Goal: Task Accomplishment & Management: Complete application form

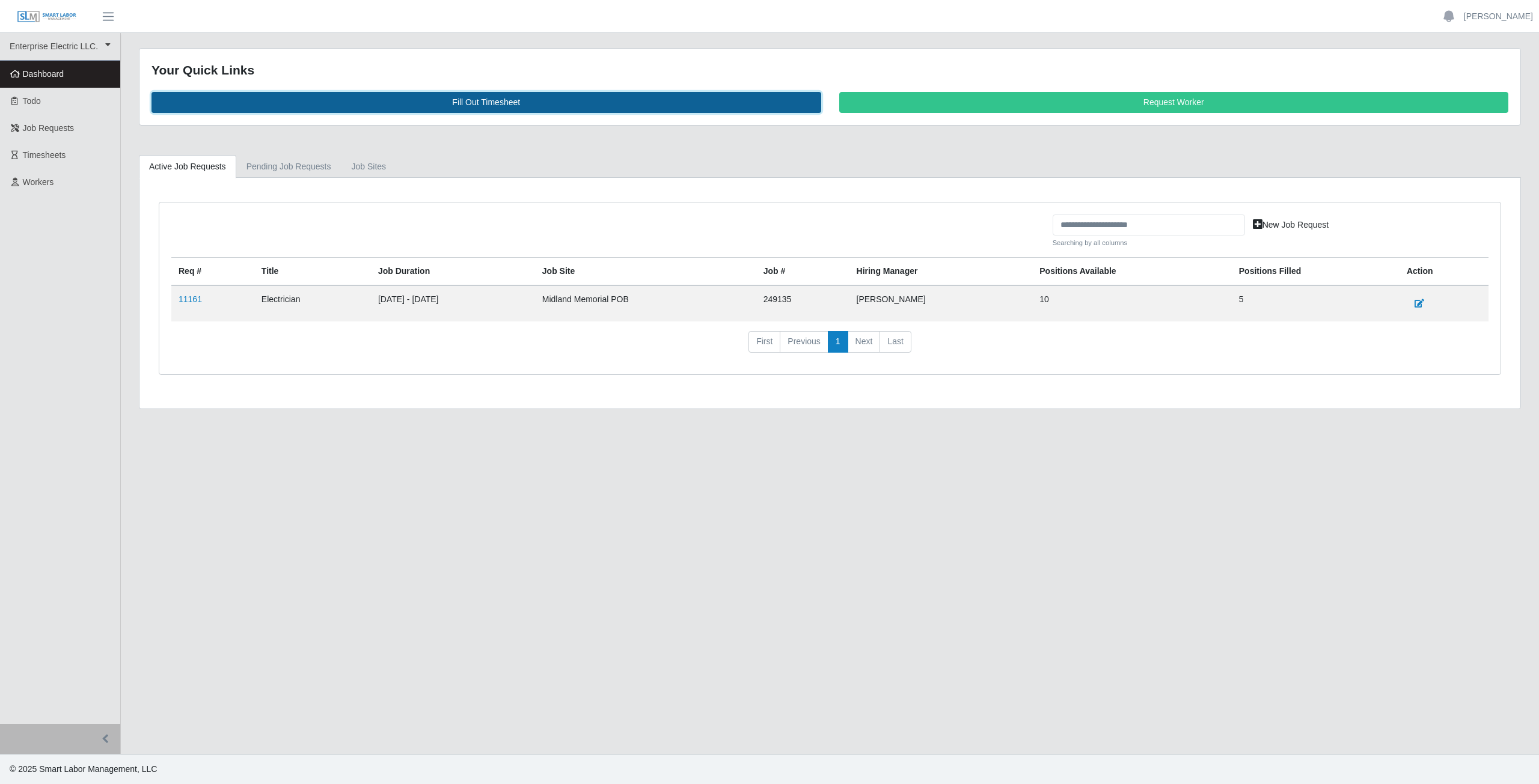
click at [490, 100] on link "Fill Out Timesheet" at bounding box center [486, 103] width 670 height 21
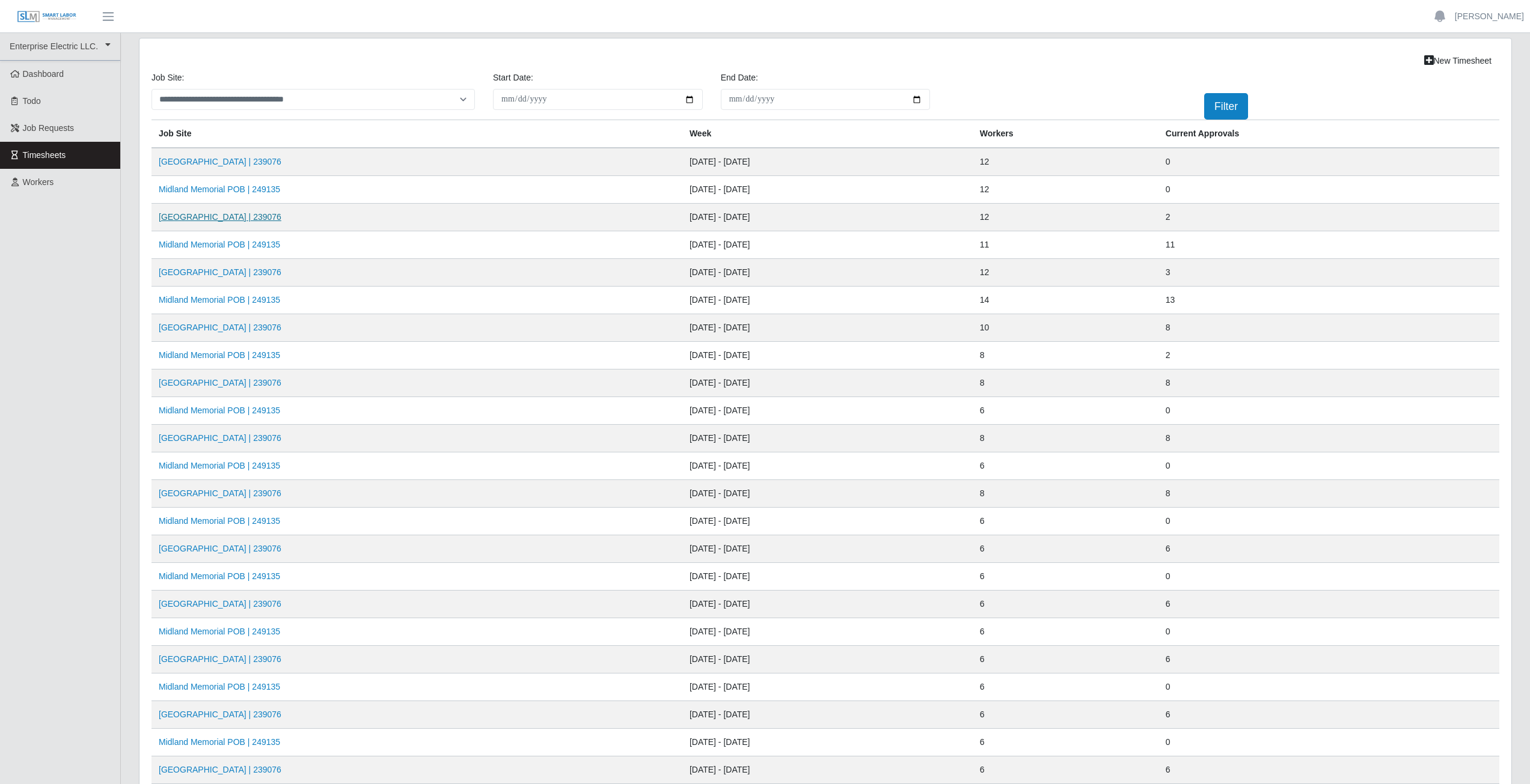
click at [262, 219] on link "[GEOGRAPHIC_DATA] | 239076" at bounding box center [220, 217] width 123 height 10
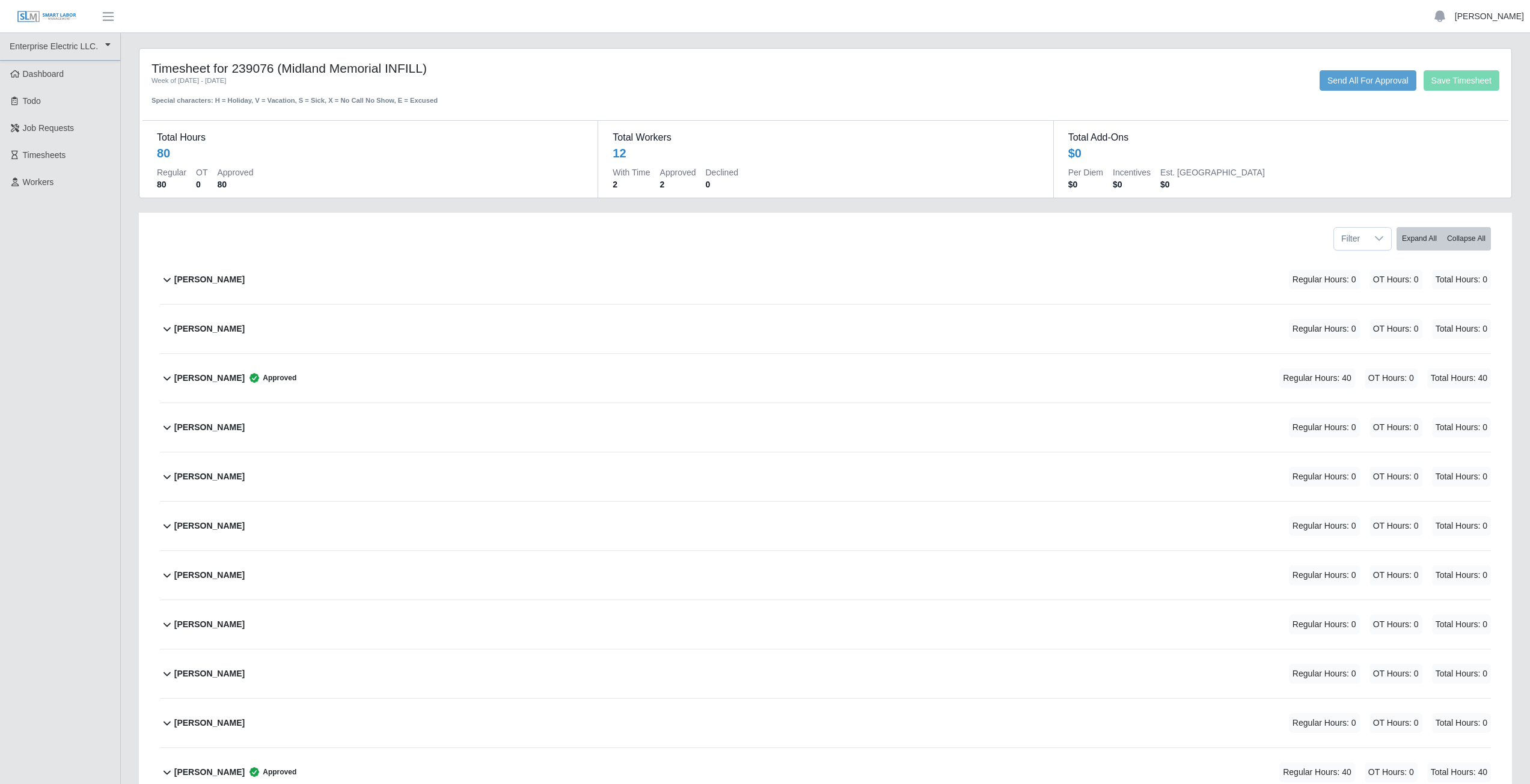
click at [1492, 12] on link "[PERSON_NAME]" at bounding box center [1489, 16] width 69 height 12
click at [1469, 89] on link "Logout" at bounding box center [1475, 84] width 108 height 26
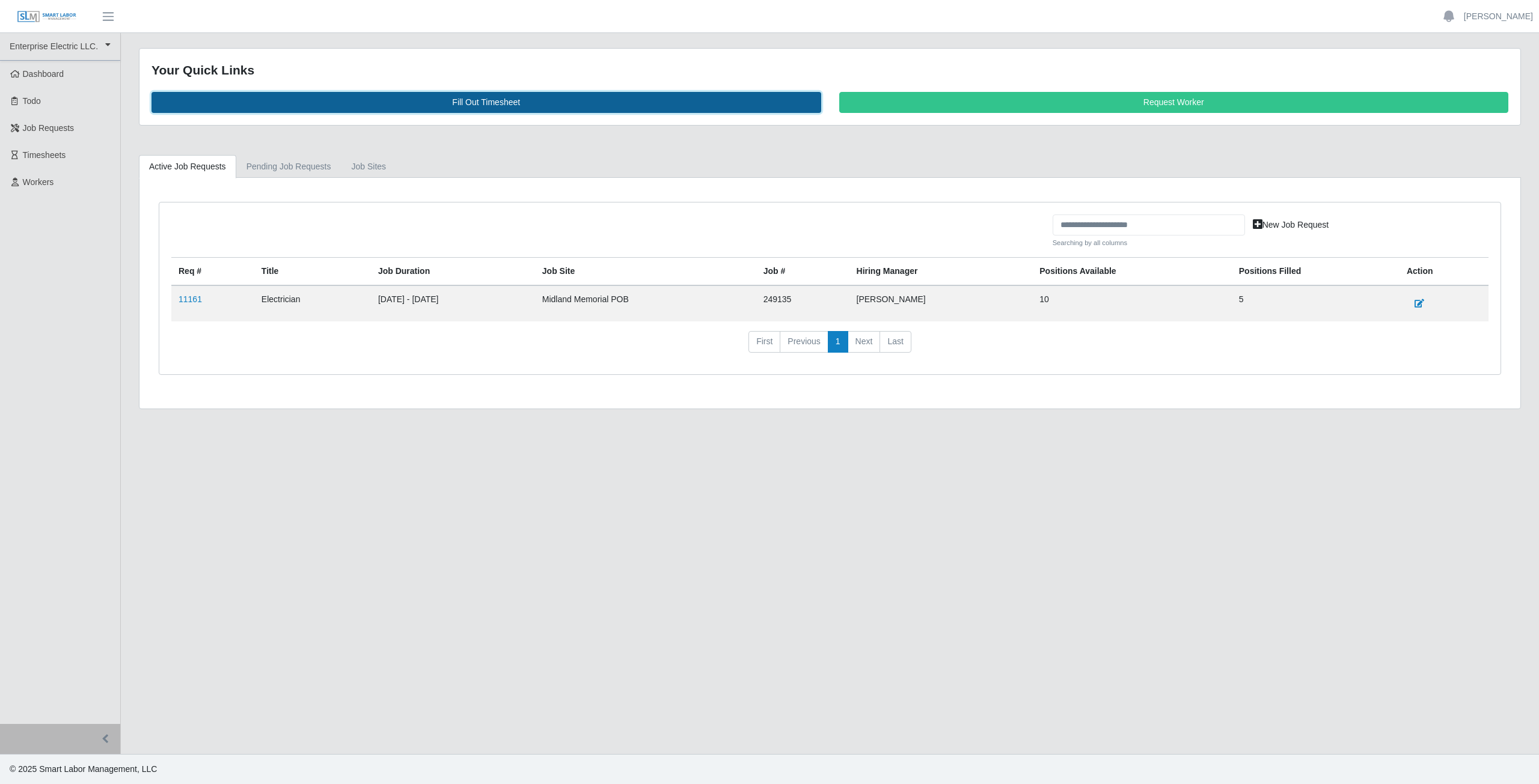
click at [494, 99] on link "Fill Out Timesheet" at bounding box center [486, 103] width 670 height 21
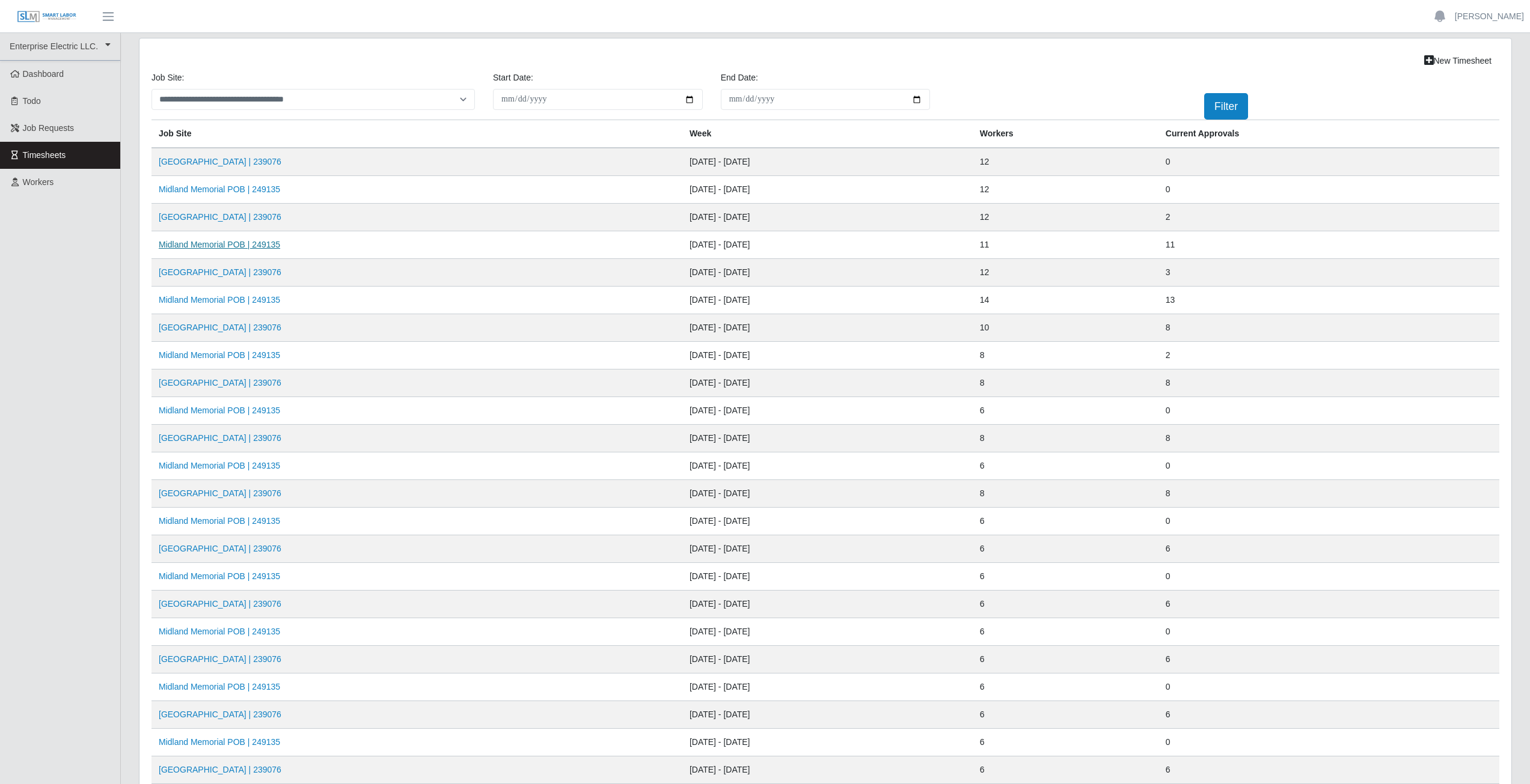
click at [232, 249] on link "Midland Memorial POB | 249135" at bounding box center [220, 244] width 122 height 10
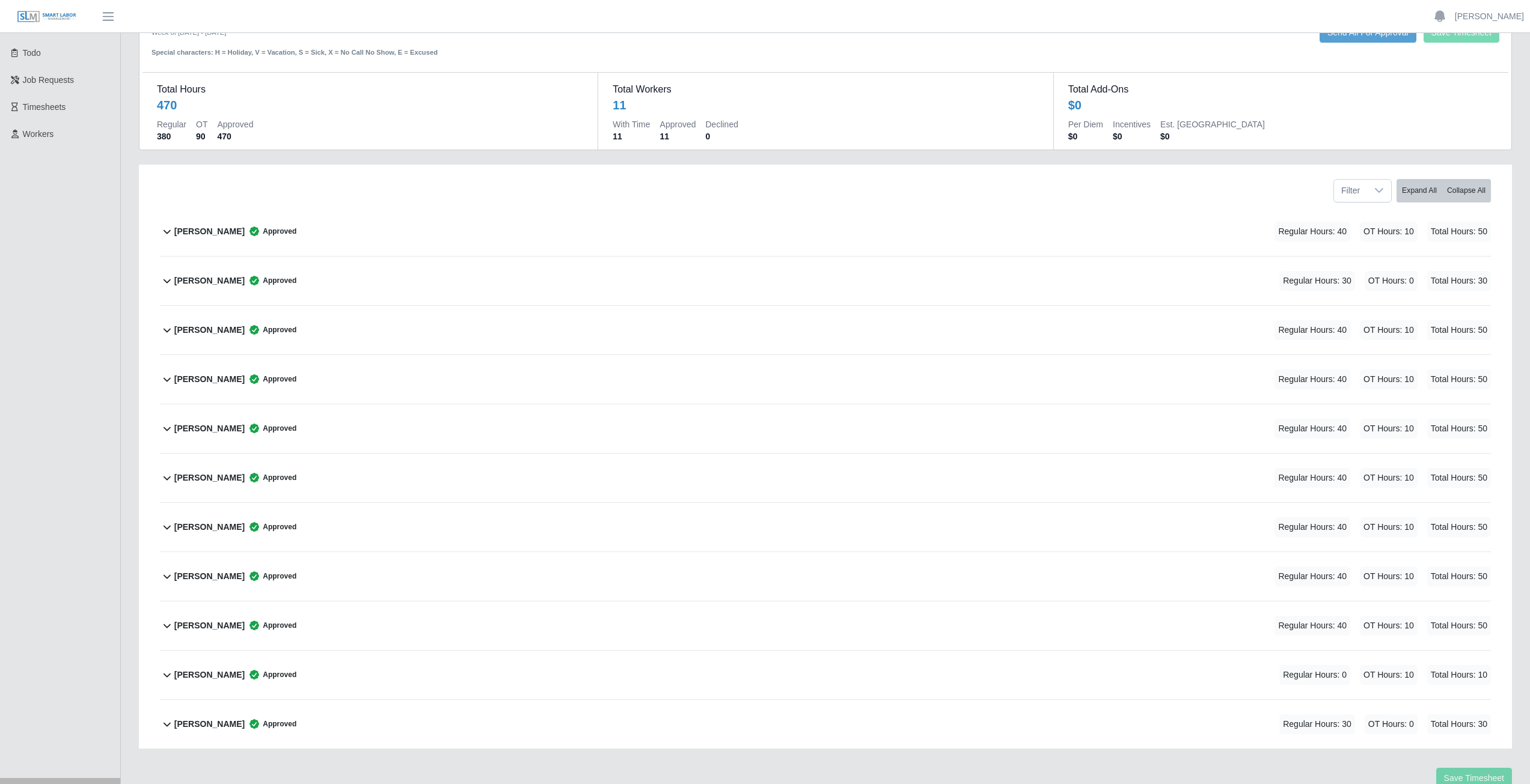
scroll to position [103, 0]
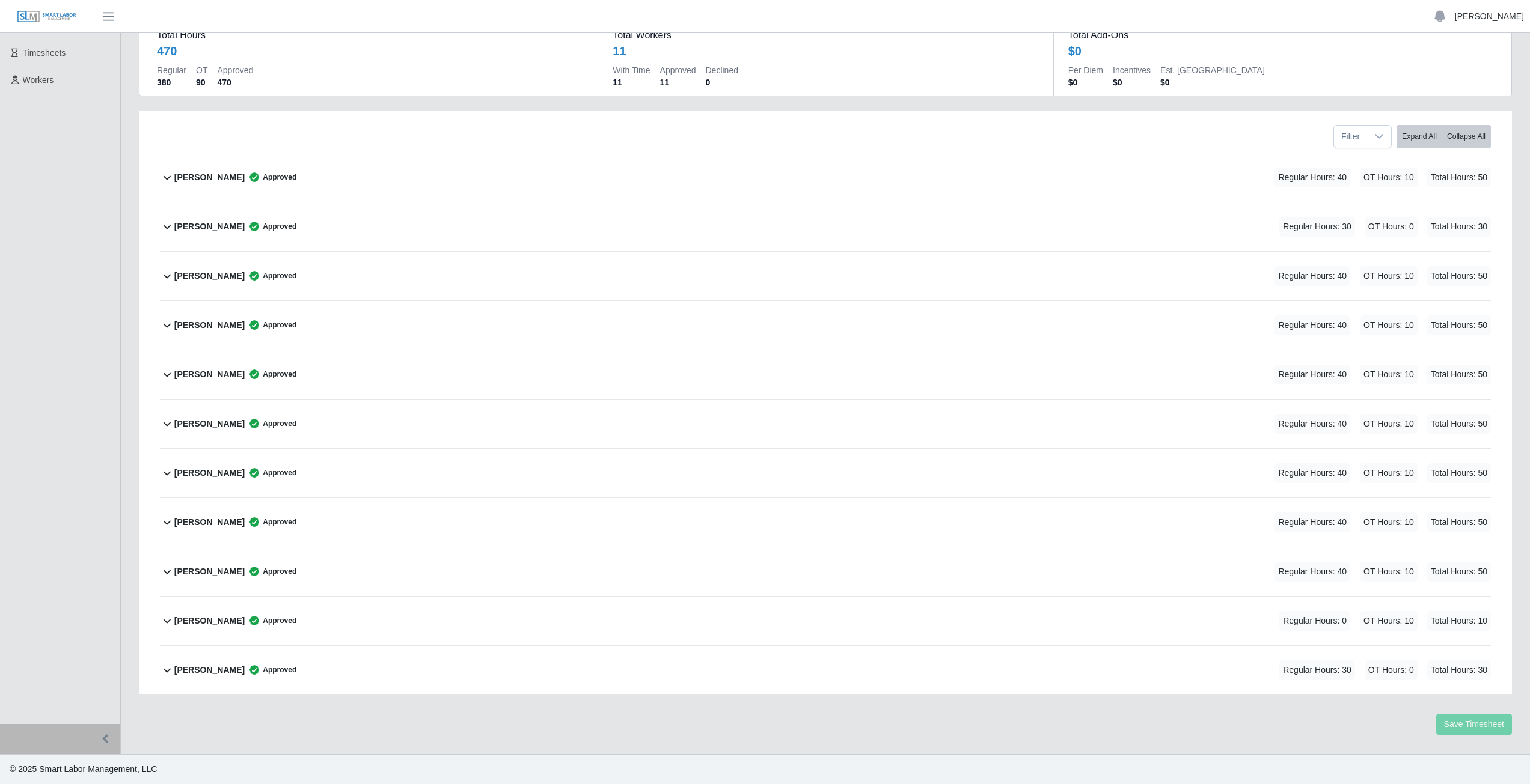
click at [1490, 16] on link "[PERSON_NAME]" at bounding box center [1489, 16] width 69 height 12
click at [1455, 86] on link "Logout" at bounding box center [1475, 84] width 108 height 26
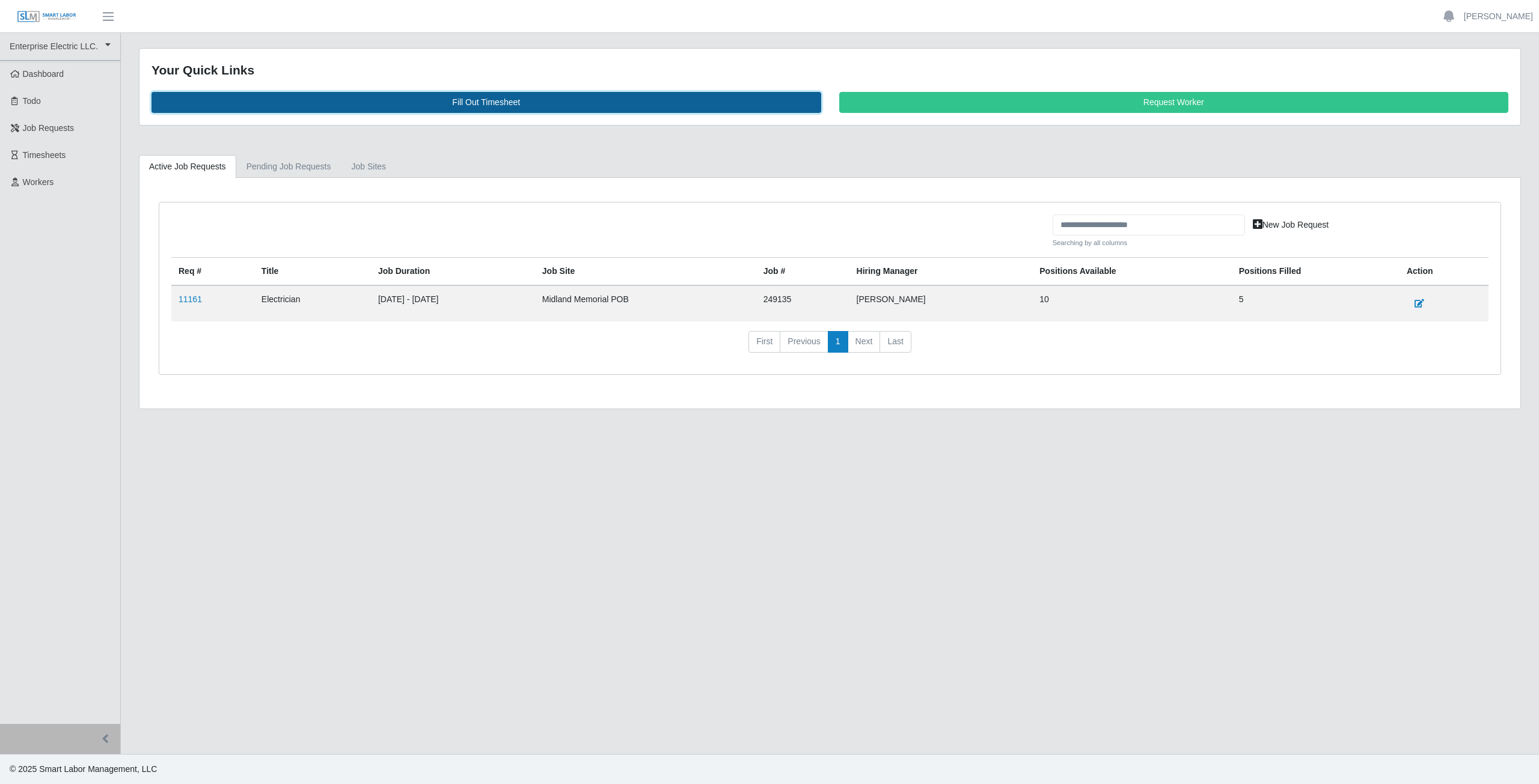
click at [493, 104] on link "Fill Out Timesheet" at bounding box center [486, 103] width 670 height 21
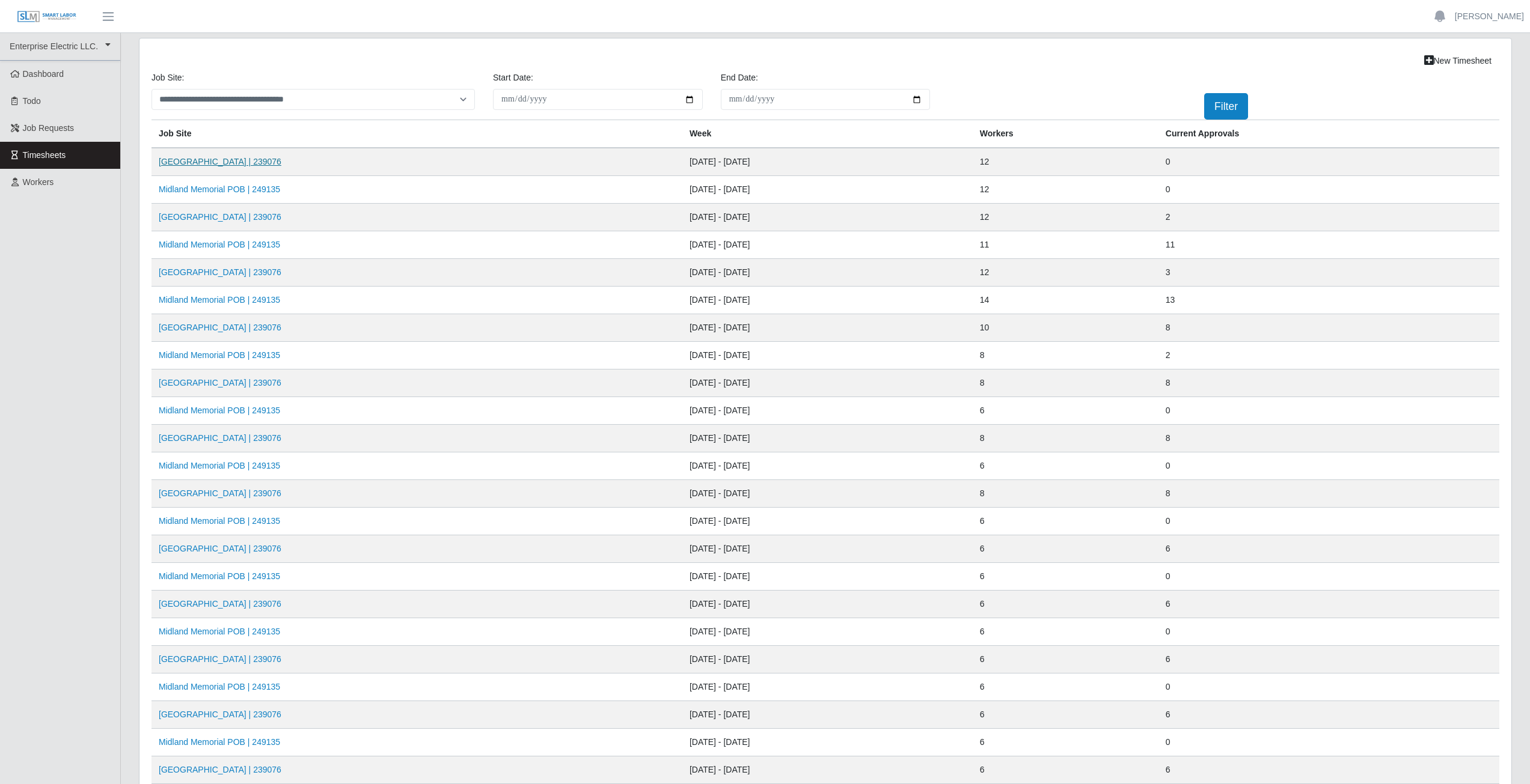
click at [225, 165] on link "[GEOGRAPHIC_DATA] | 239076" at bounding box center [220, 162] width 123 height 10
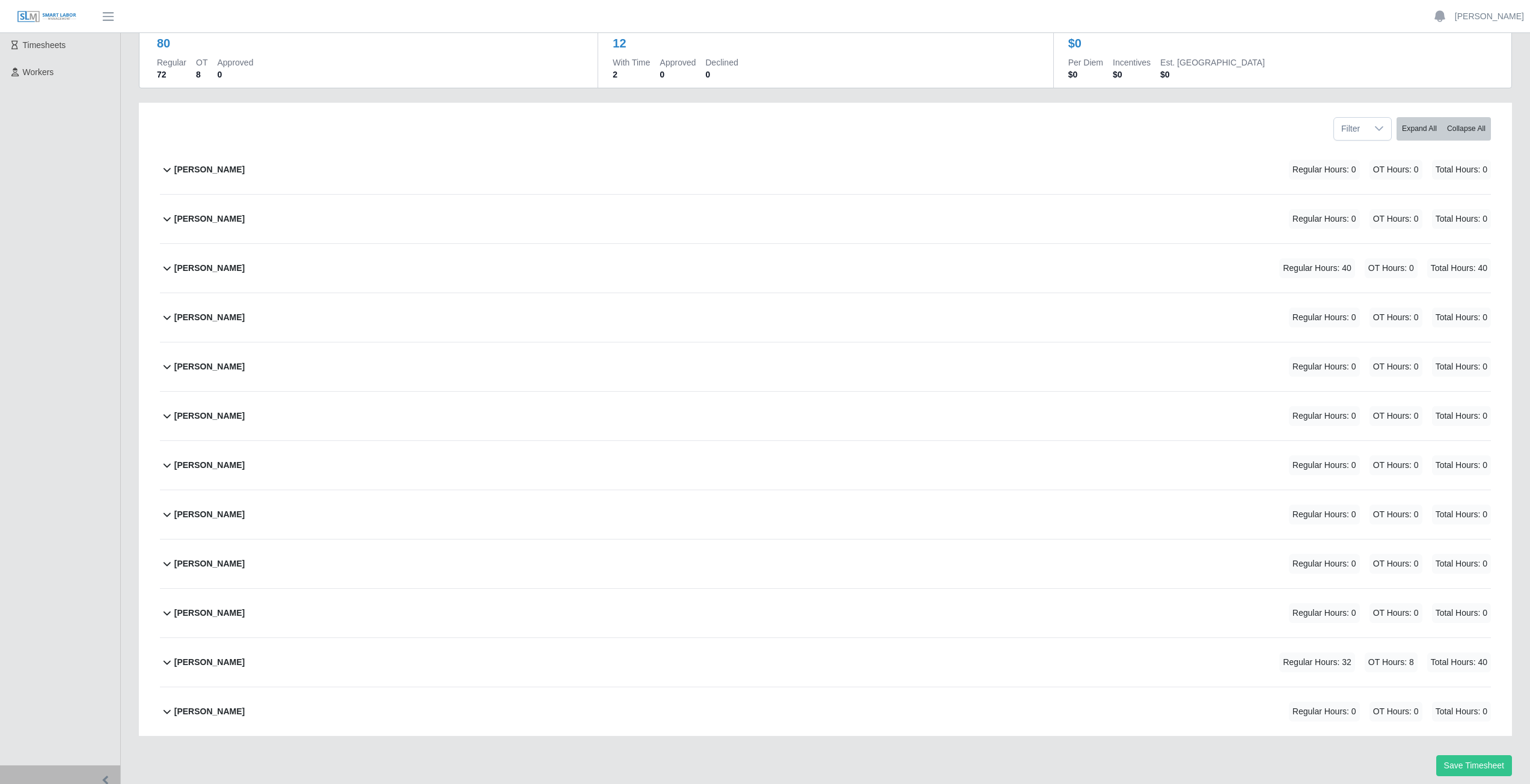
scroll to position [120, 0]
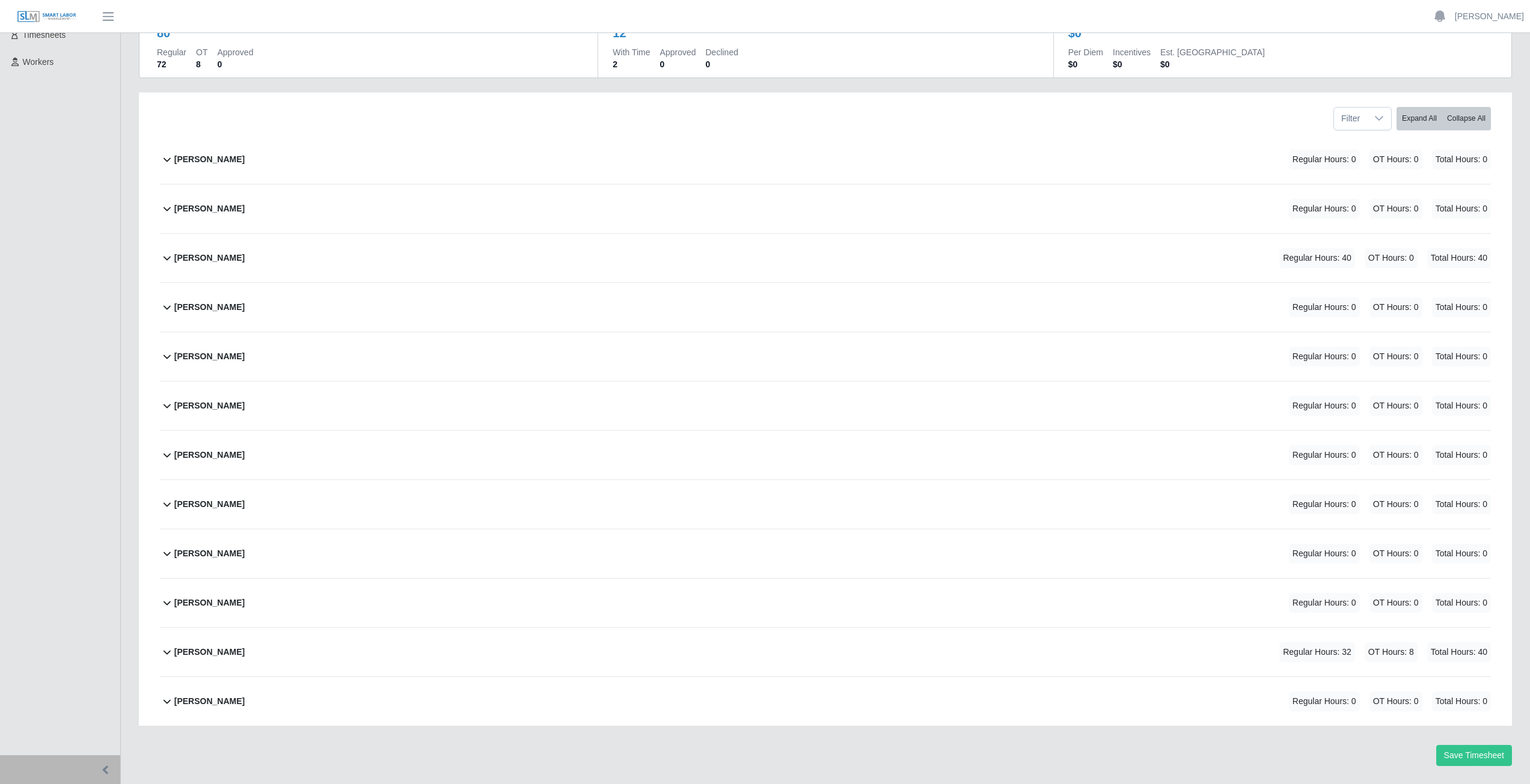
click at [164, 410] on icon at bounding box center [166, 405] width 14 height 14
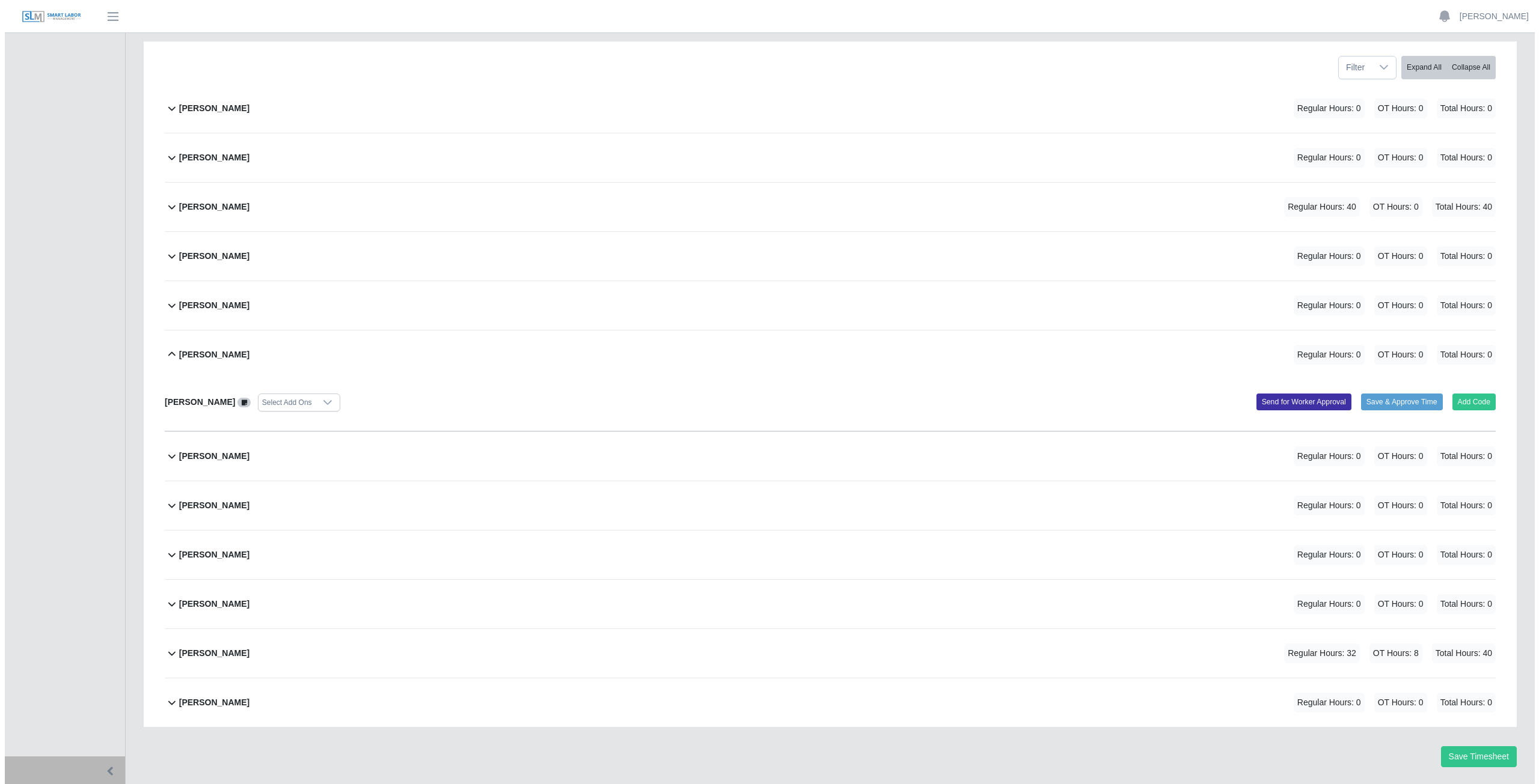
scroll to position [173, 0]
click at [1461, 403] on button "Add Code" at bounding box center [1470, 401] width 44 height 17
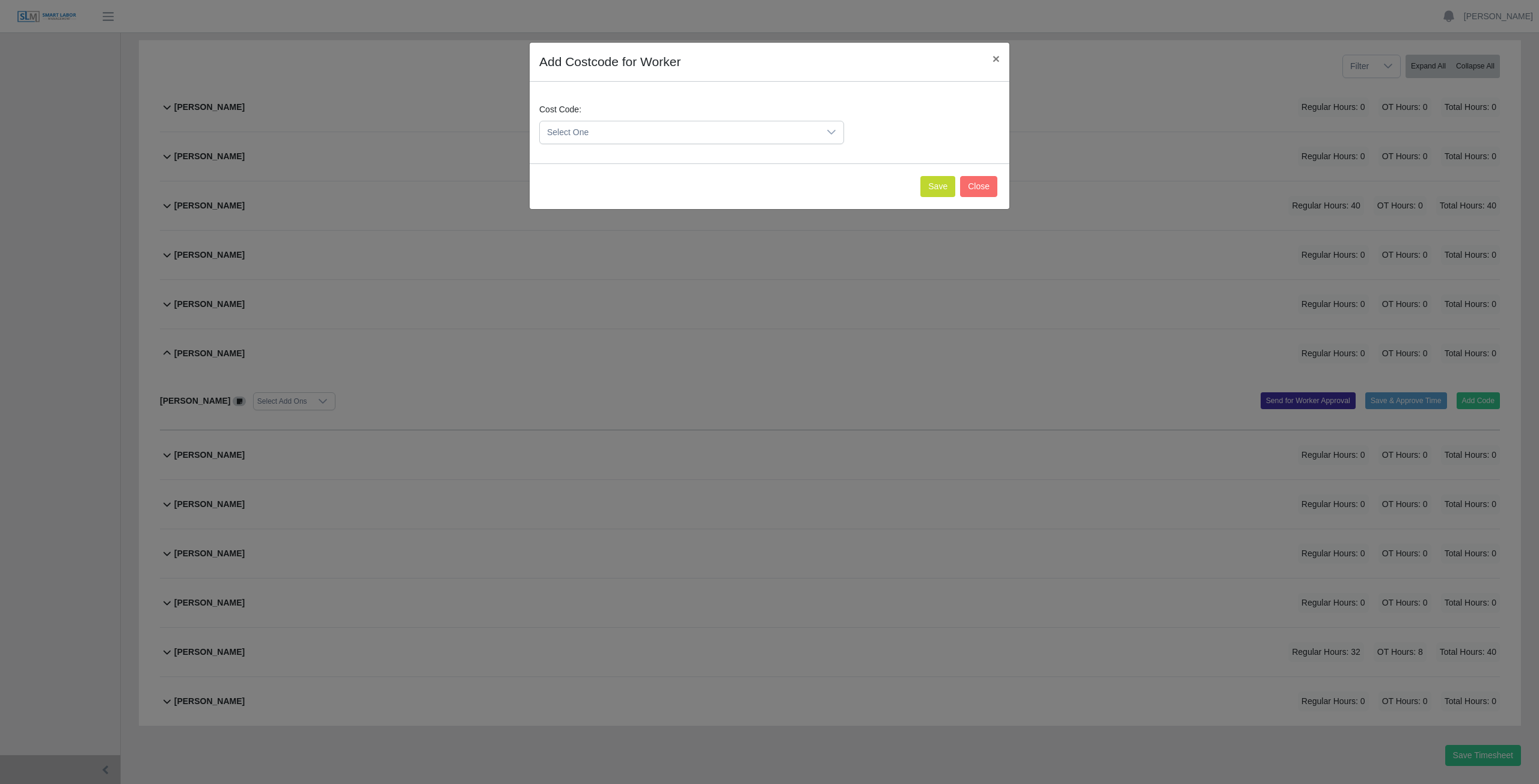
click at [620, 130] on span "Select One" at bounding box center [680, 132] width 279 height 22
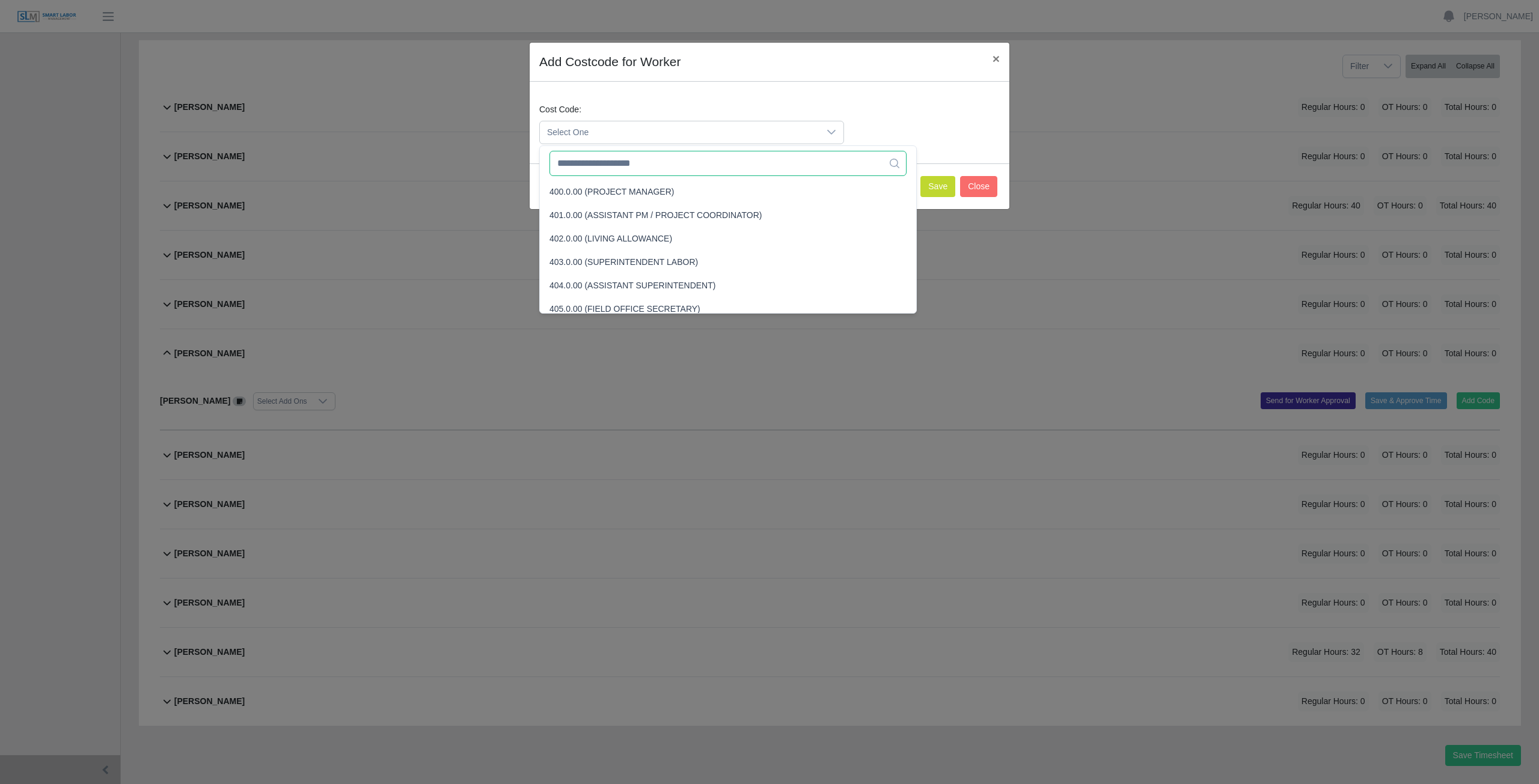
click at [631, 166] on input "text" at bounding box center [728, 163] width 357 height 26
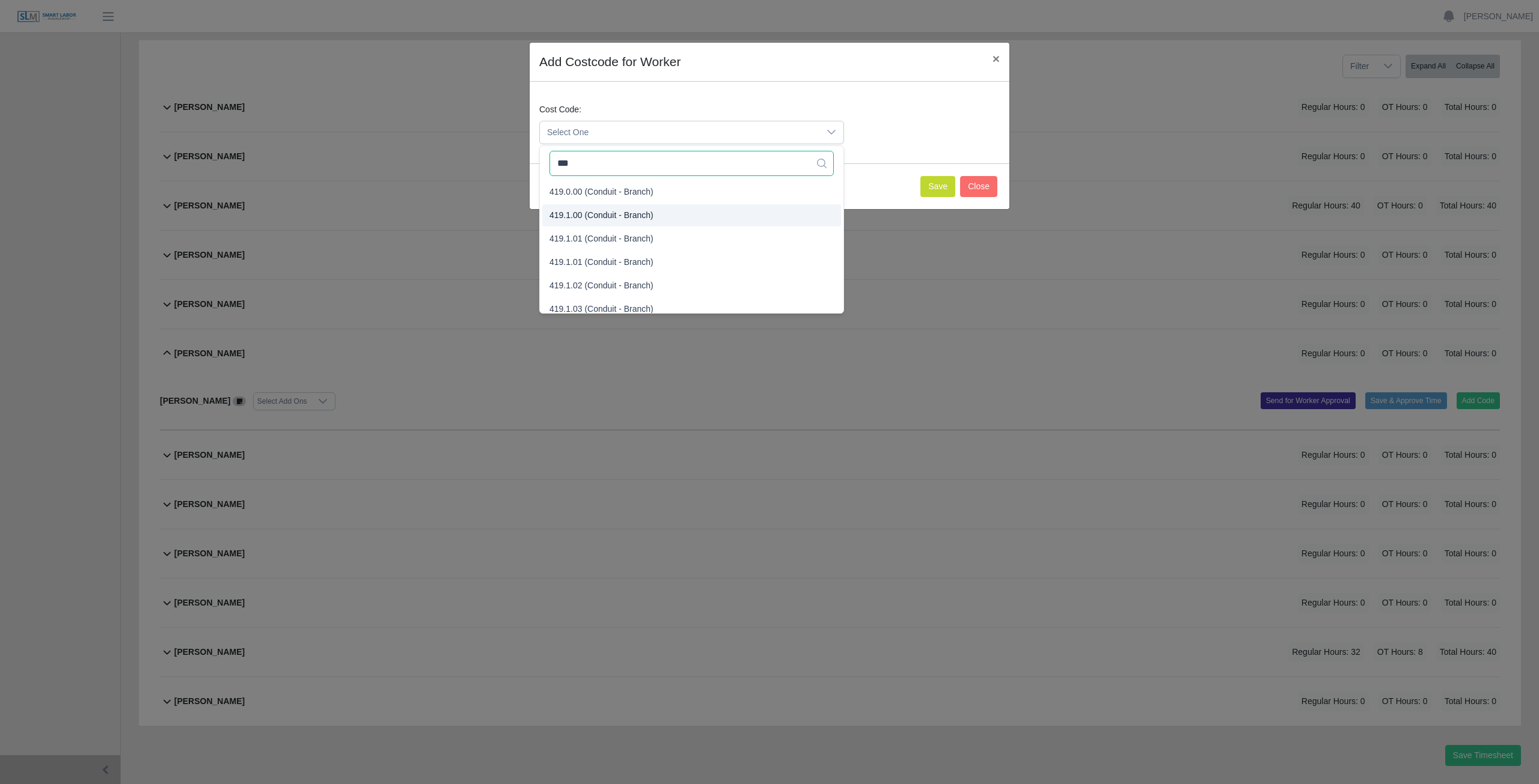
type input "***"
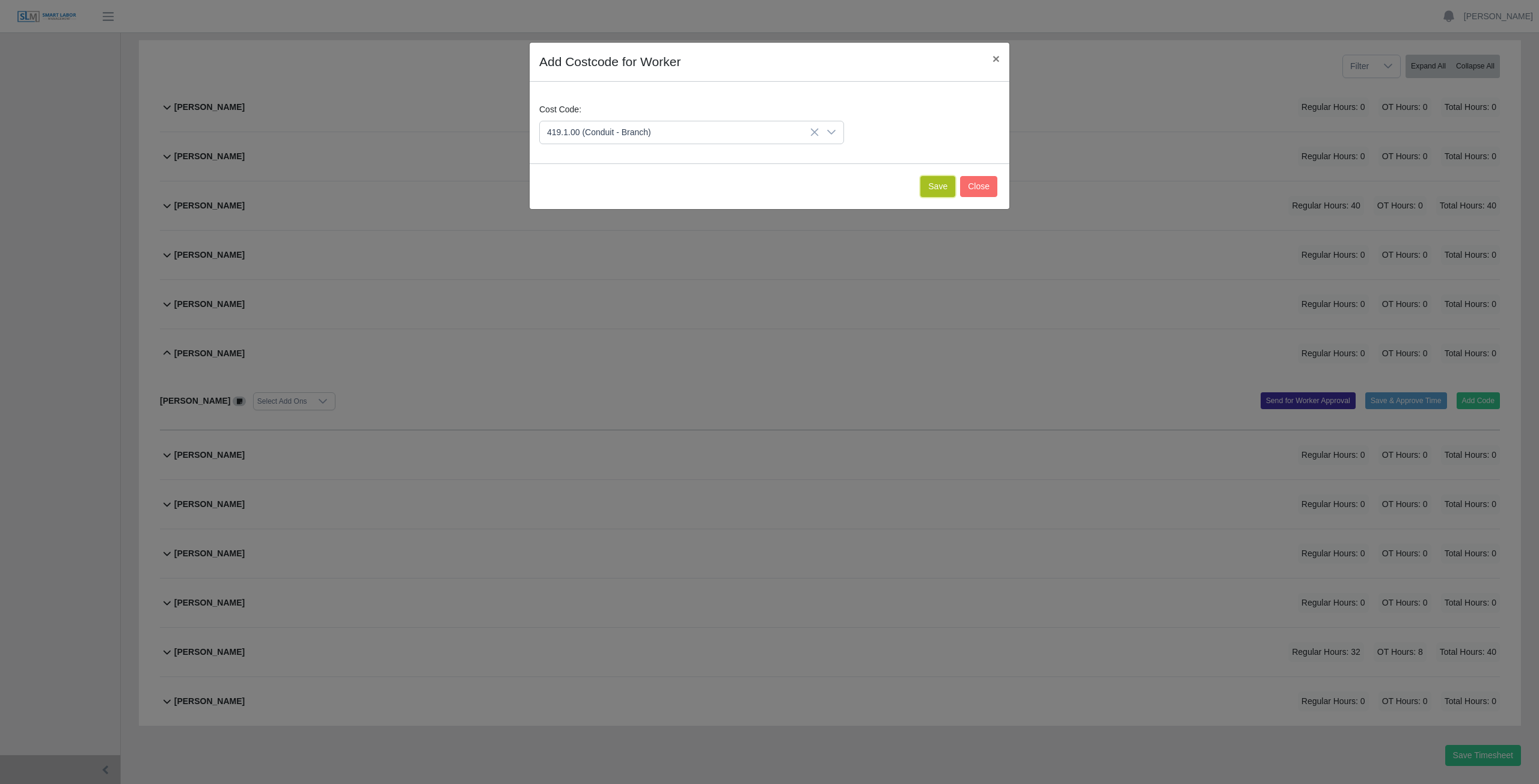
click at [941, 189] on button "Save" at bounding box center [937, 186] width 35 height 21
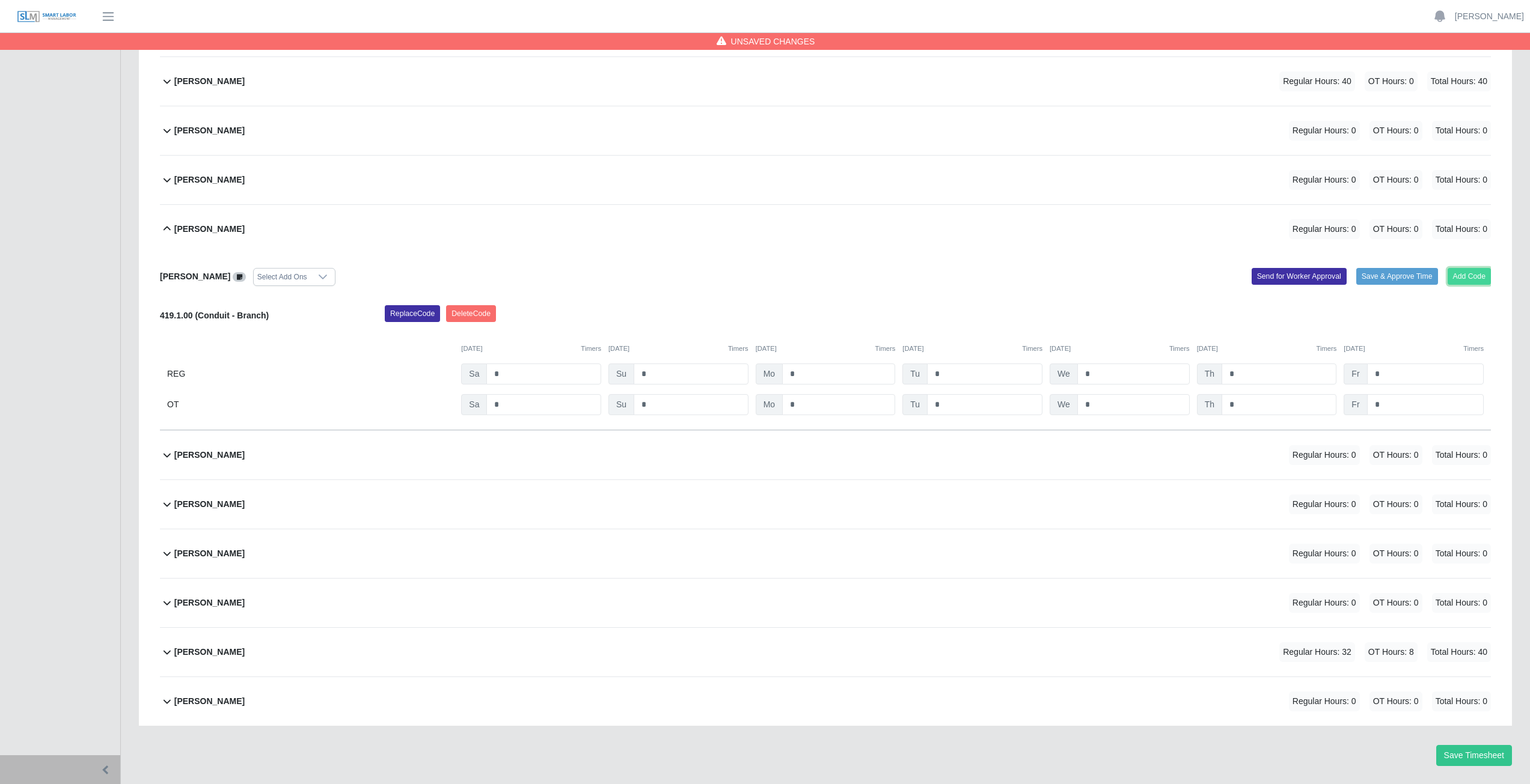
click at [1466, 281] on button "Add Code" at bounding box center [1469, 277] width 44 height 17
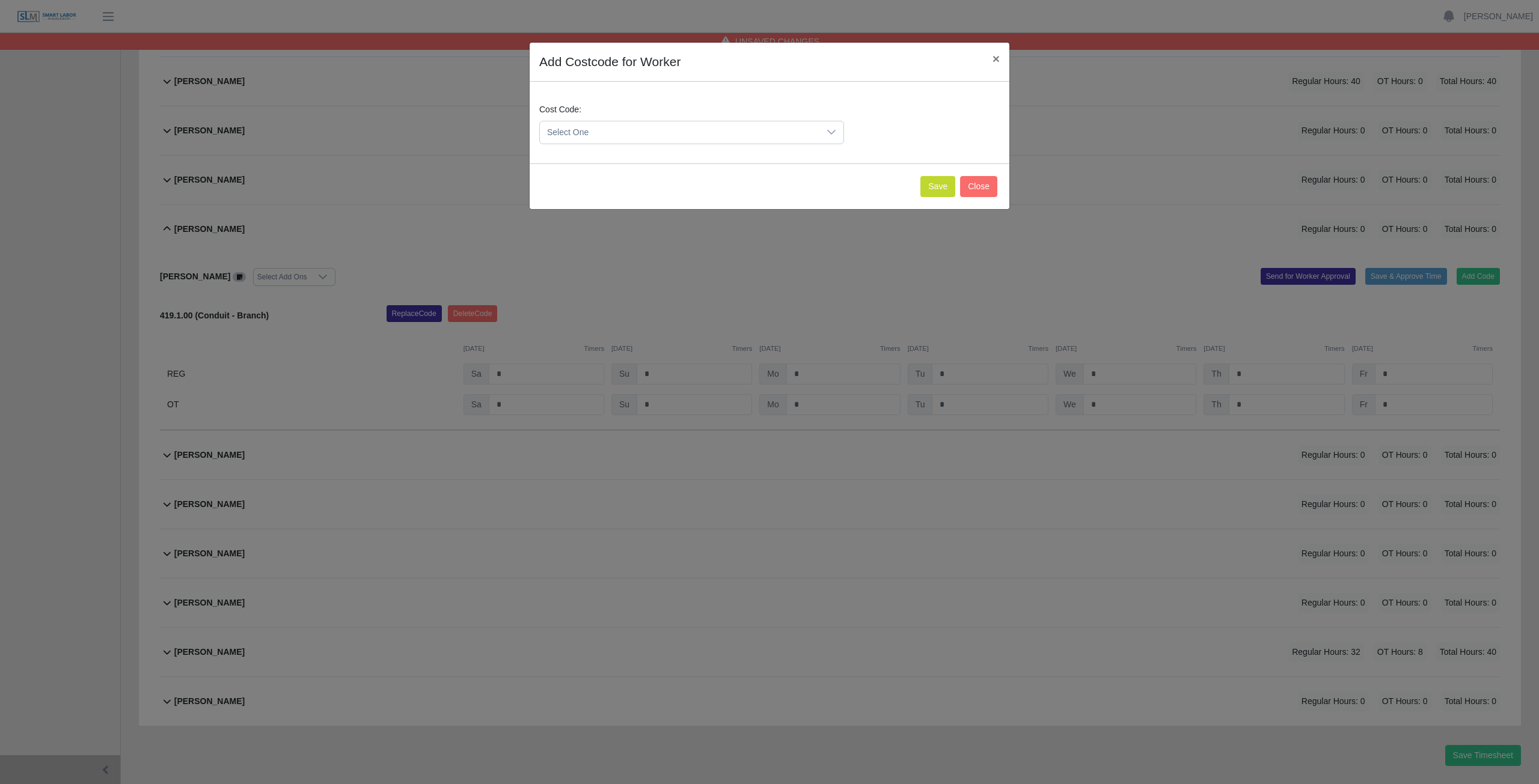
click at [631, 138] on span "Select One" at bounding box center [680, 132] width 279 height 22
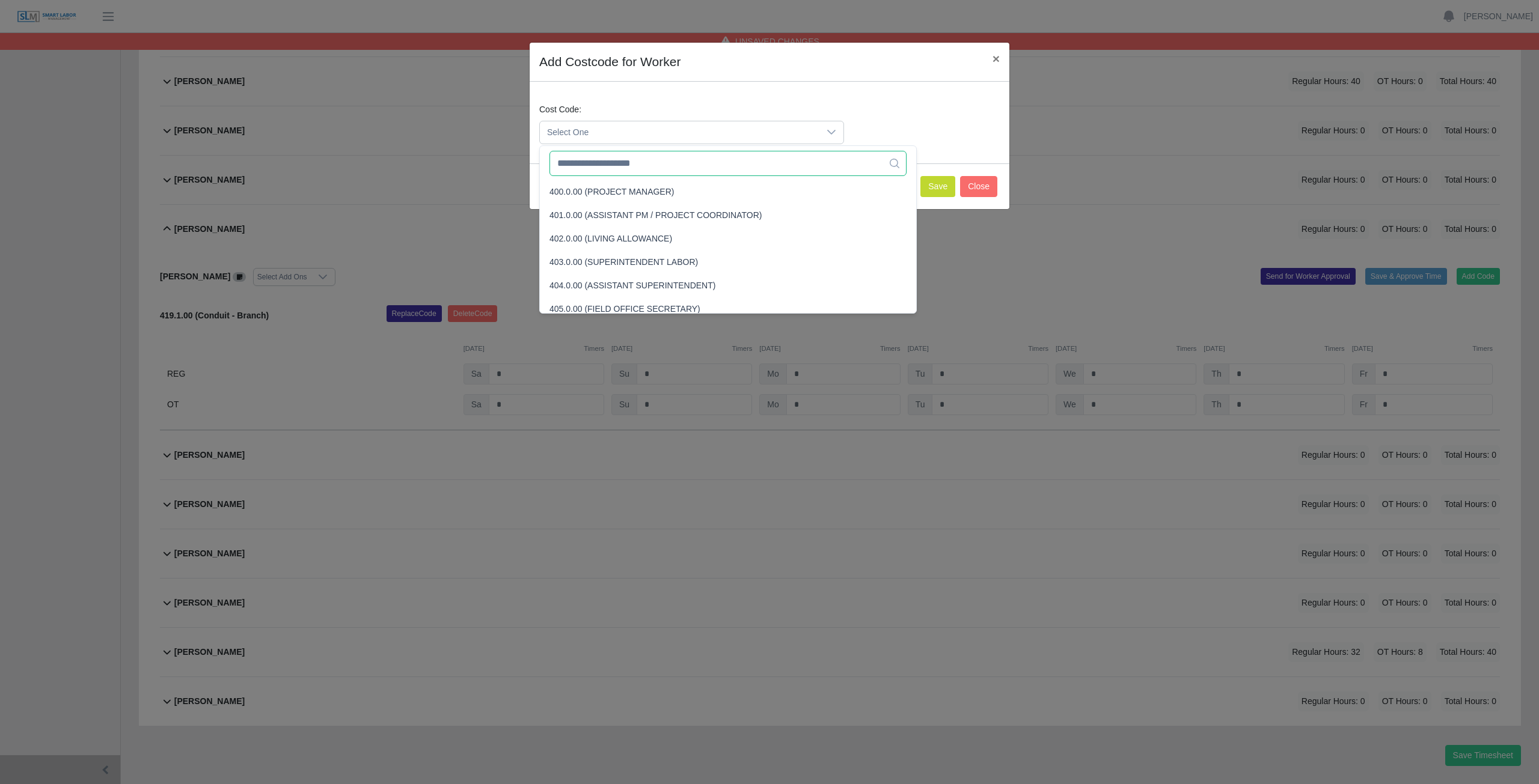
click at [627, 174] on input "text" at bounding box center [728, 163] width 357 height 26
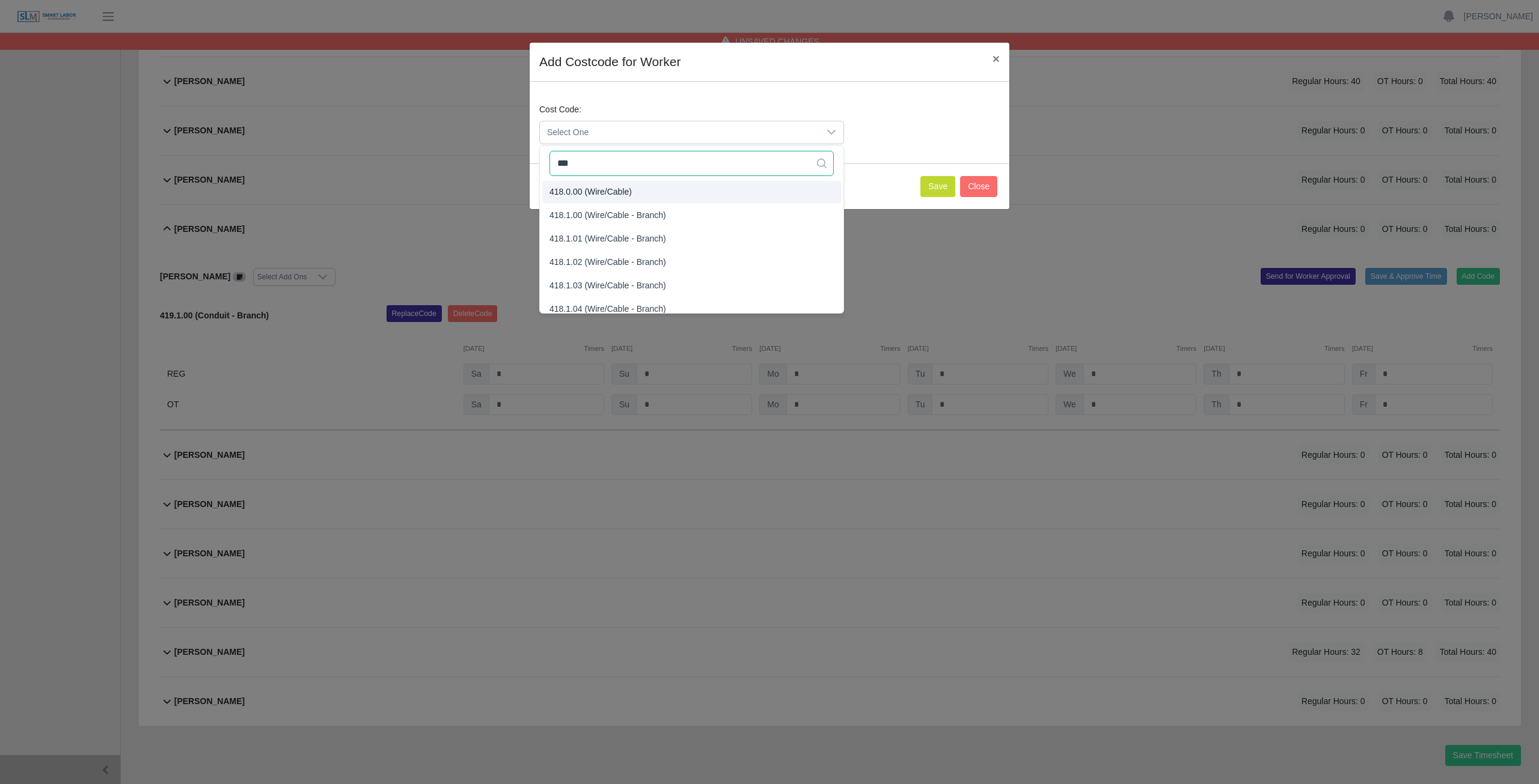
type input "***"
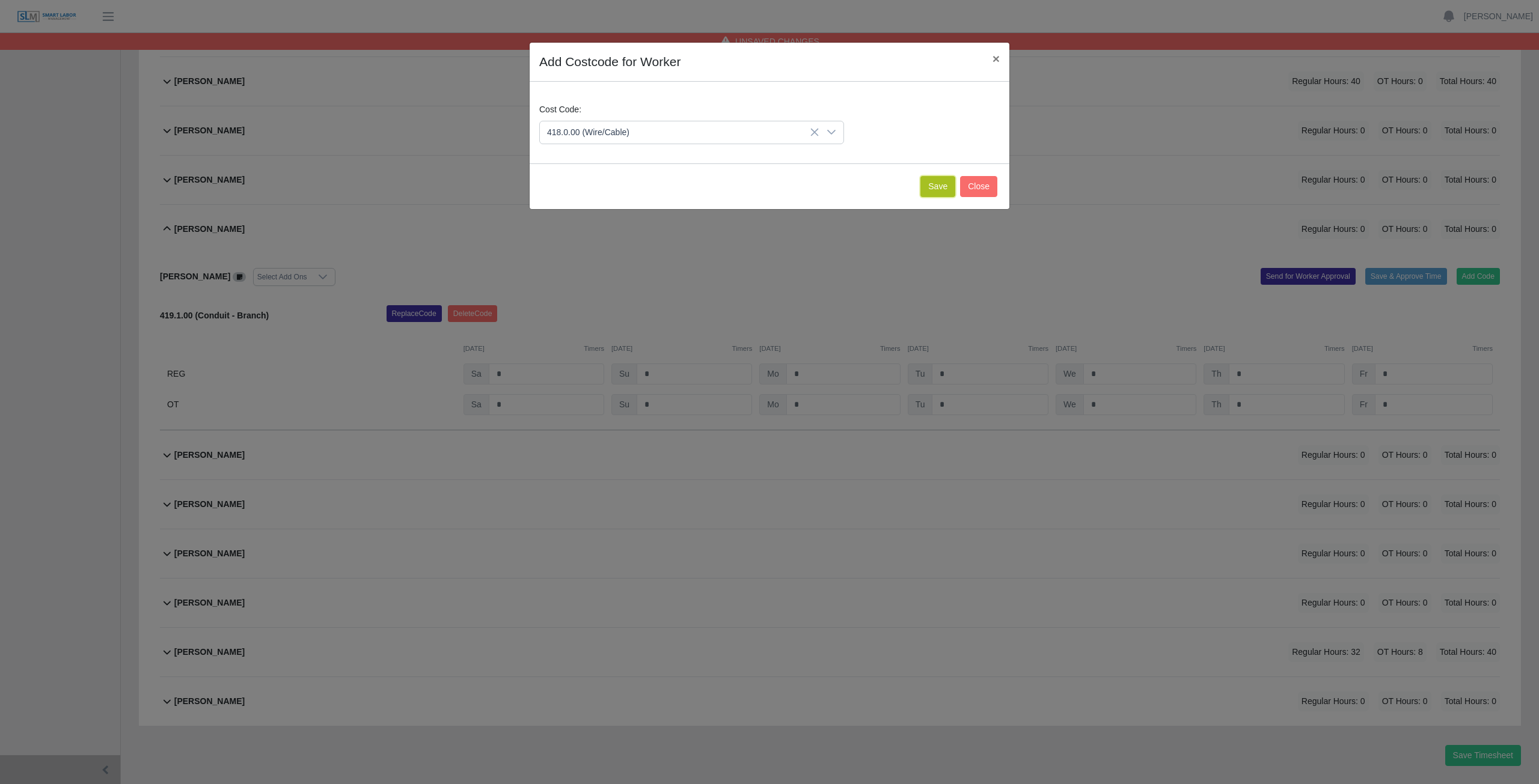
click at [933, 182] on button "Save" at bounding box center [937, 186] width 35 height 21
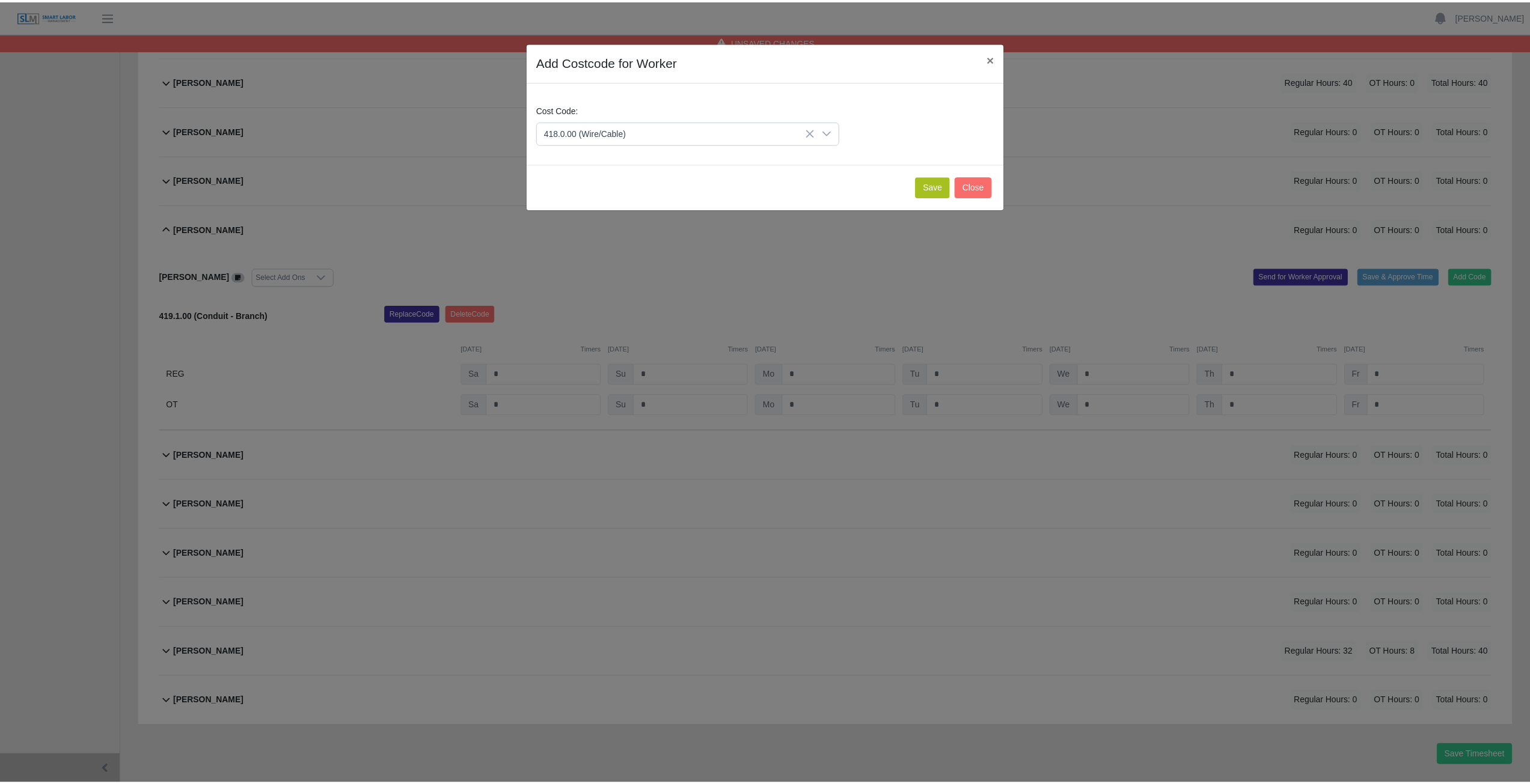
scroll to position [421, 0]
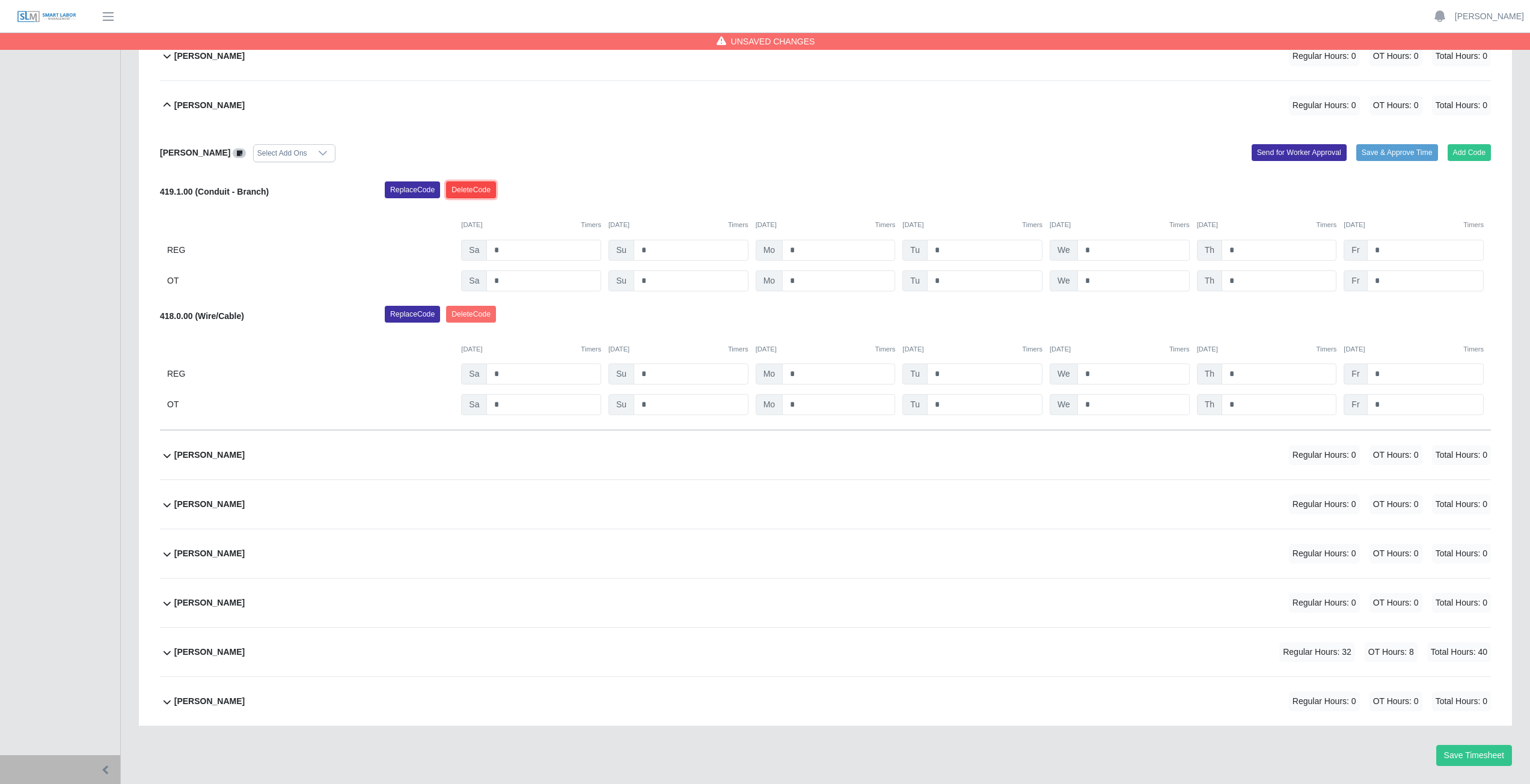
click at [470, 189] on button "Delete Code" at bounding box center [470, 190] width 49 height 17
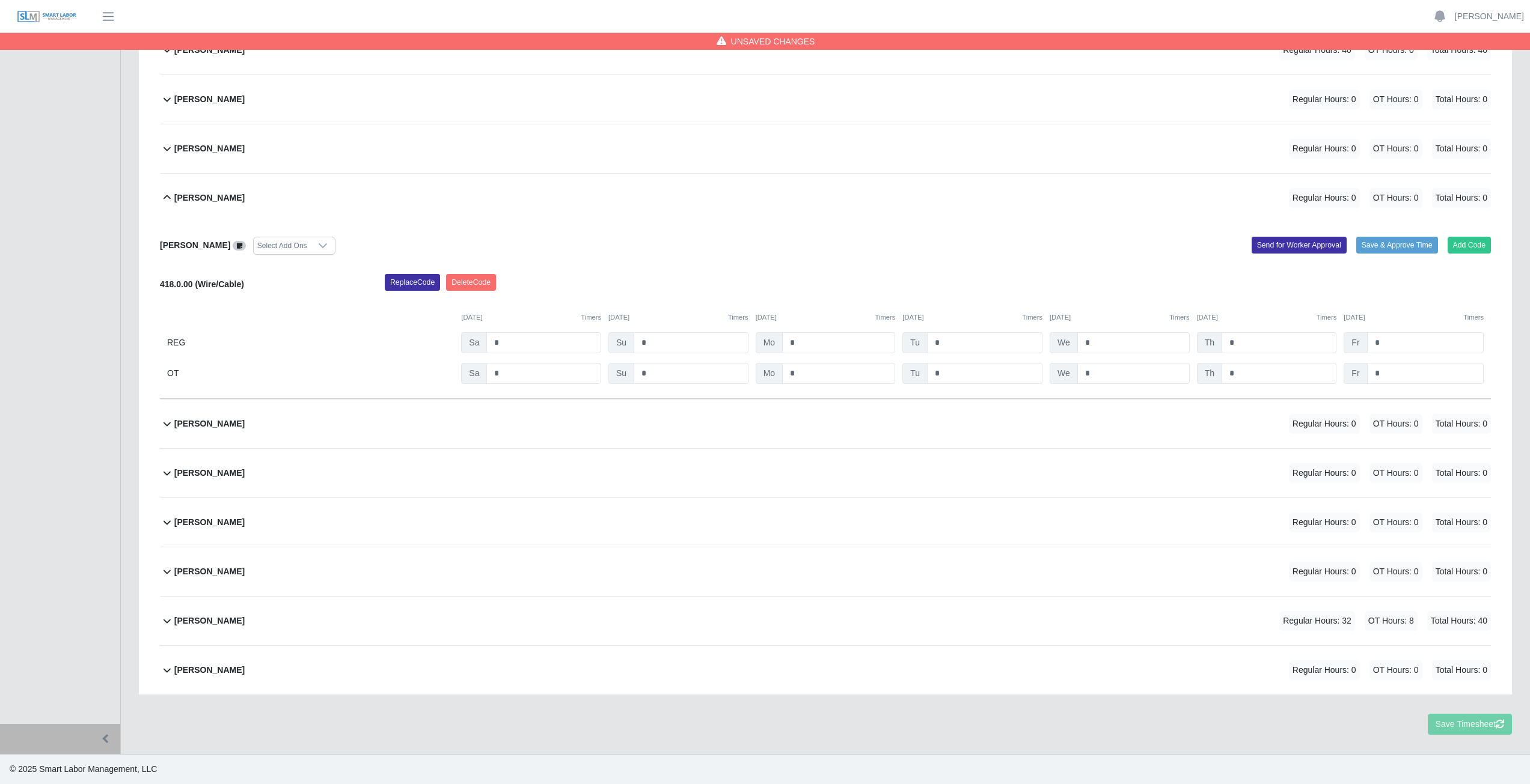
scroll to position [296, 0]
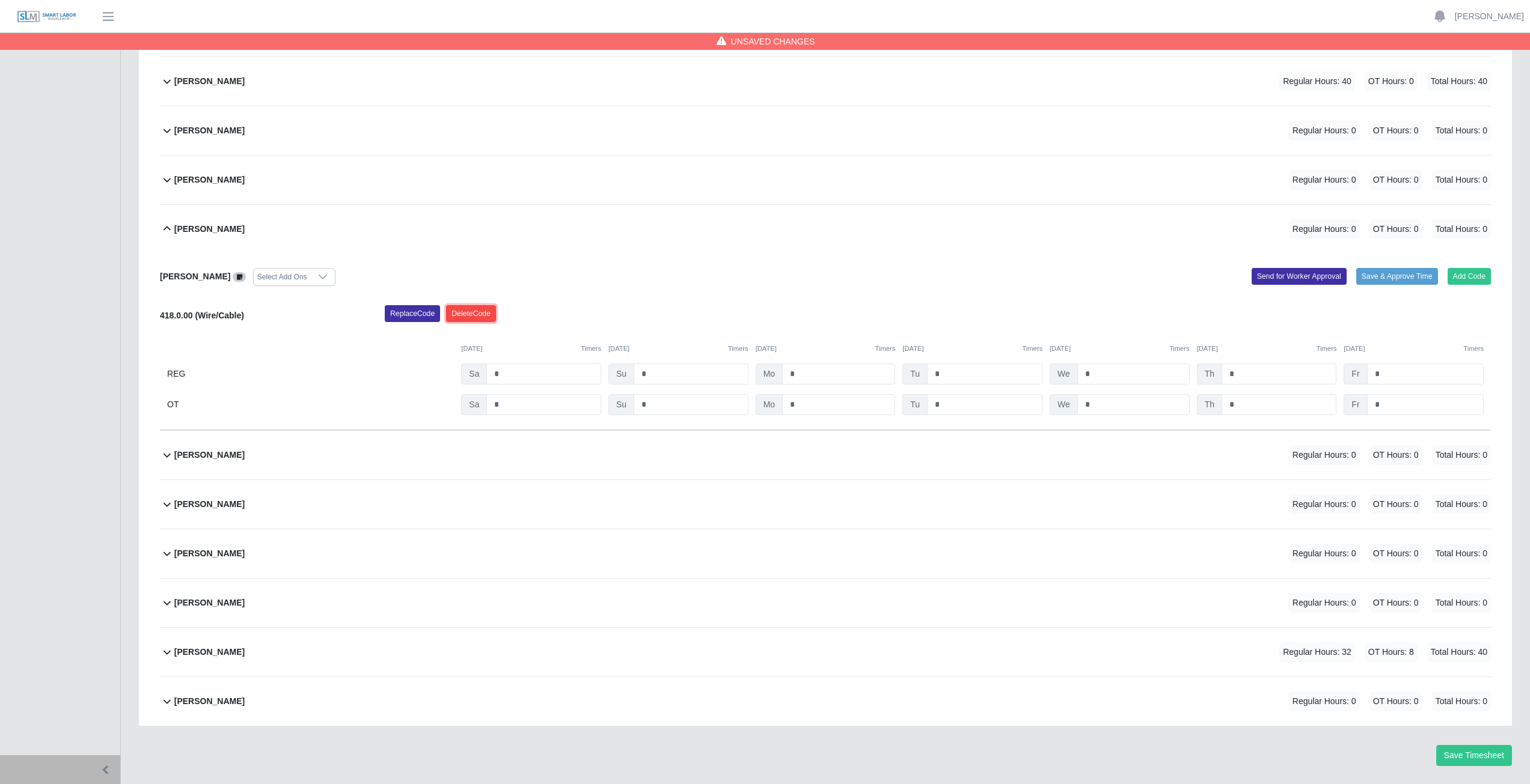
drag, startPoint x: 474, startPoint y: 310, endPoint x: 824, endPoint y: 74, distance: 422.1
click at [475, 305] on button "Delete Code" at bounding box center [470, 314] width 49 height 17
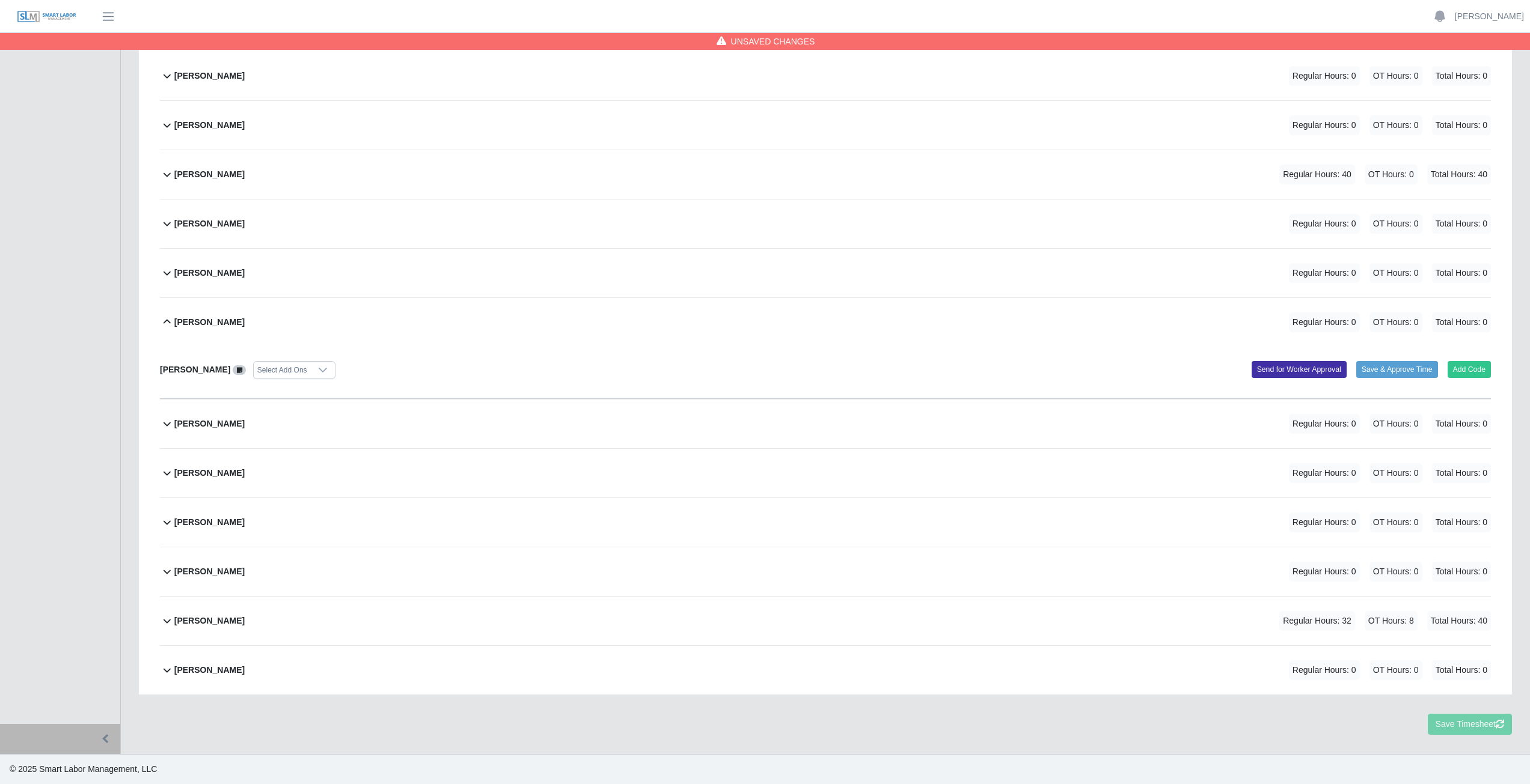
scroll to position [173, 0]
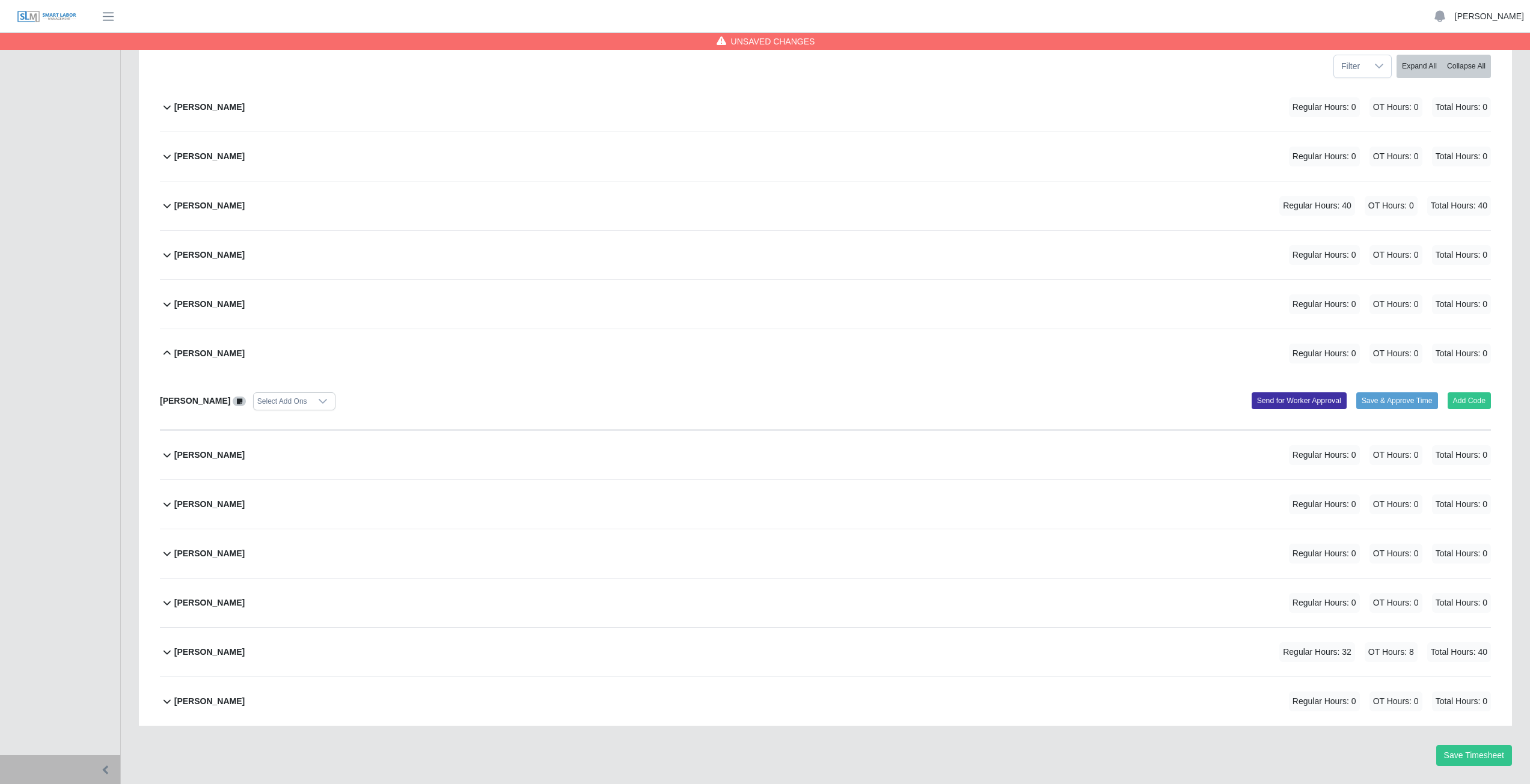
click at [1494, 17] on link "[PERSON_NAME]" at bounding box center [1489, 16] width 69 height 12
click at [1458, 87] on link "Logout" at bounding box center [1475, 84] width 108 height 26
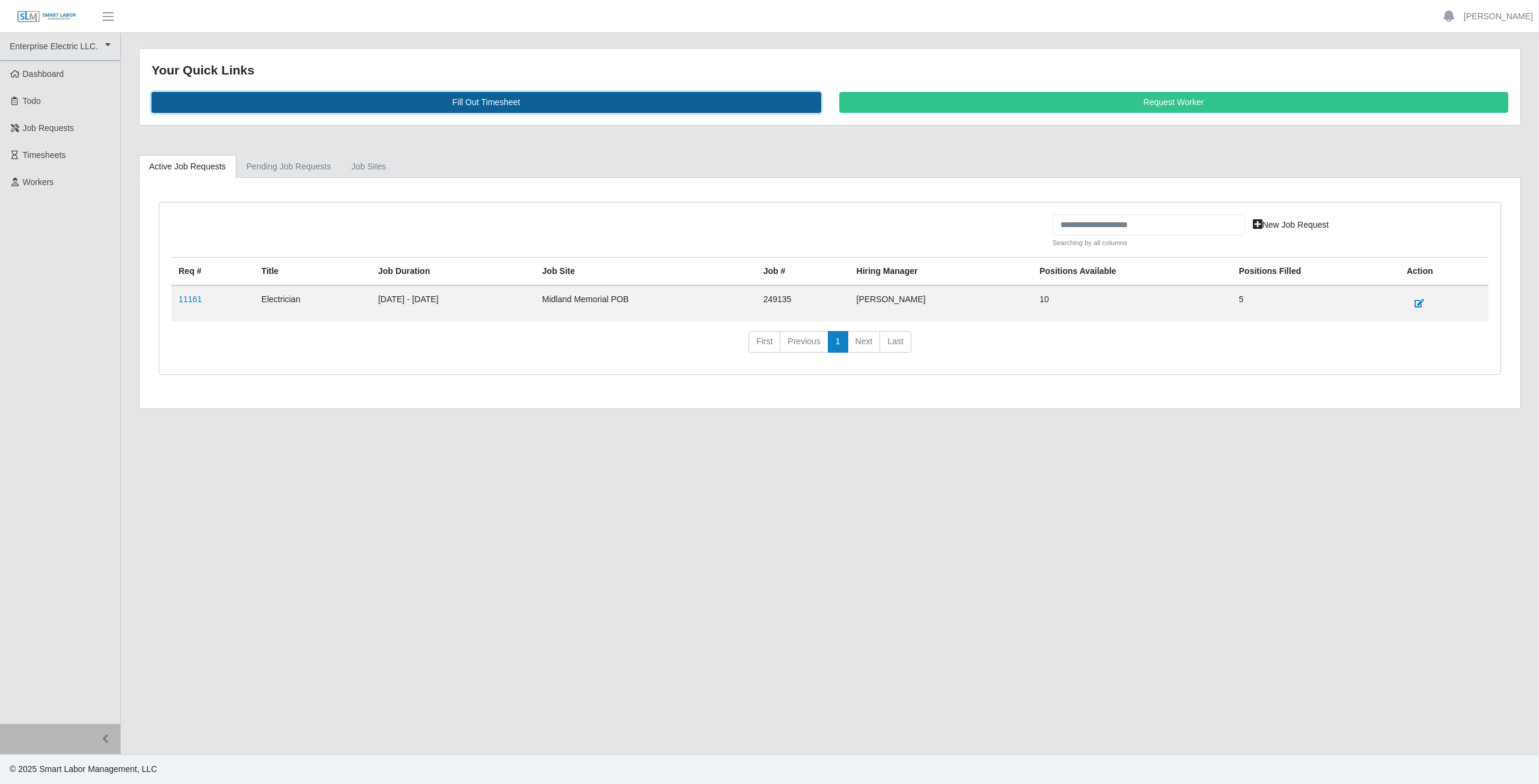
click at [491, 104] on link "Fill Out Timesheet" at bounding box center [486, 103] width 670 height 21
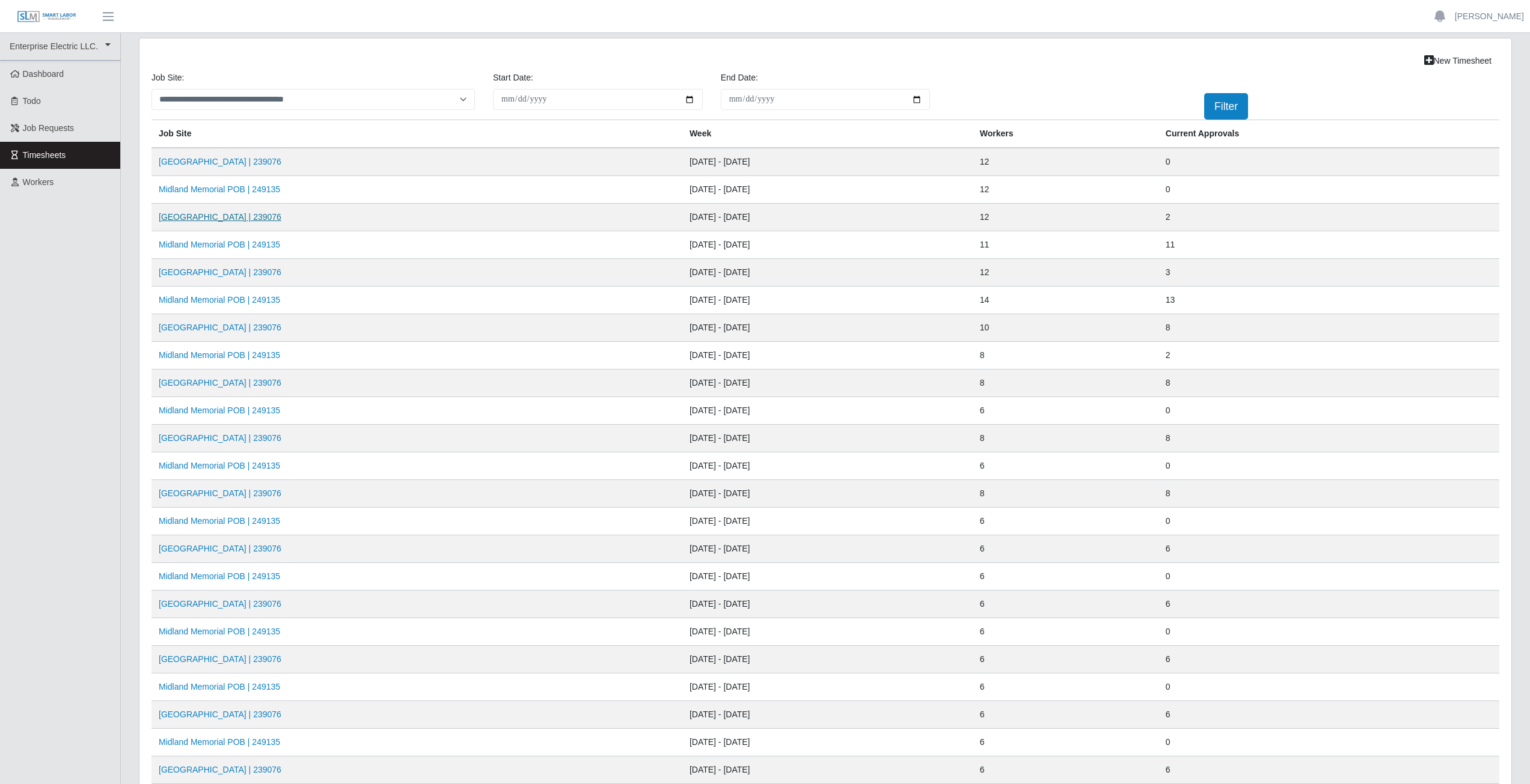
click at [194, 215] on link "[GEOGRAPHIC_DATA] | 239076" at bounding box center [220, 217] width 123 height 10
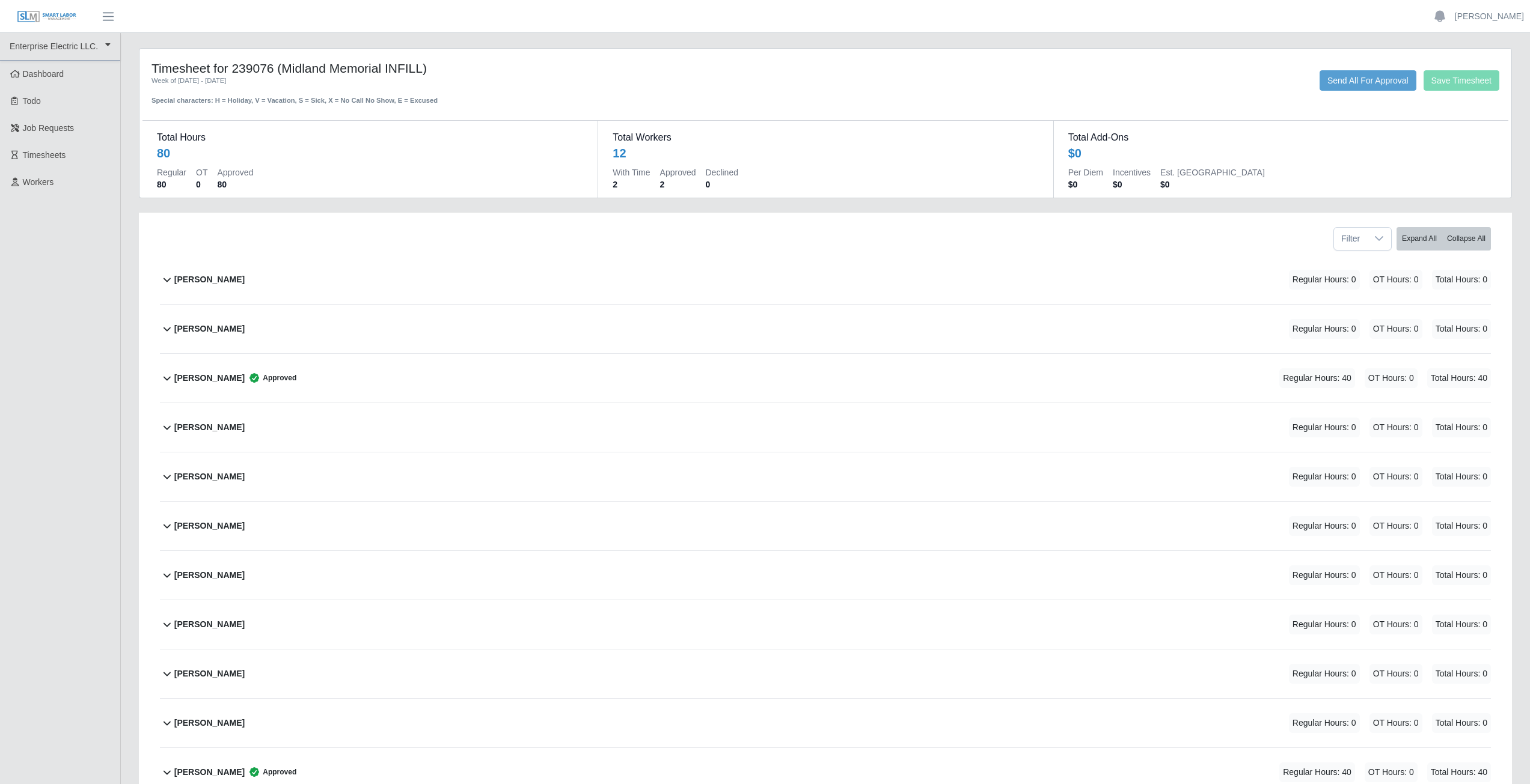
click at [167, 529] on icon at bounding box center [166, 526] width 14 height 14
click at [1498, 15] on link "[PERSON_NAME]" at bounding box center [1489, 16] width 69 height 12
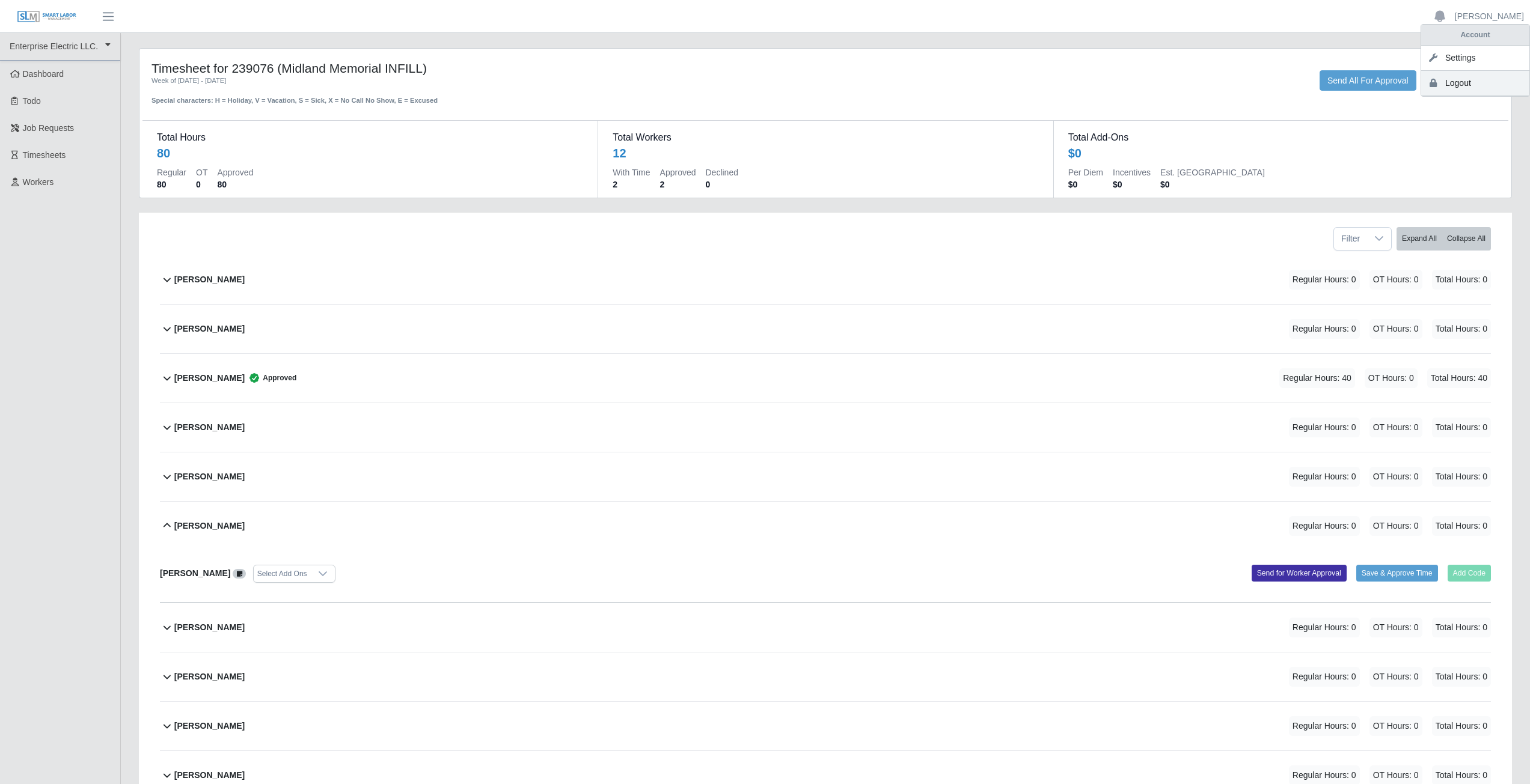
click at [1471, 91] on link "Logout" at bounding box center [1475, 84] width 108 height 26
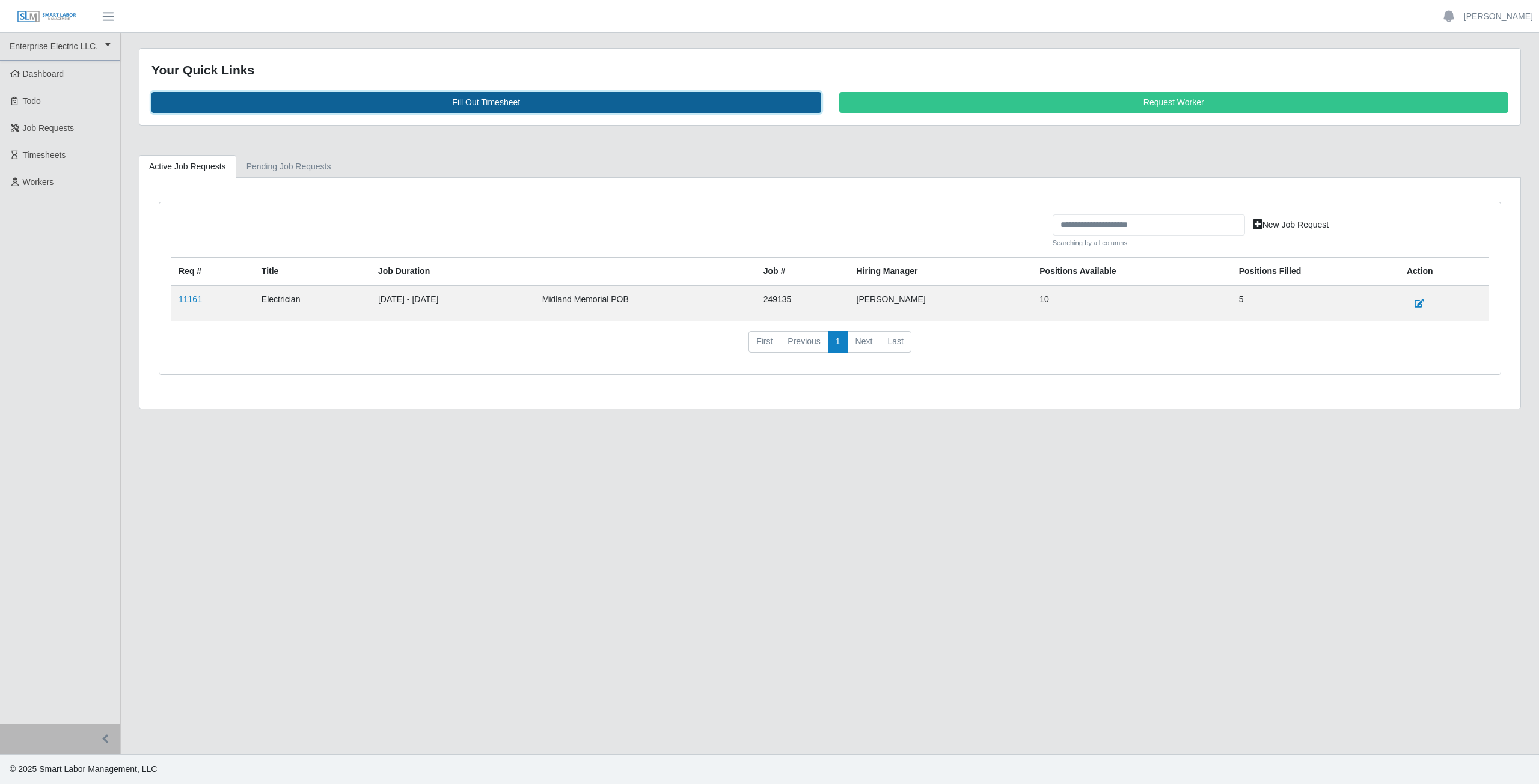
click at [483, 104] on link "Fill Out Timesheet" at bounding box center [486, 103] width 670 height 21
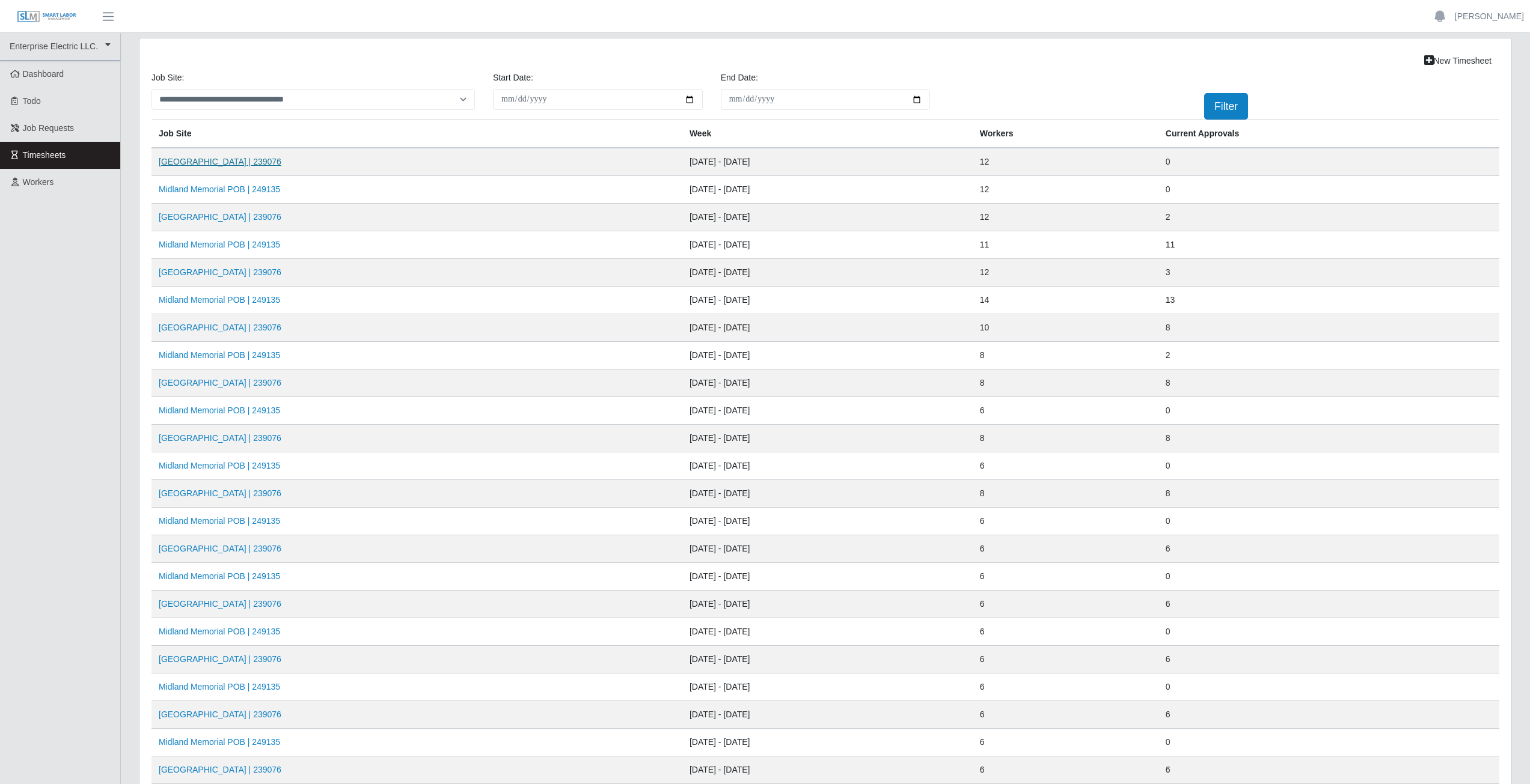
click at [278, 163] on link "[GEOGRAPHIC_DATA] | 239076" at bounding box center [220, 162] width 123 height 10
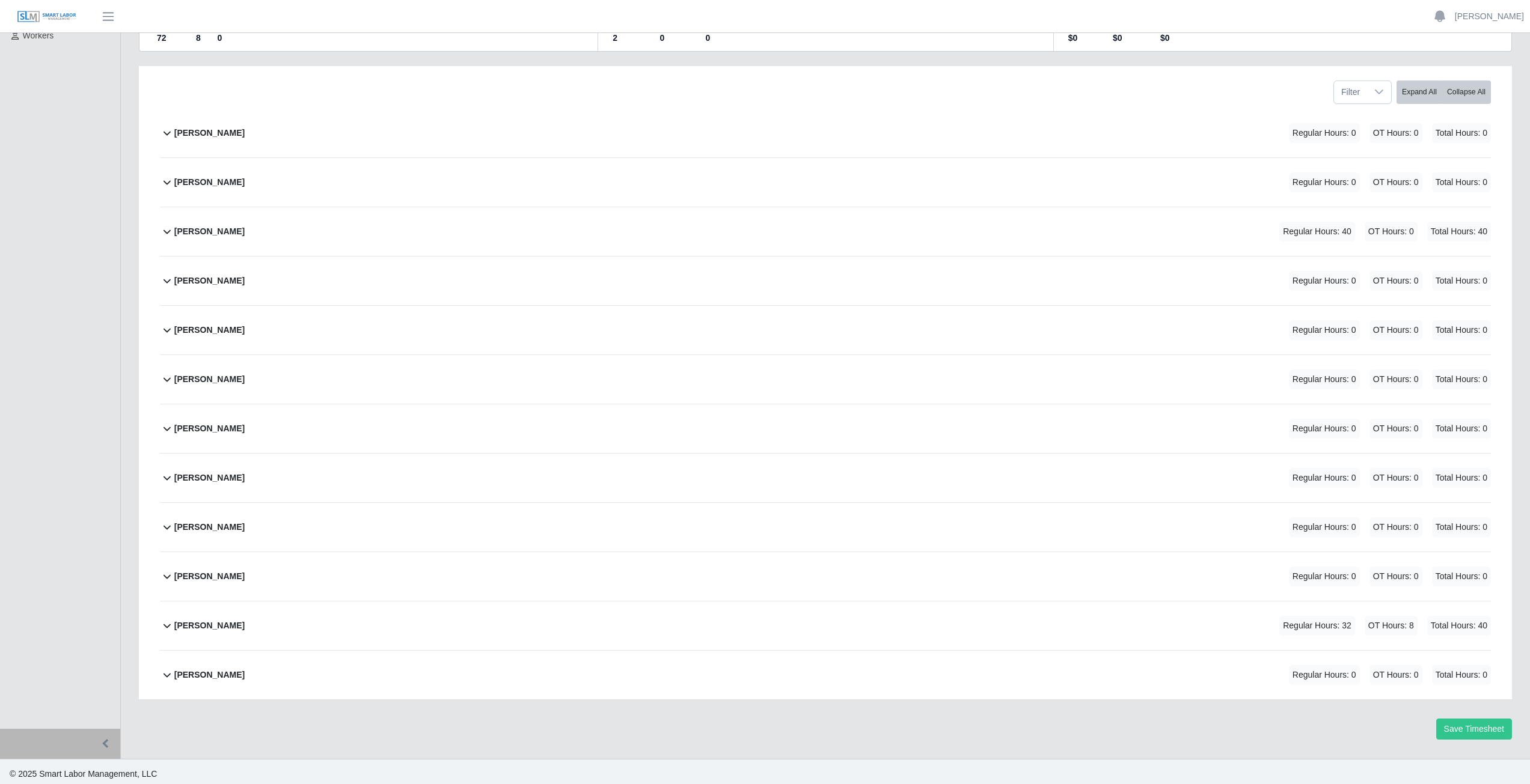
scroll to position [151, 0]
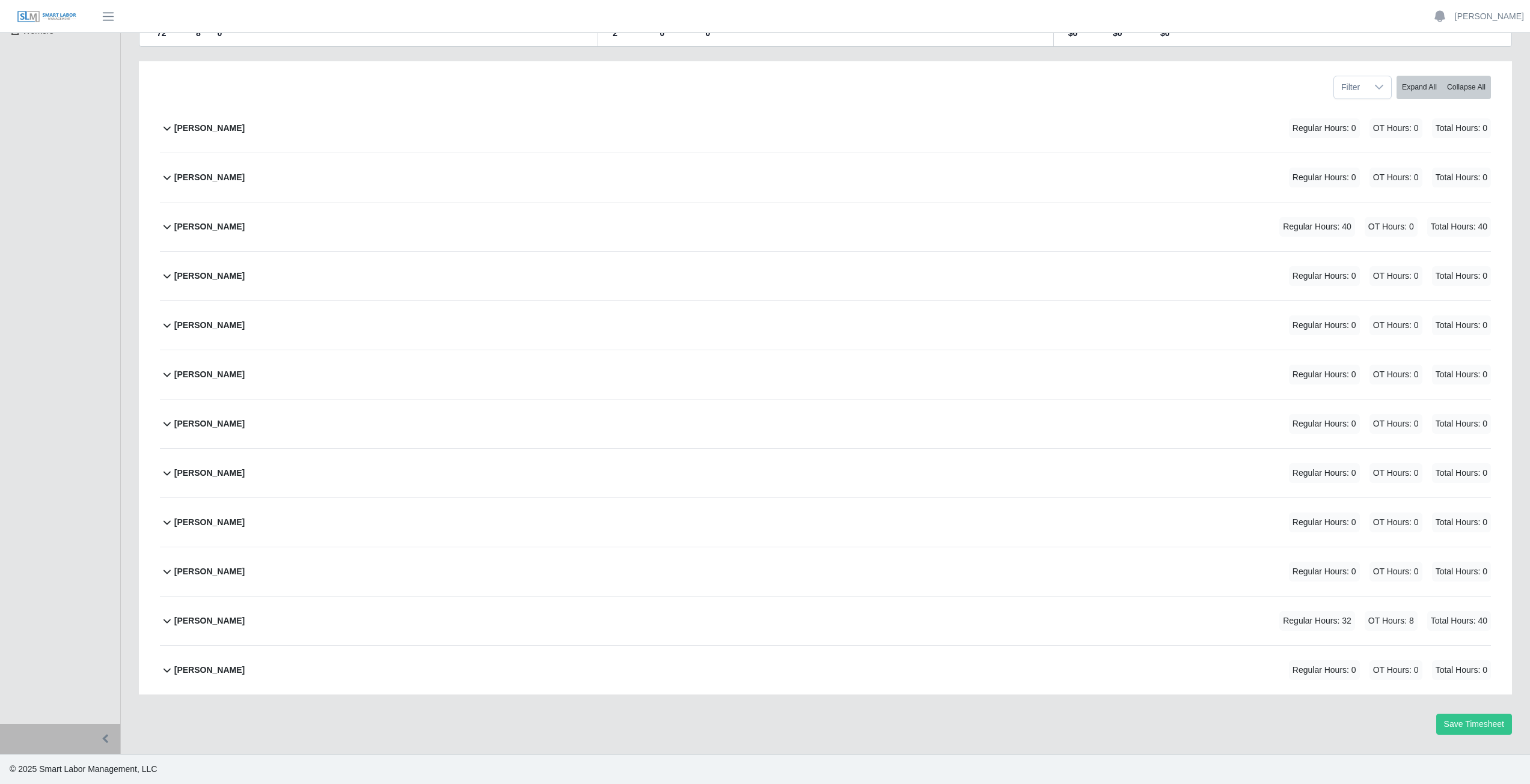
click at [170, 374] on icon at bounding box center [166, 373] width 14 height 14
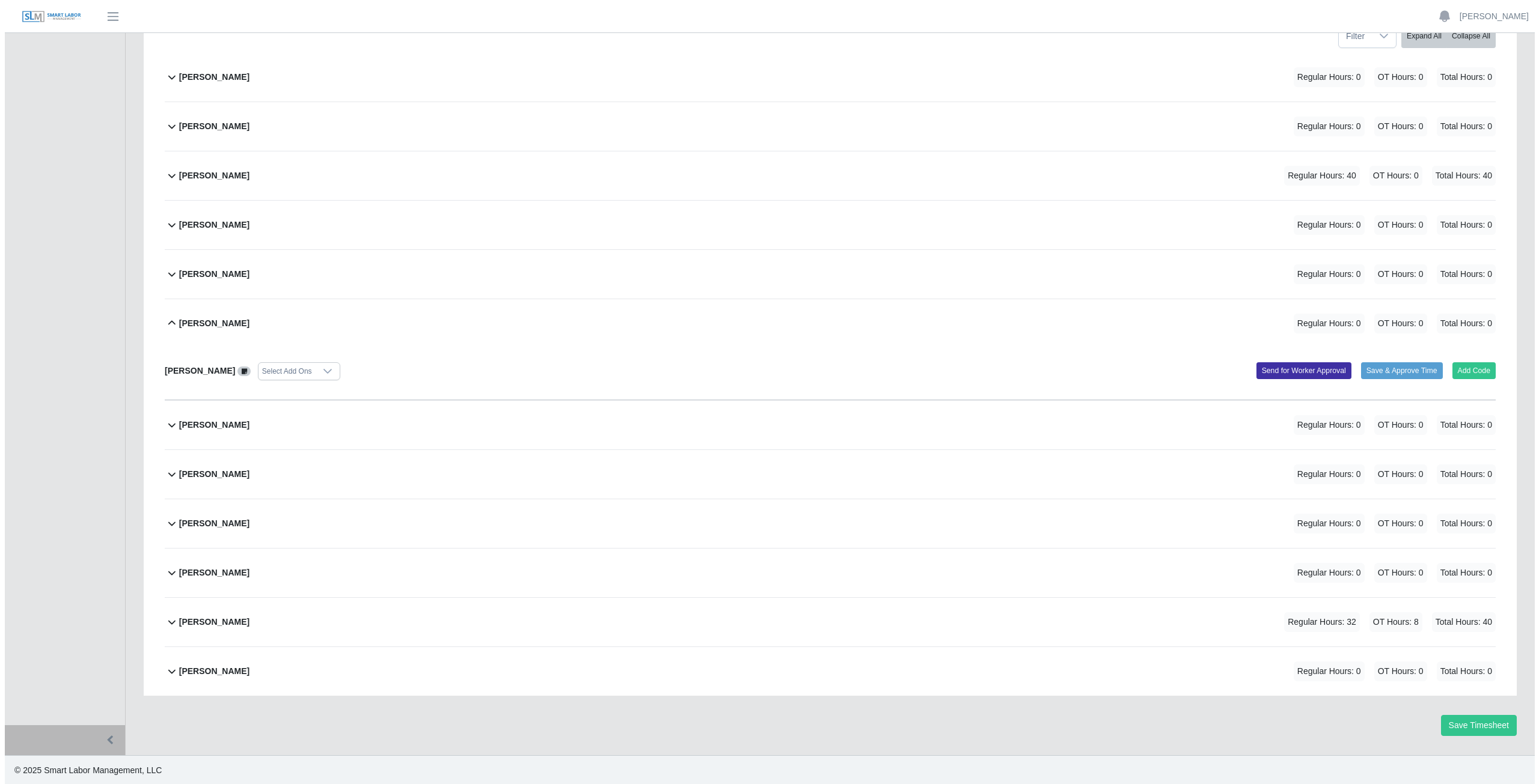
scroll to position [203, 0]
click at [1469, 369] on button "Add Code" at bounding box center [1470, 370] width 44 height 17
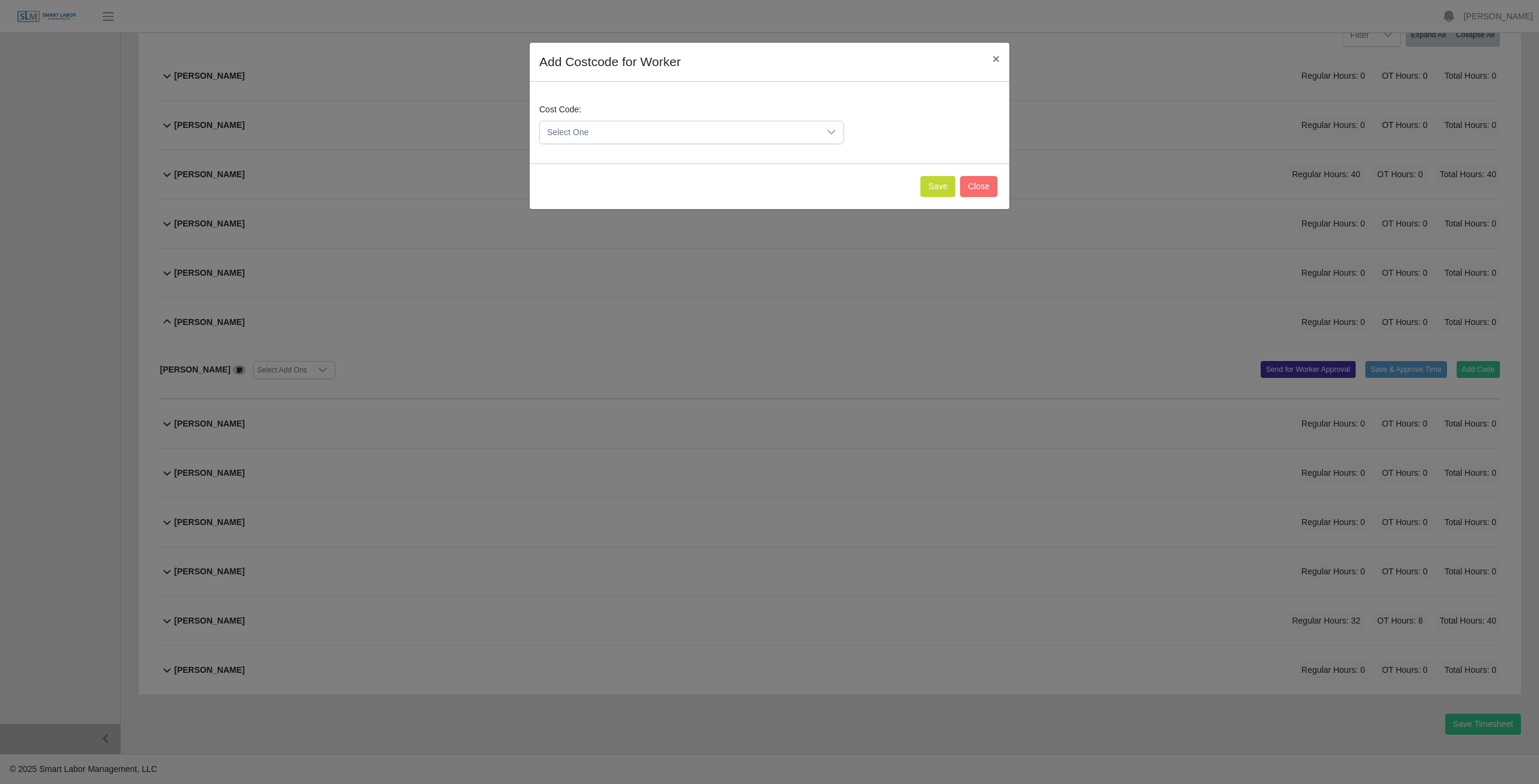
click at [647, 132] on span "Select One" at bounding box center [680, 132] width 279 height 22
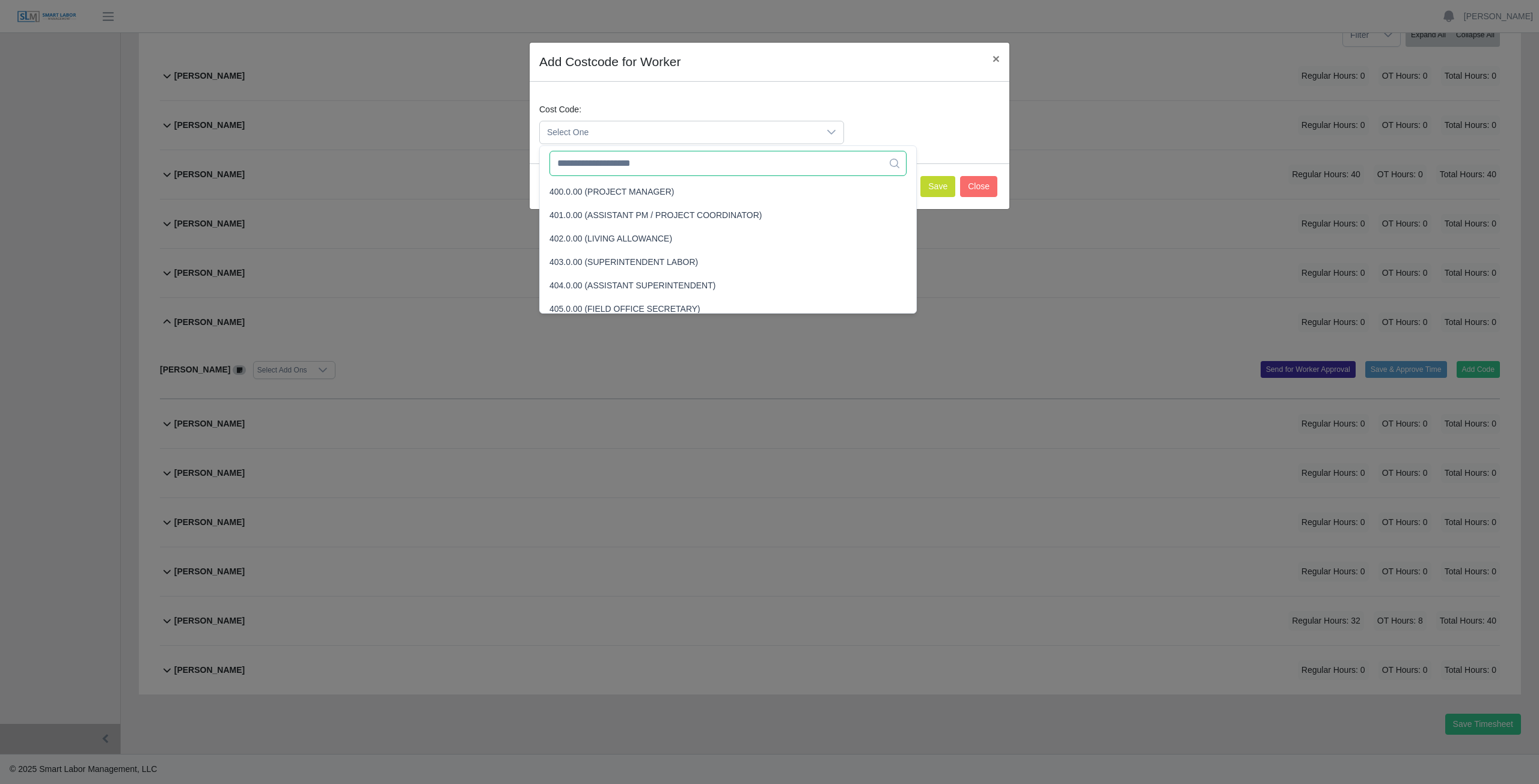
click at [633, 169] on input "text" at bounding box center [728, 163] width 357 height 26
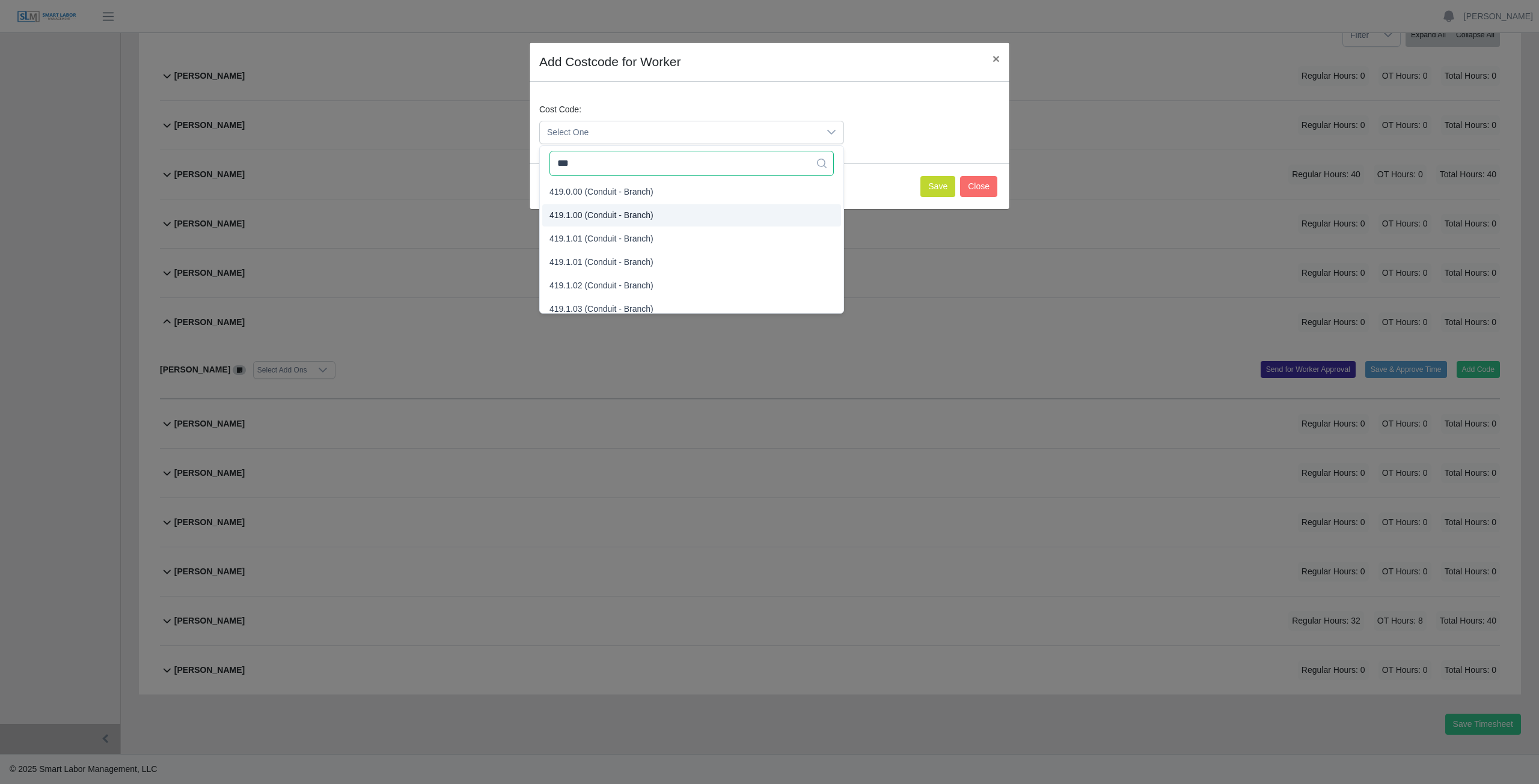
type input "***"
click at [598, 215] on span "419.1.00 (Conduit - Branch)" at bounding box center [601, 215] width 104 height 12
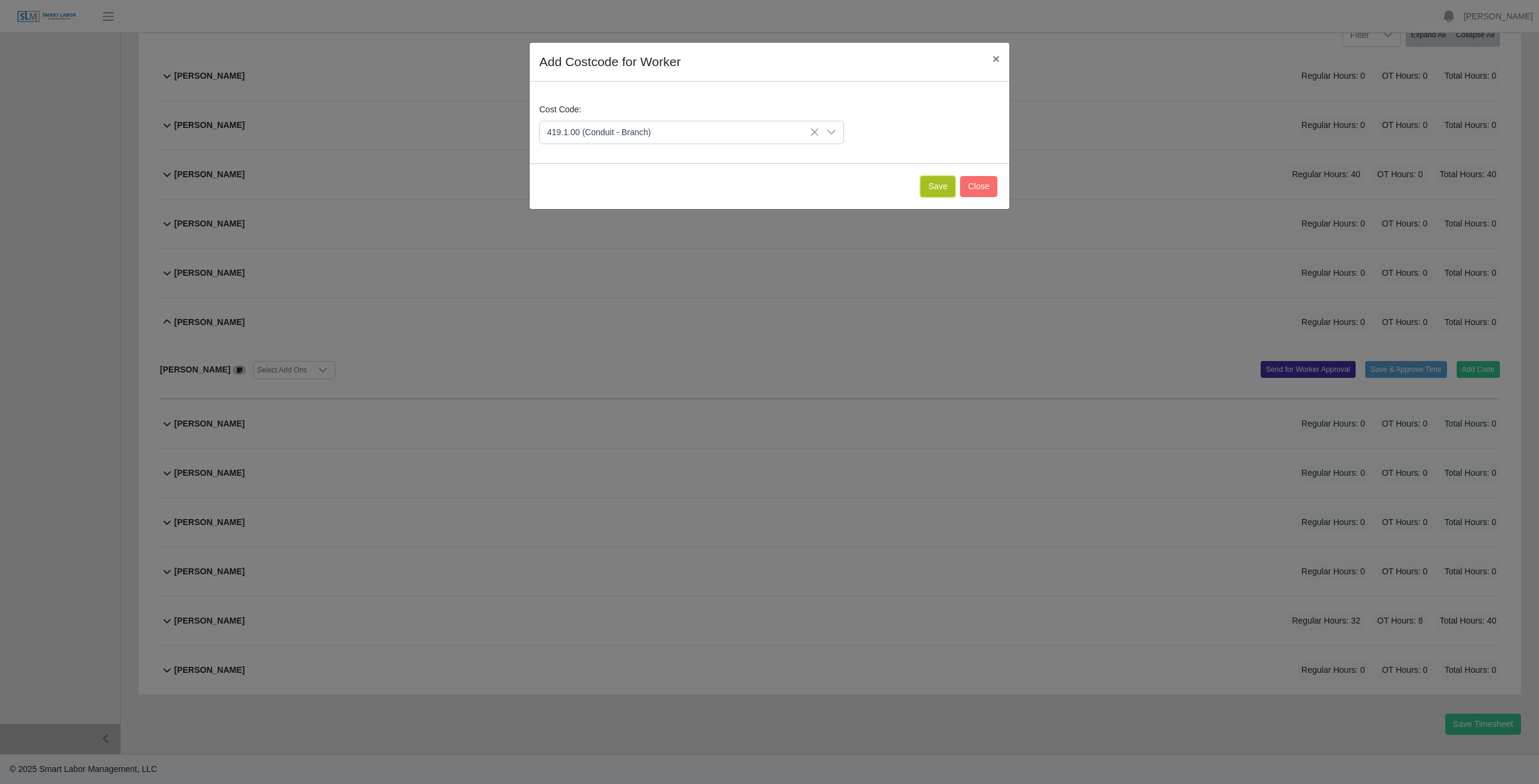
click at [943, 185] on button "Save" at bounding box center [937, 186] width 35 height 21
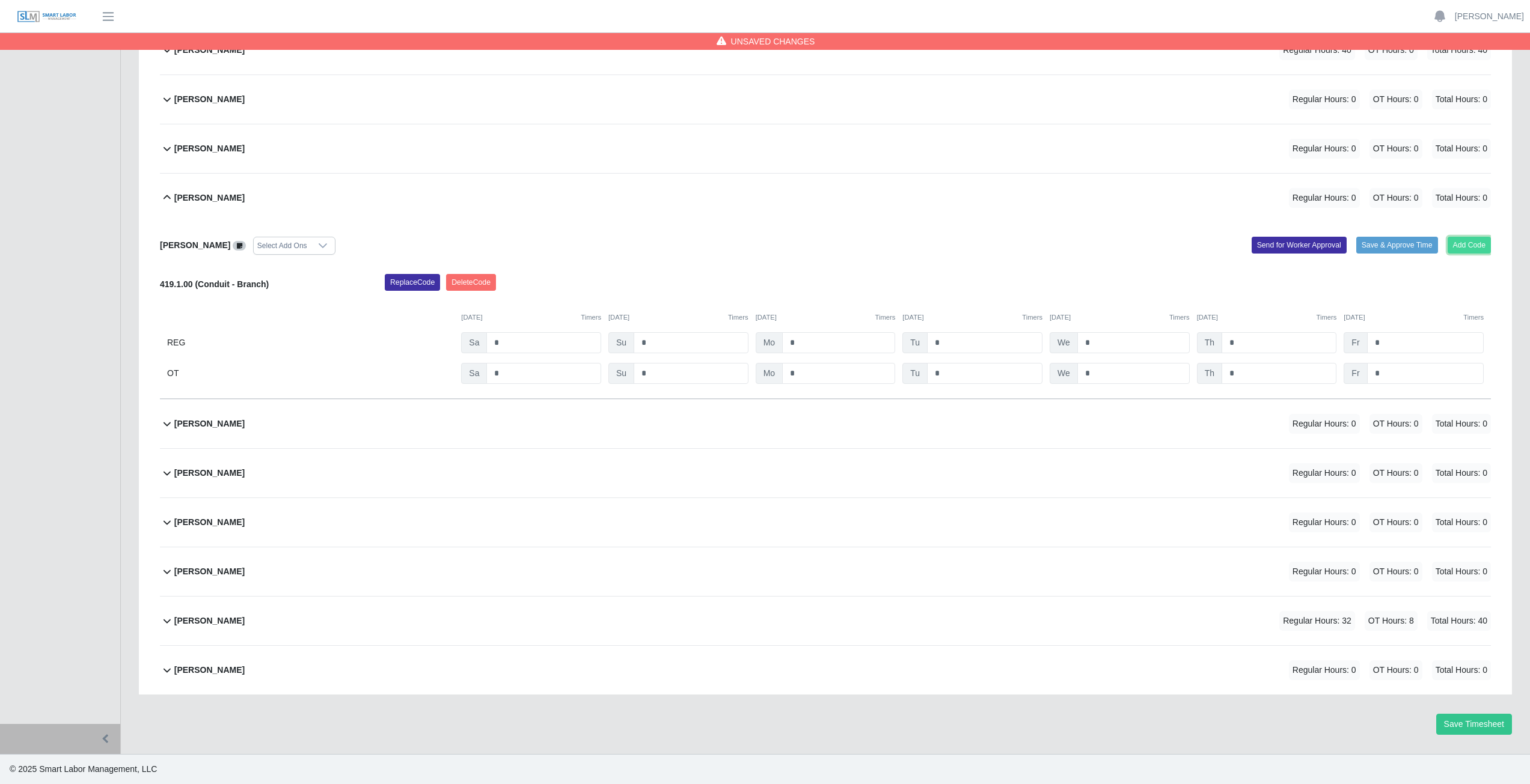
click at [1464, 241] on button "Add Code" at bounding box center [1469, 245] width 44 height 17
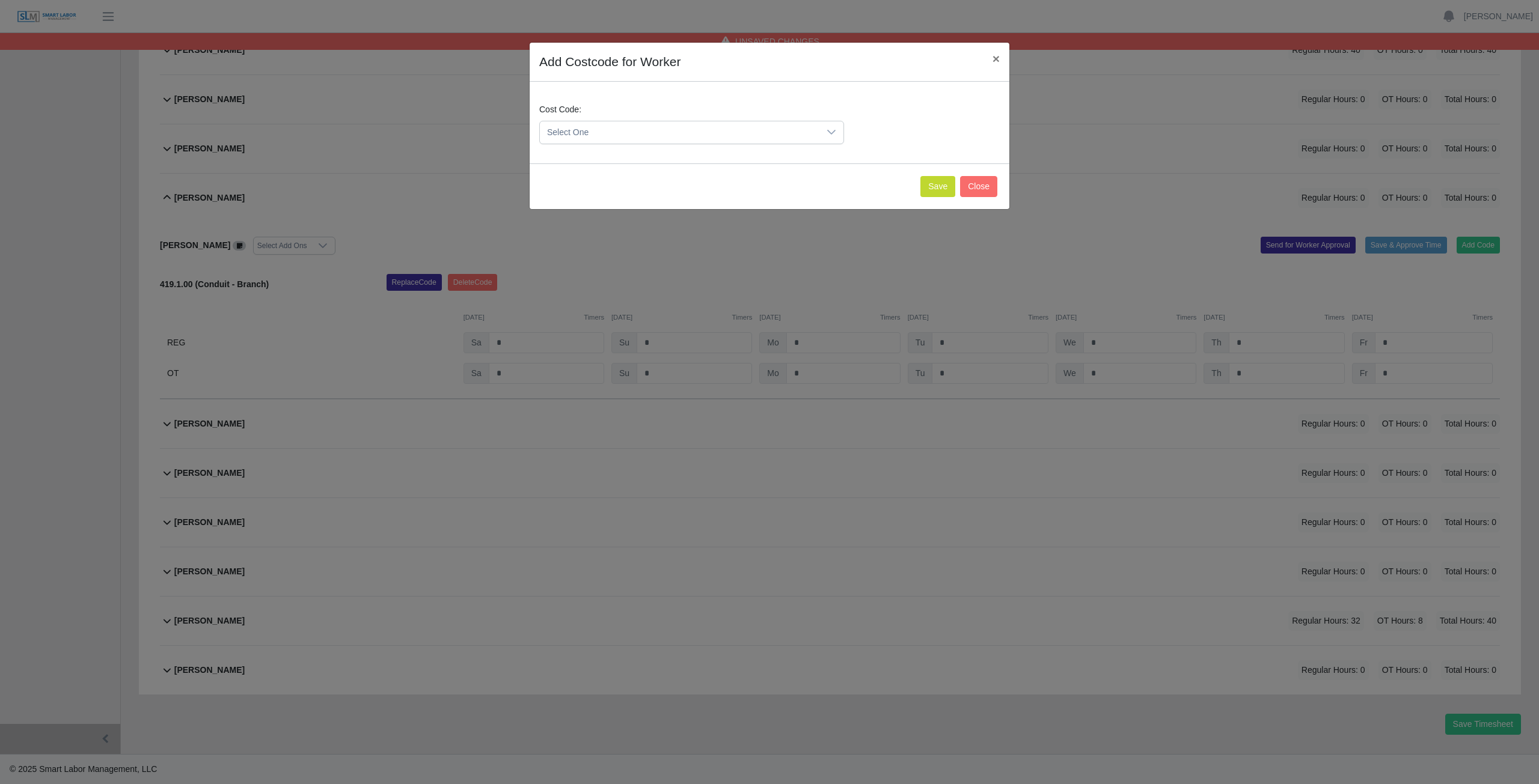
click at [647, 130] on span "Select One" at bounding box center [680, 132] width 279 height 22
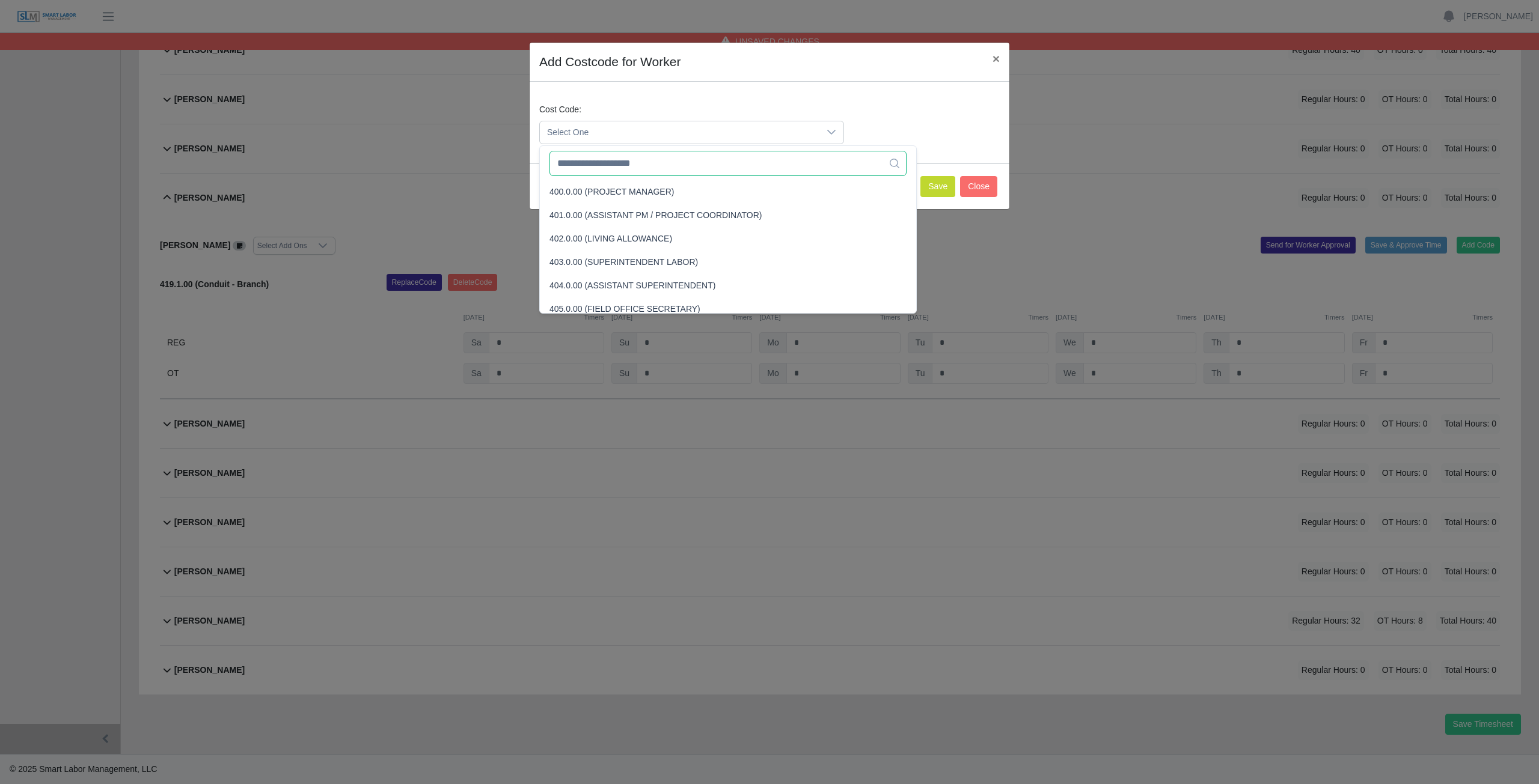
click at [621, 167] on input "text" at bounding box center [728, 163] width 357 height 26
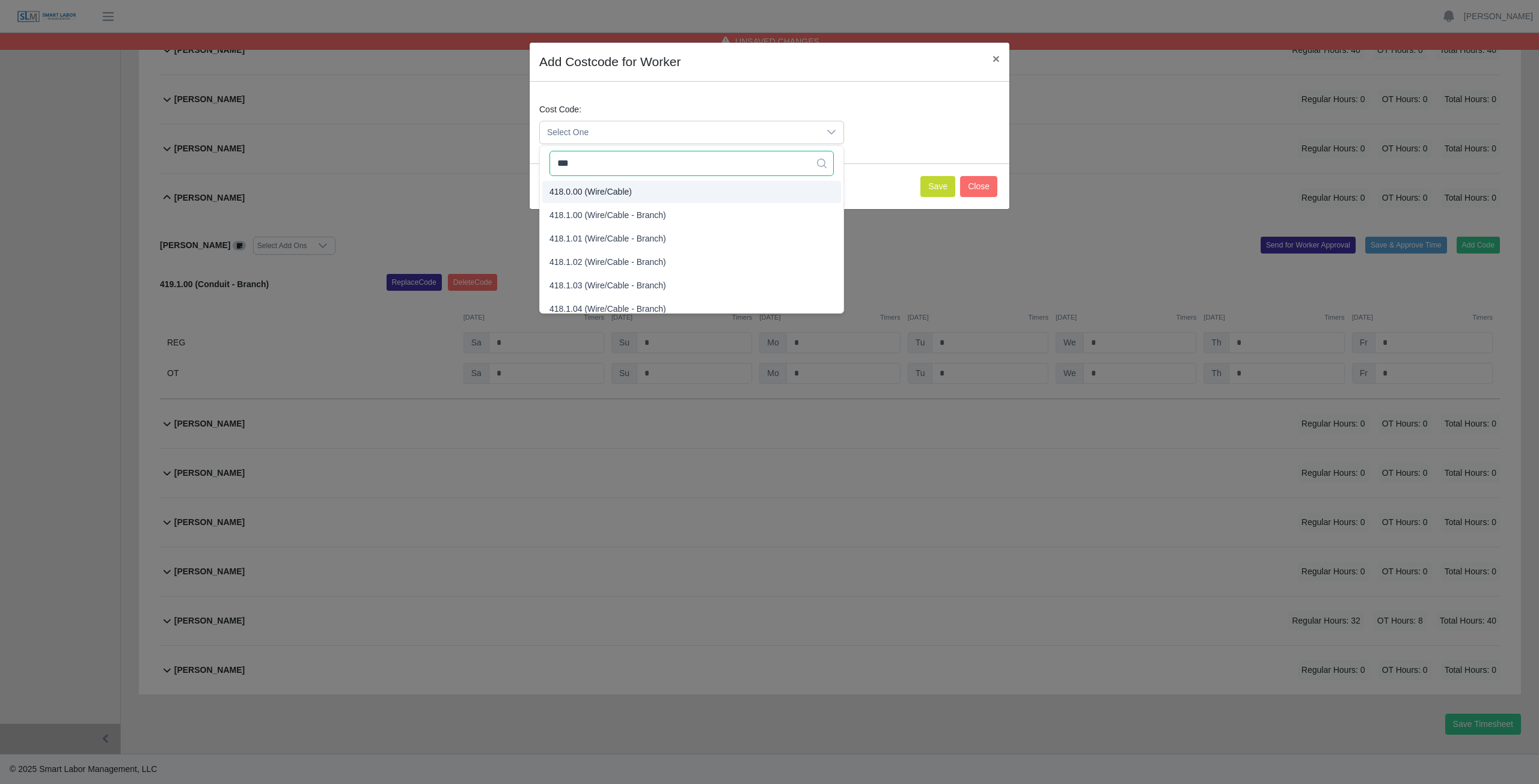
type input "***"
click at [588, 190] on span "418.0.00 (Wire/Cable)" at bounding box center [590, 191] width 83 height 12
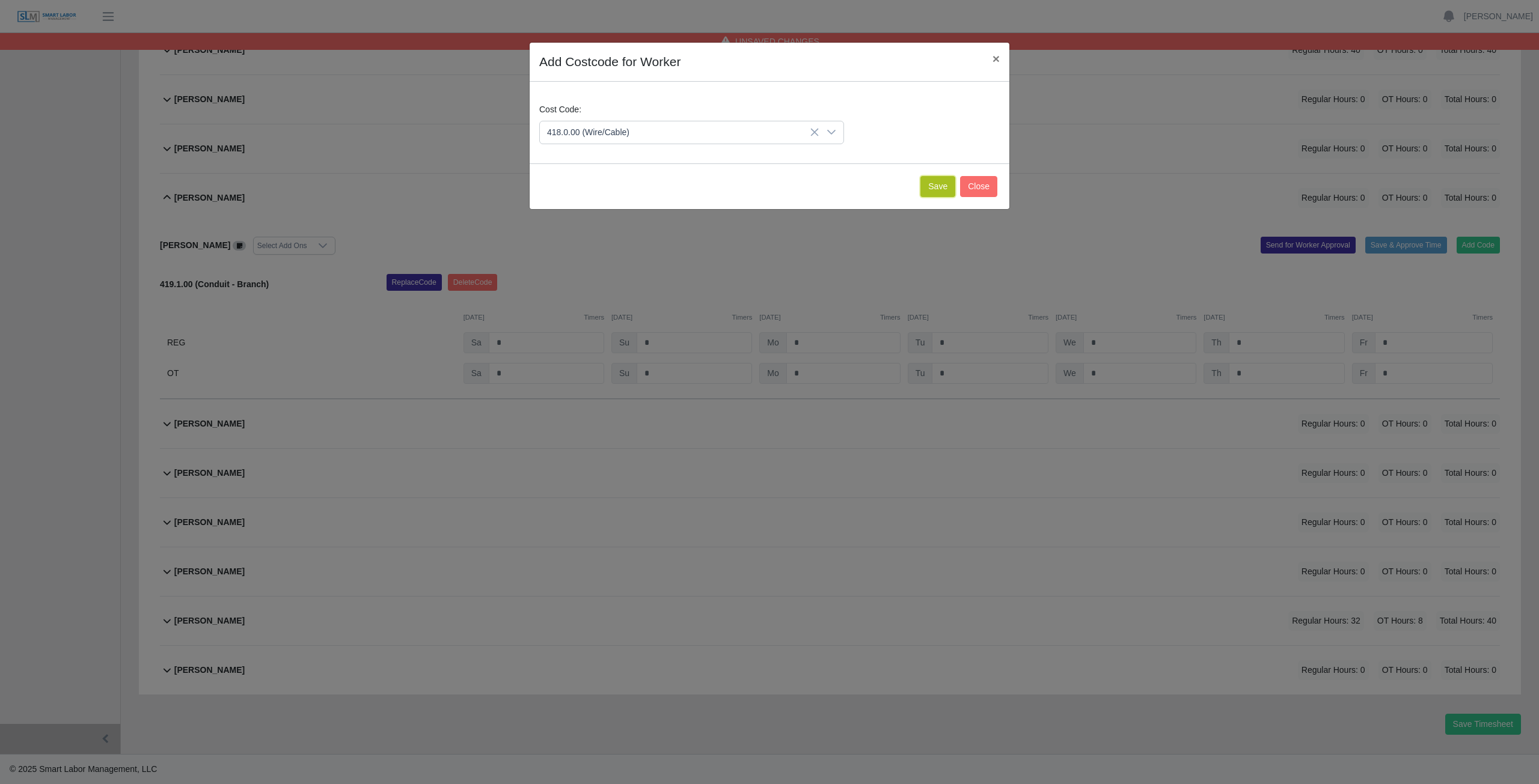
click at [938, 192] on button "Save" at bounding box center [937, 186] width 35 height 21
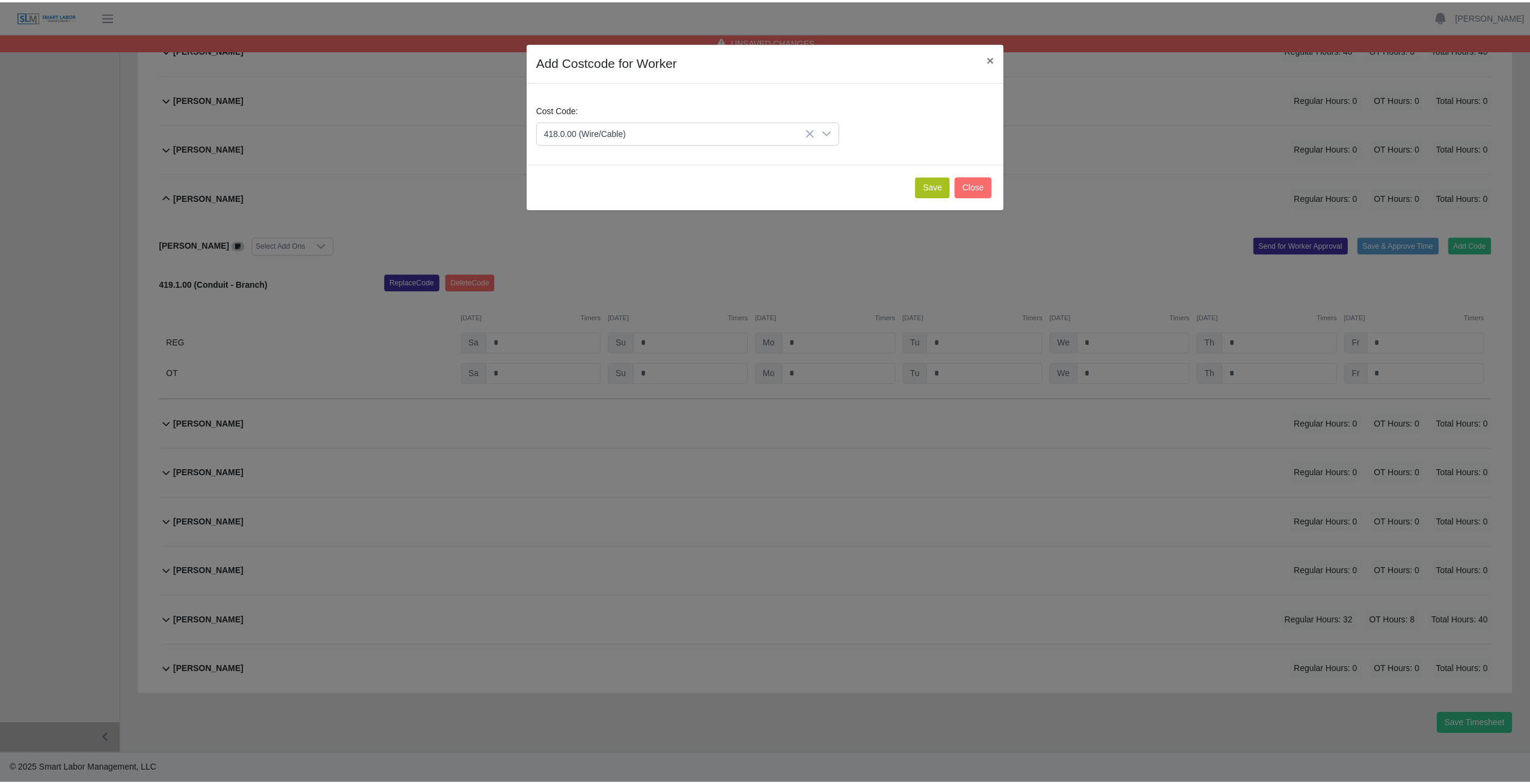
scroll to position [452, 0]
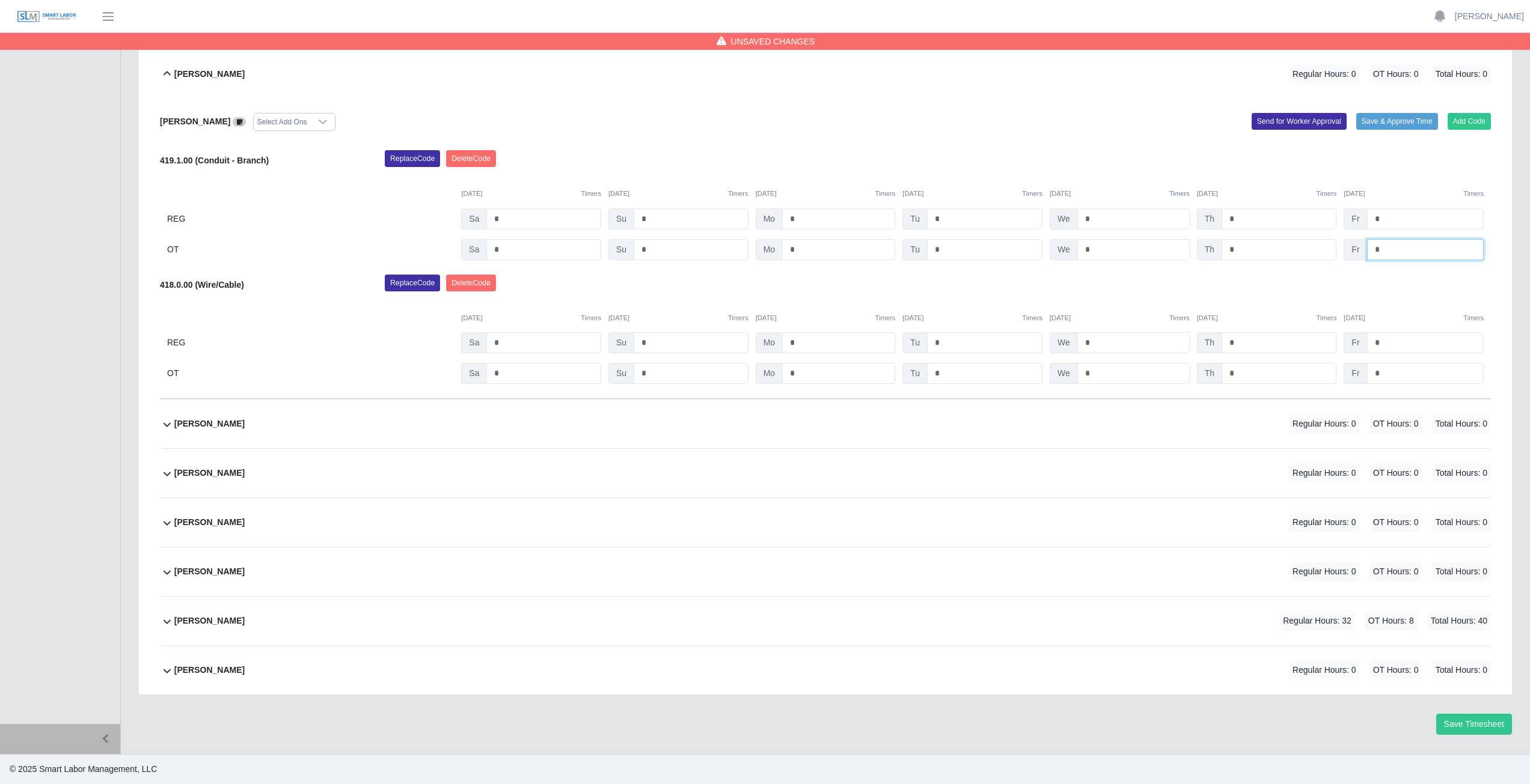
click at [1393, 250] on input "*" at bounding box center [1425, 250] width 117 height 21
type input "*"
click at [1388, 346] on input "*" at bounding box center [1425, 343] width 117 height 21
type input "*"
click at [1368, 288] on div "Replace Code [GEOGRAPHIC_DATA] Code" at bounding box center [937, 286] width 1124 height 24
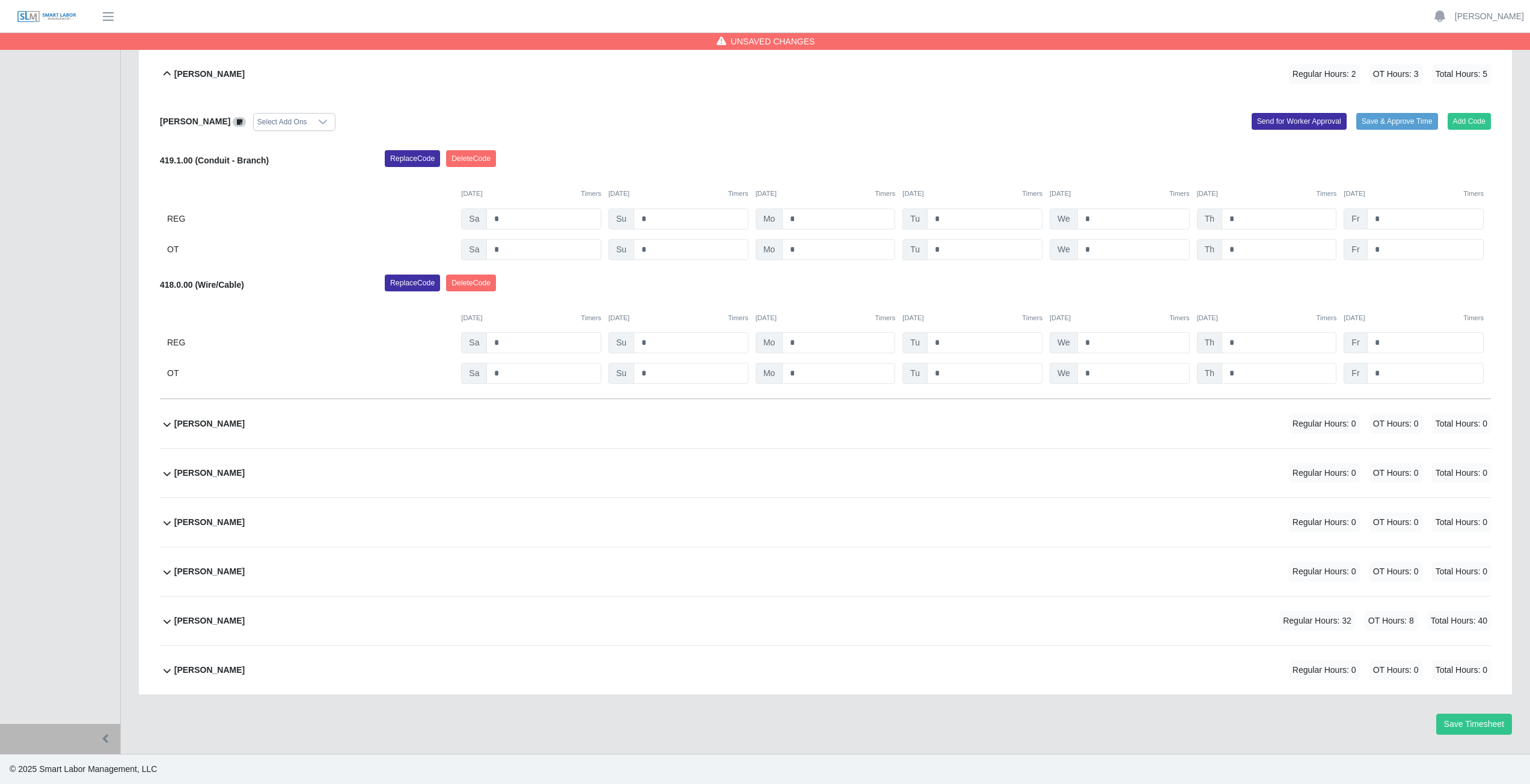
click at [167, 78] on icon at bounding box center [166, 73] width 14 height 14
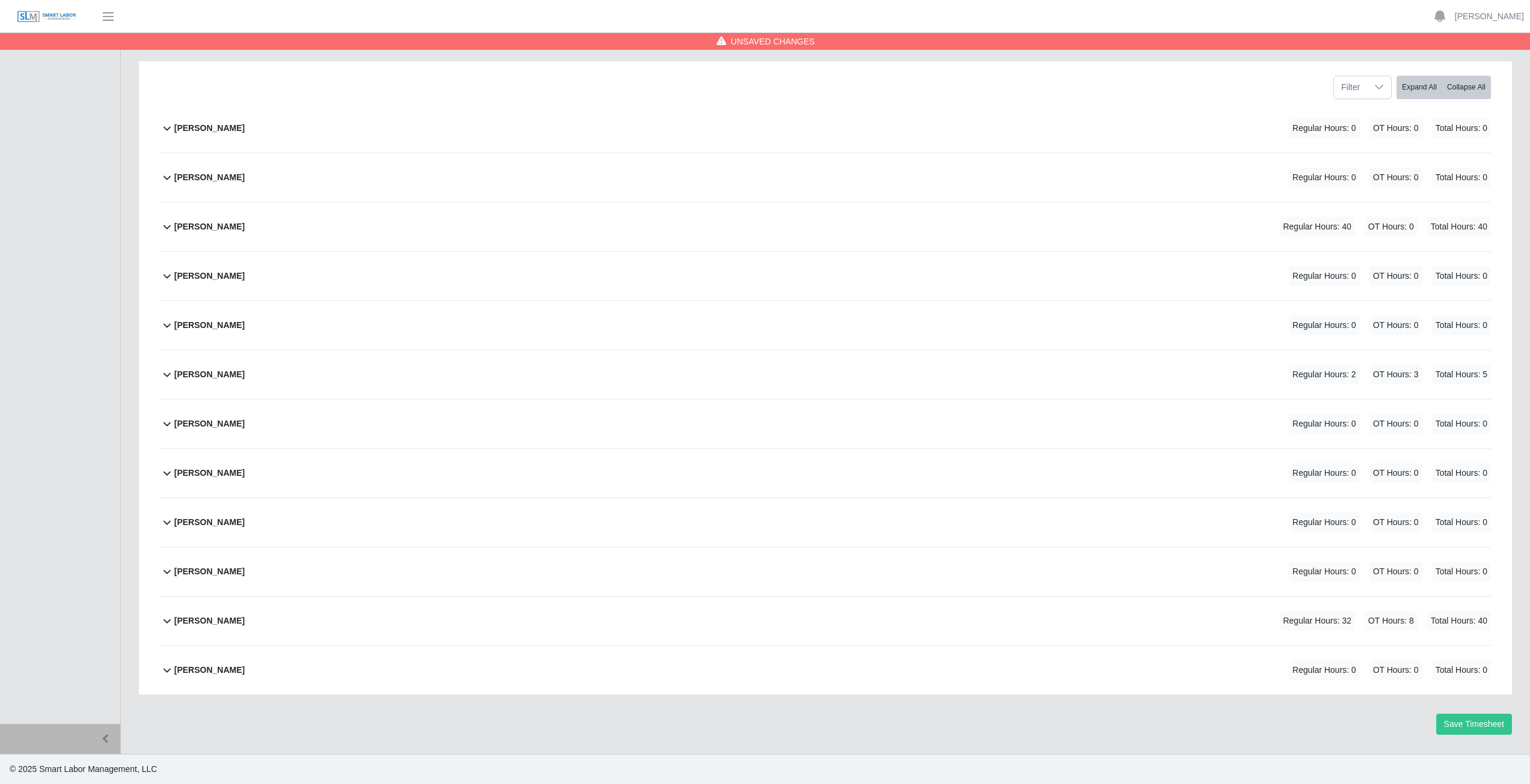
scroll to position [151, 0]
click at [164, 326] on icon at bounding box center [166, 325] width 14 height 14
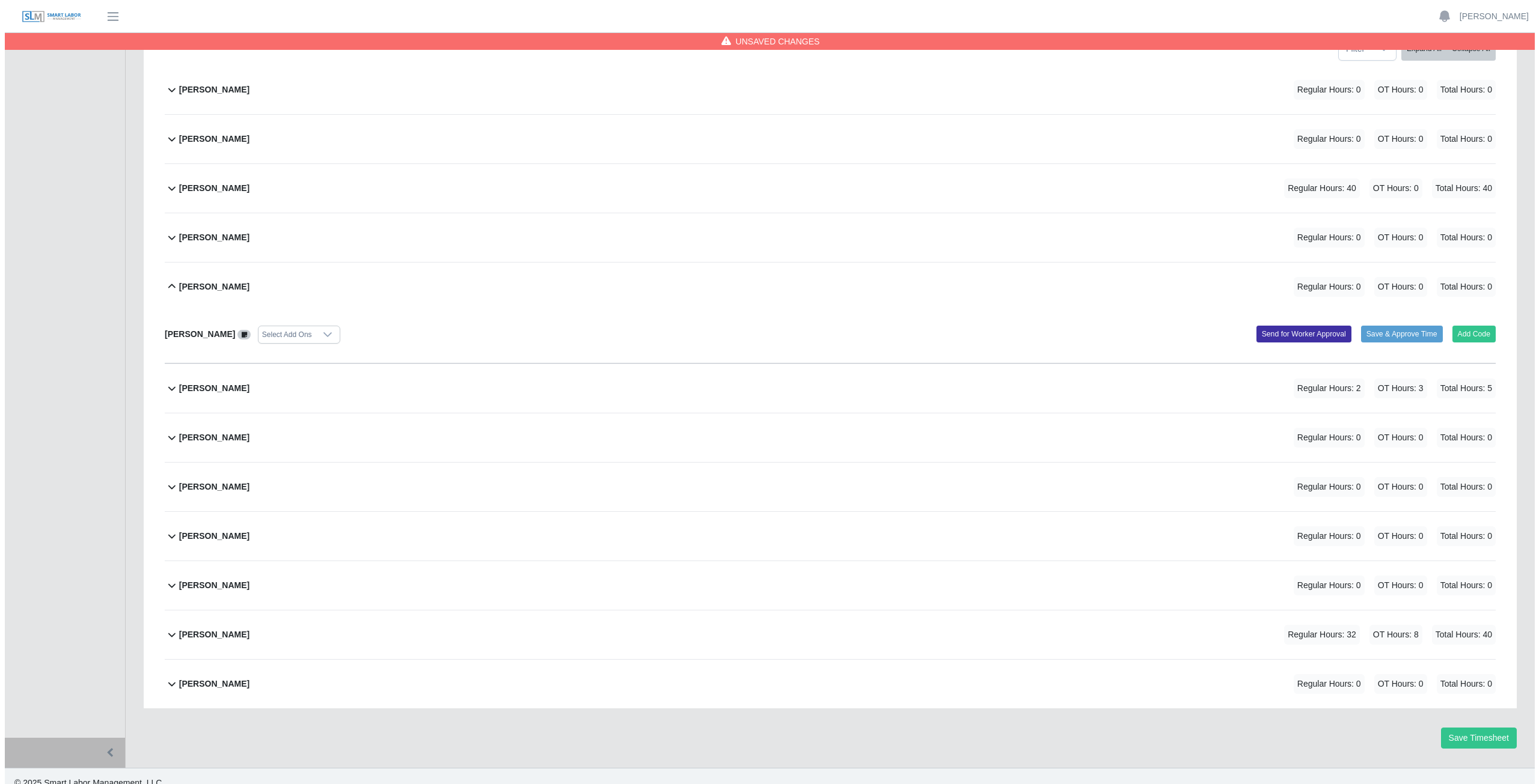
scroll to position [203, 0]
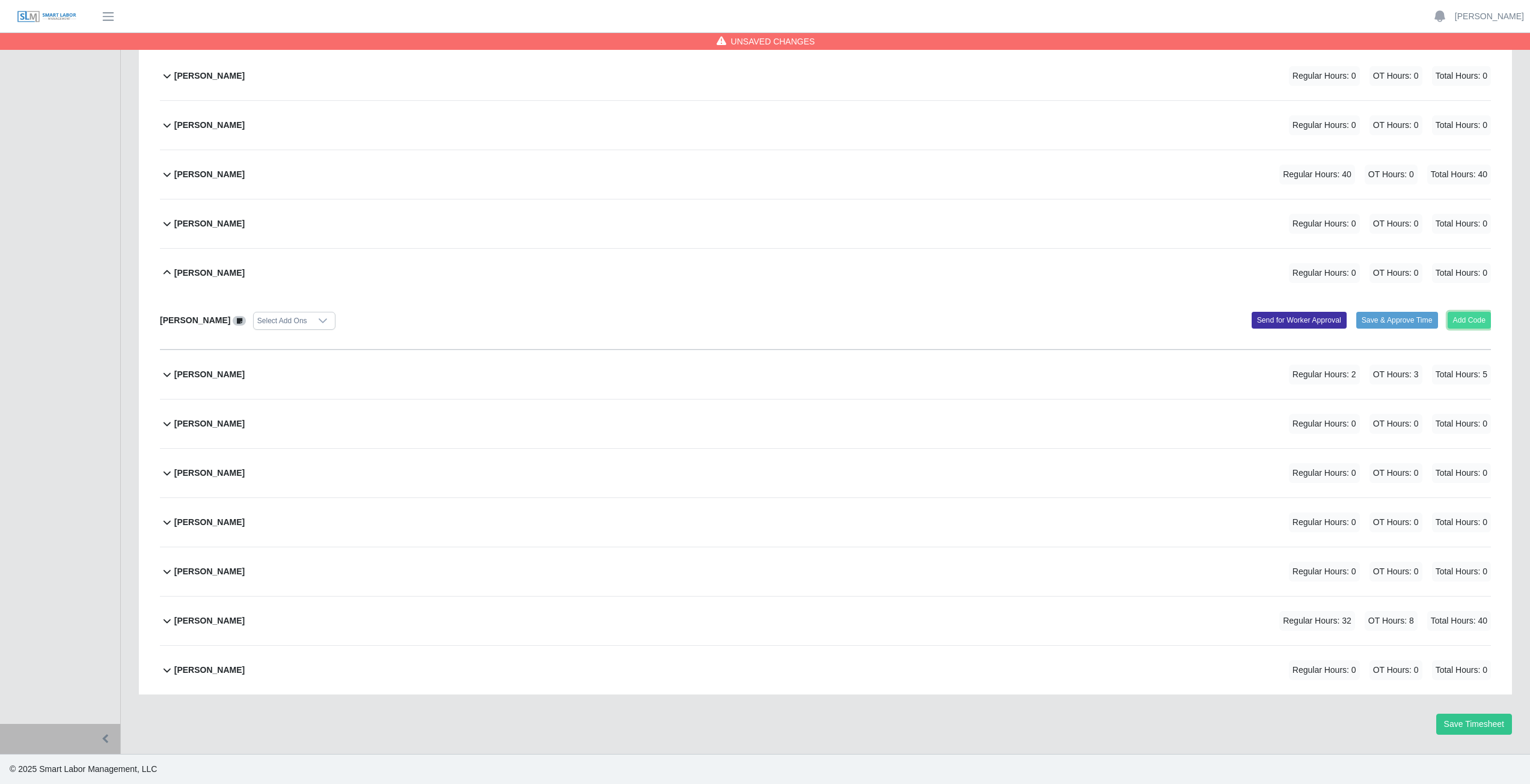
click at [1466, 321] on button "Add Code" at bounding box center [1469, 320] width 44 height 17
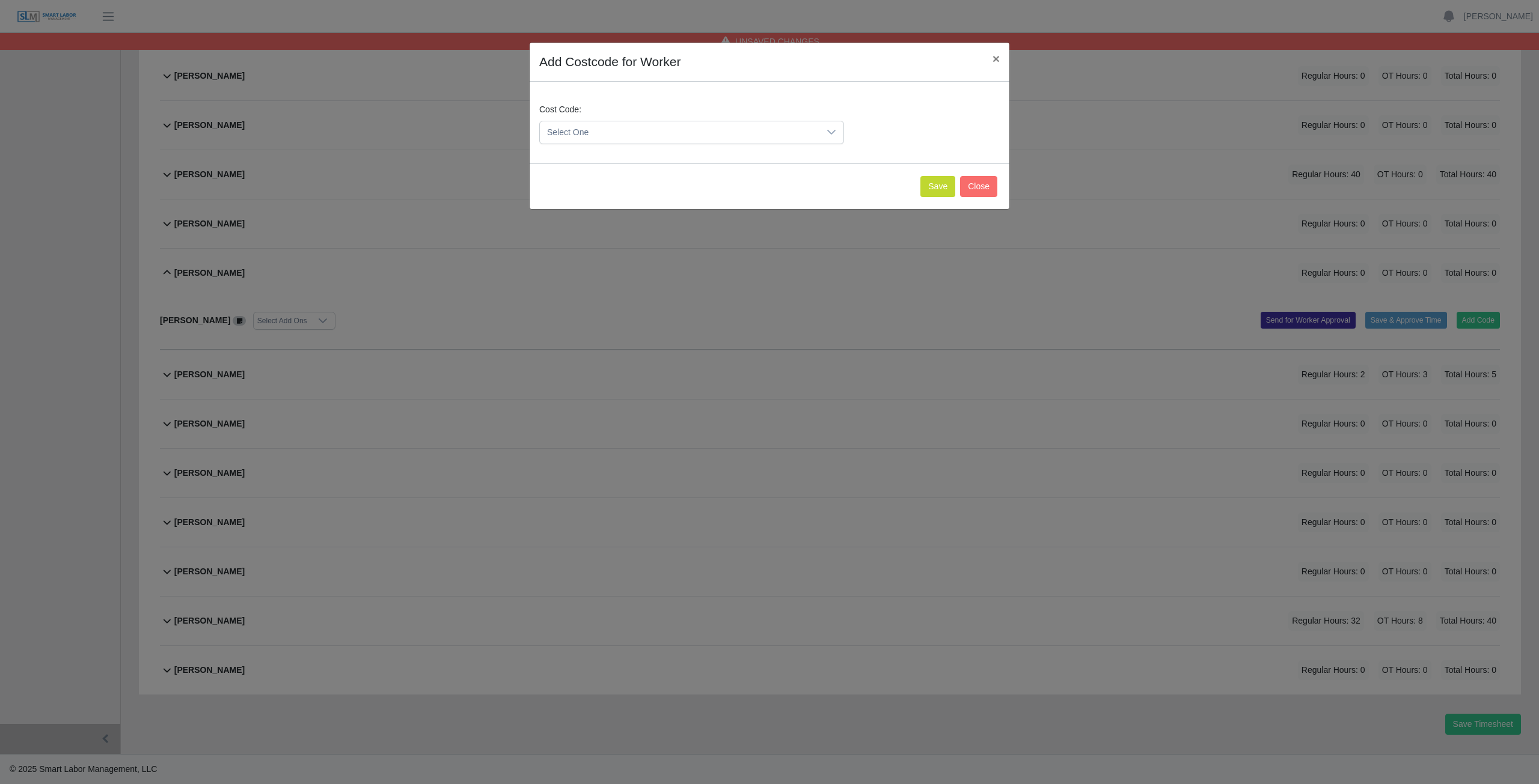
click at [626, 136] on span "Select One" at bounding box center [680, 132] width 279 height 22
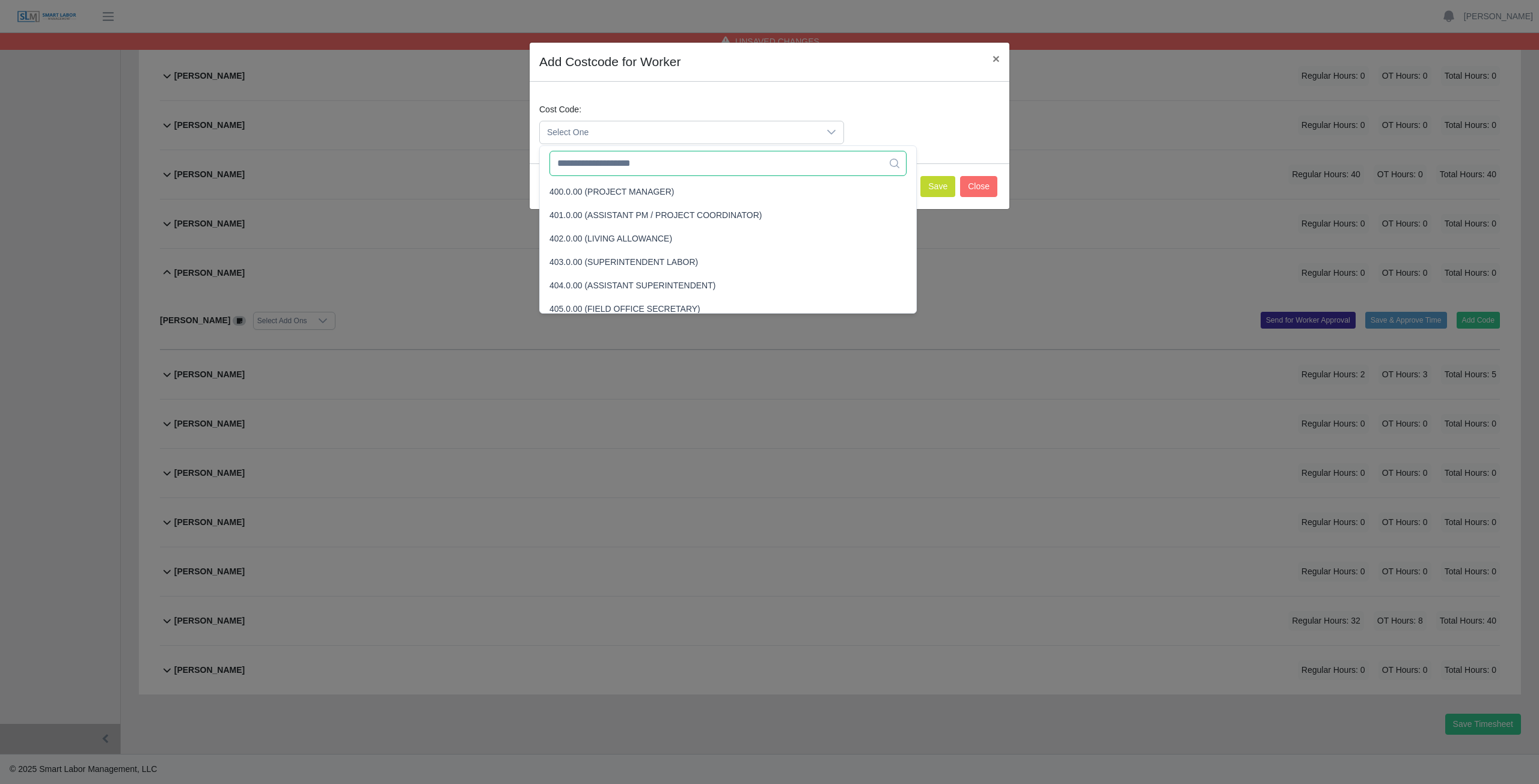
click at [614, 167] on input "text" at bounding box center [728, 163] width 357 height 26
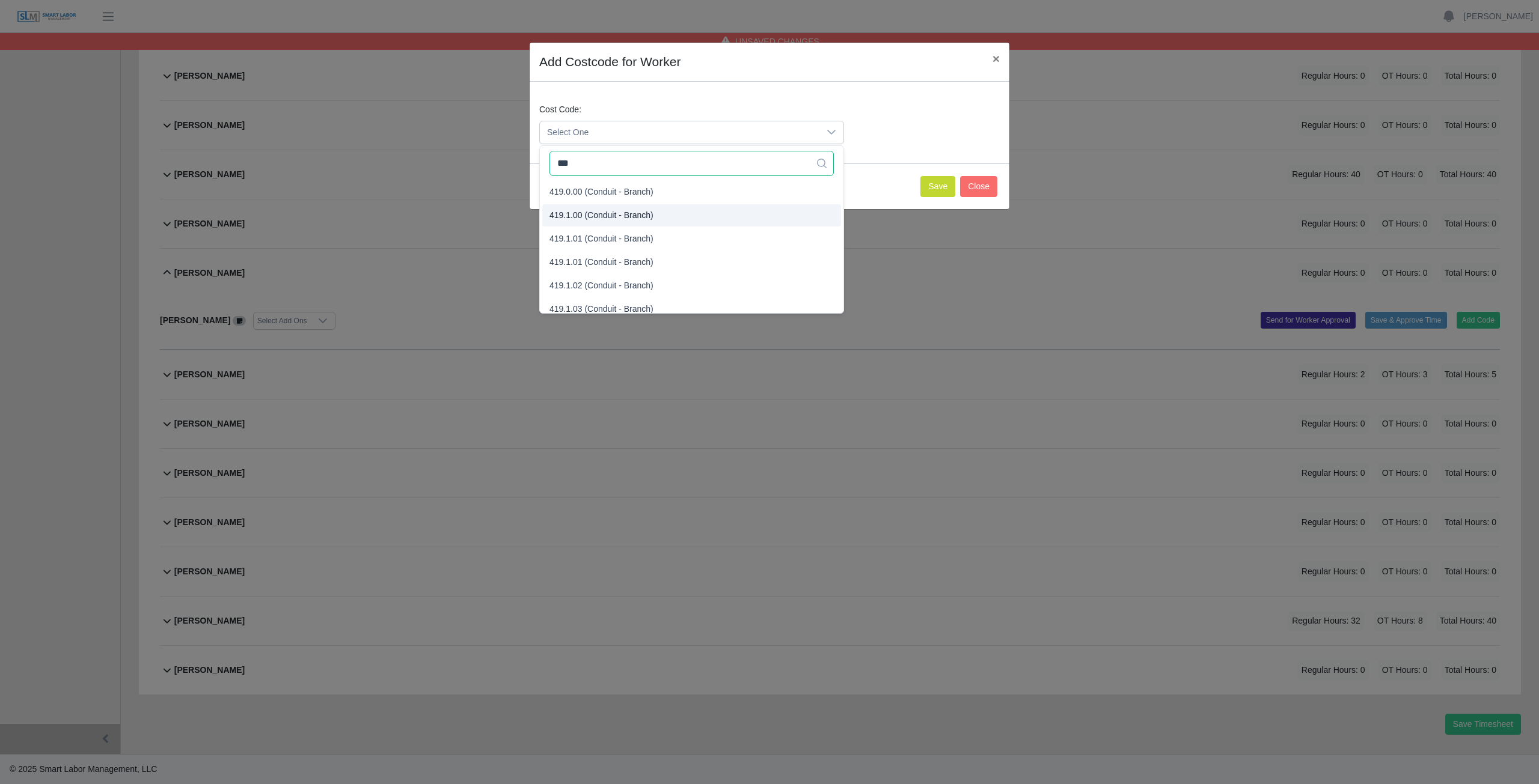
type input "***"
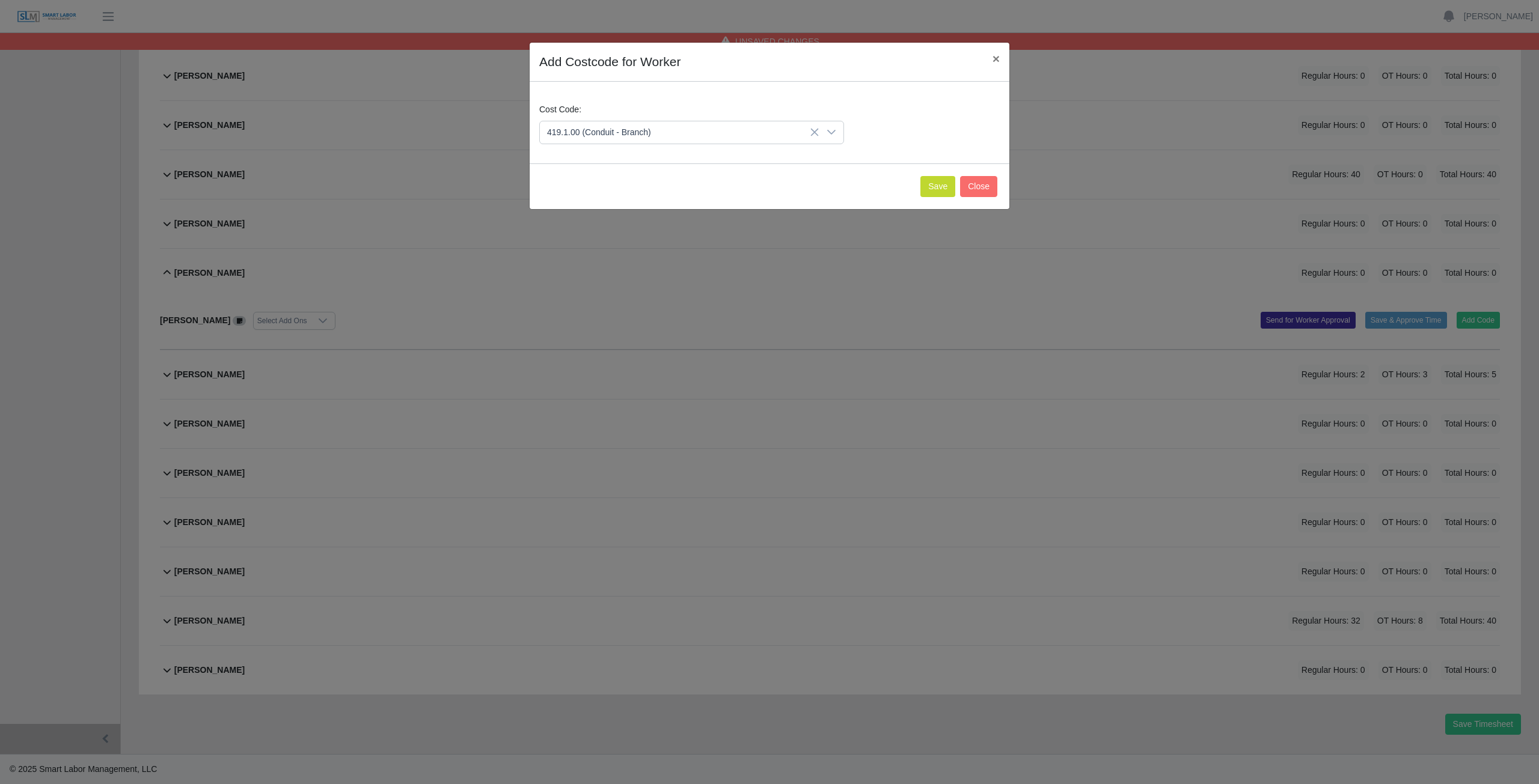
click at [583, 217] on span "419.1.00 (Conduit - Branch)" at bounding box center [601, 215] width 104 height 12
click at [938, 187] on button "Save" at bounding box center [937, 186] width 35 height 21
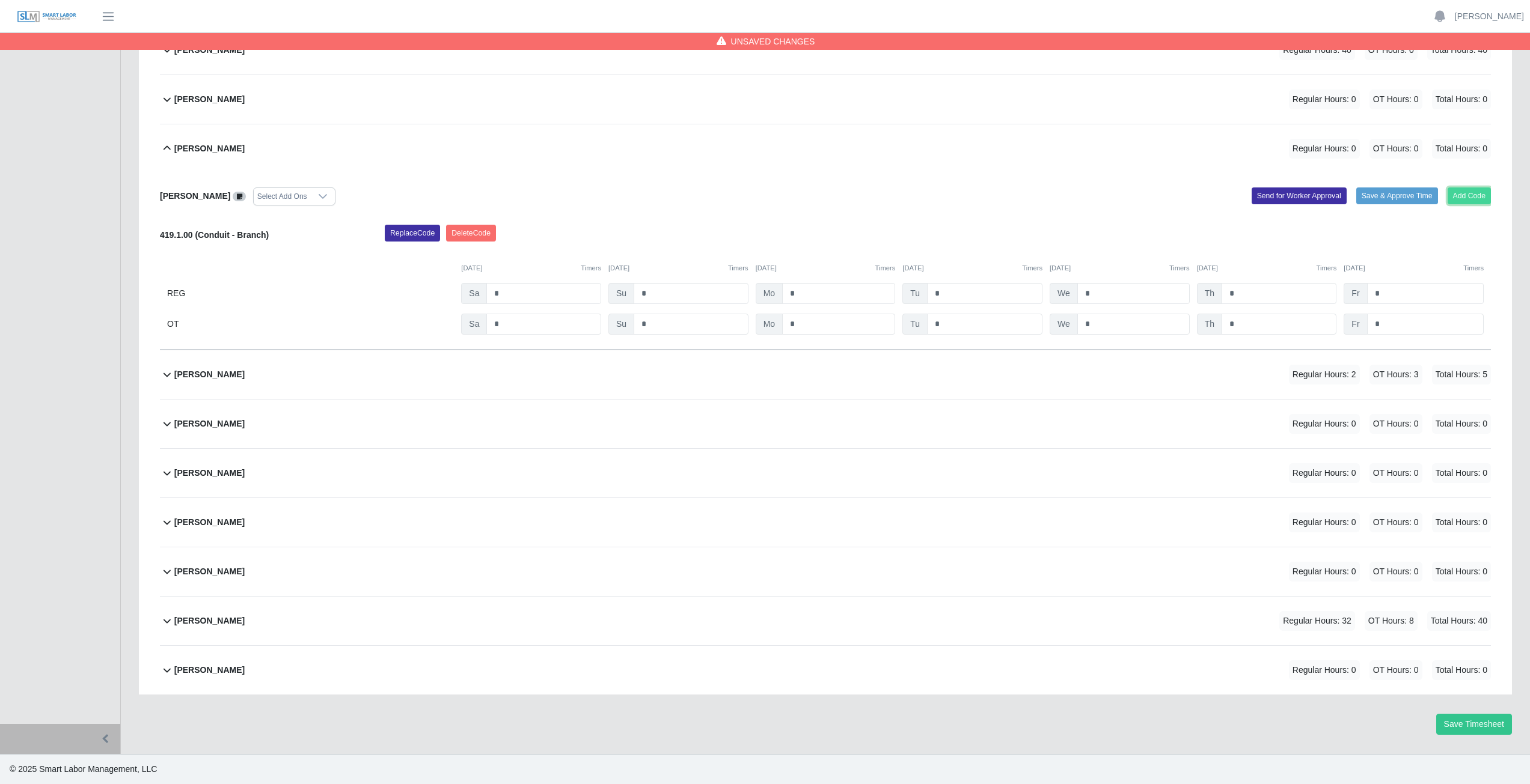
click at [1463, 199] on button "Add Code" at bounding box center [1469, 196] width 44 height 17
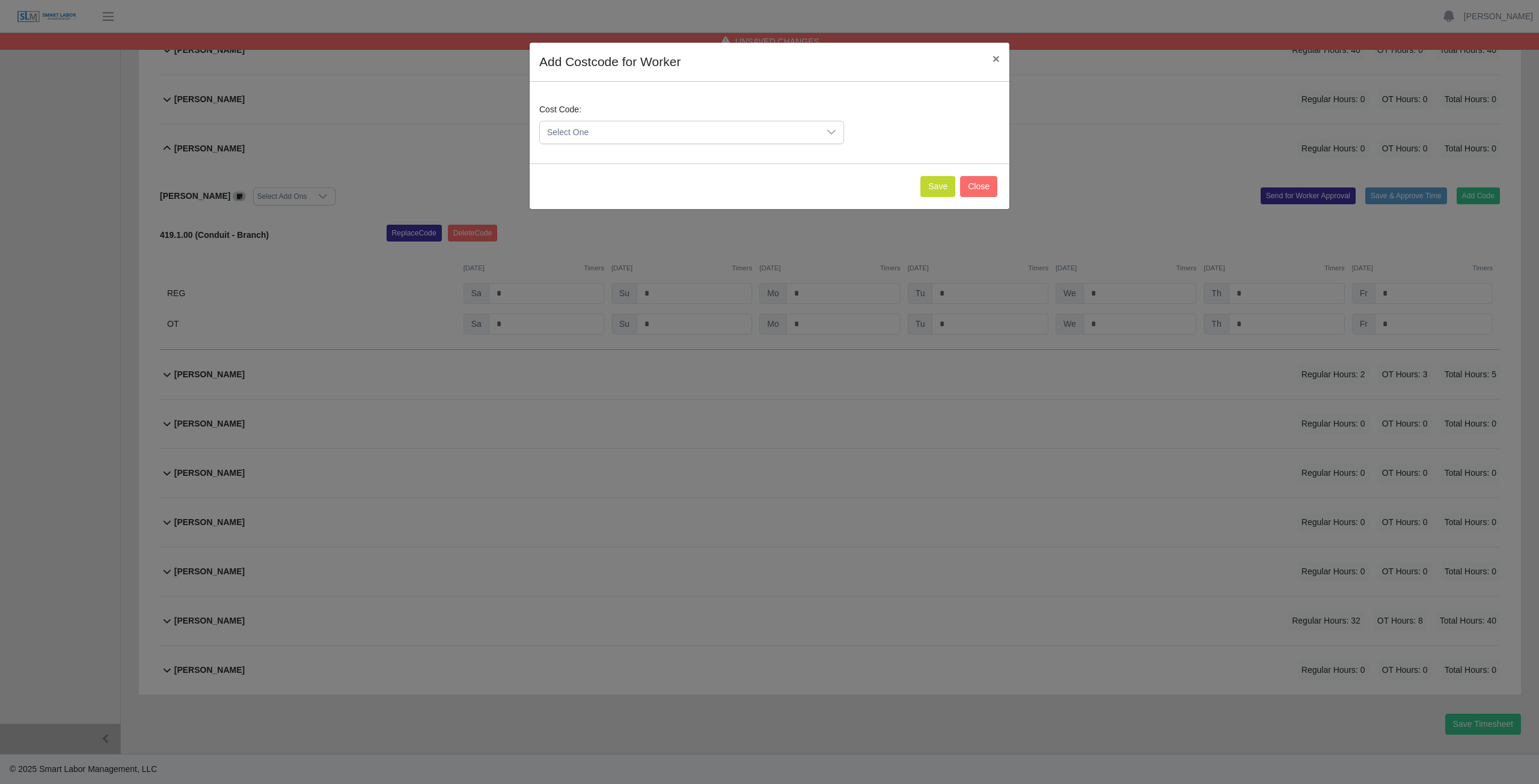
click at [606, 136] on span "Select One" at bounding box center [680, 132] width 279 height 22
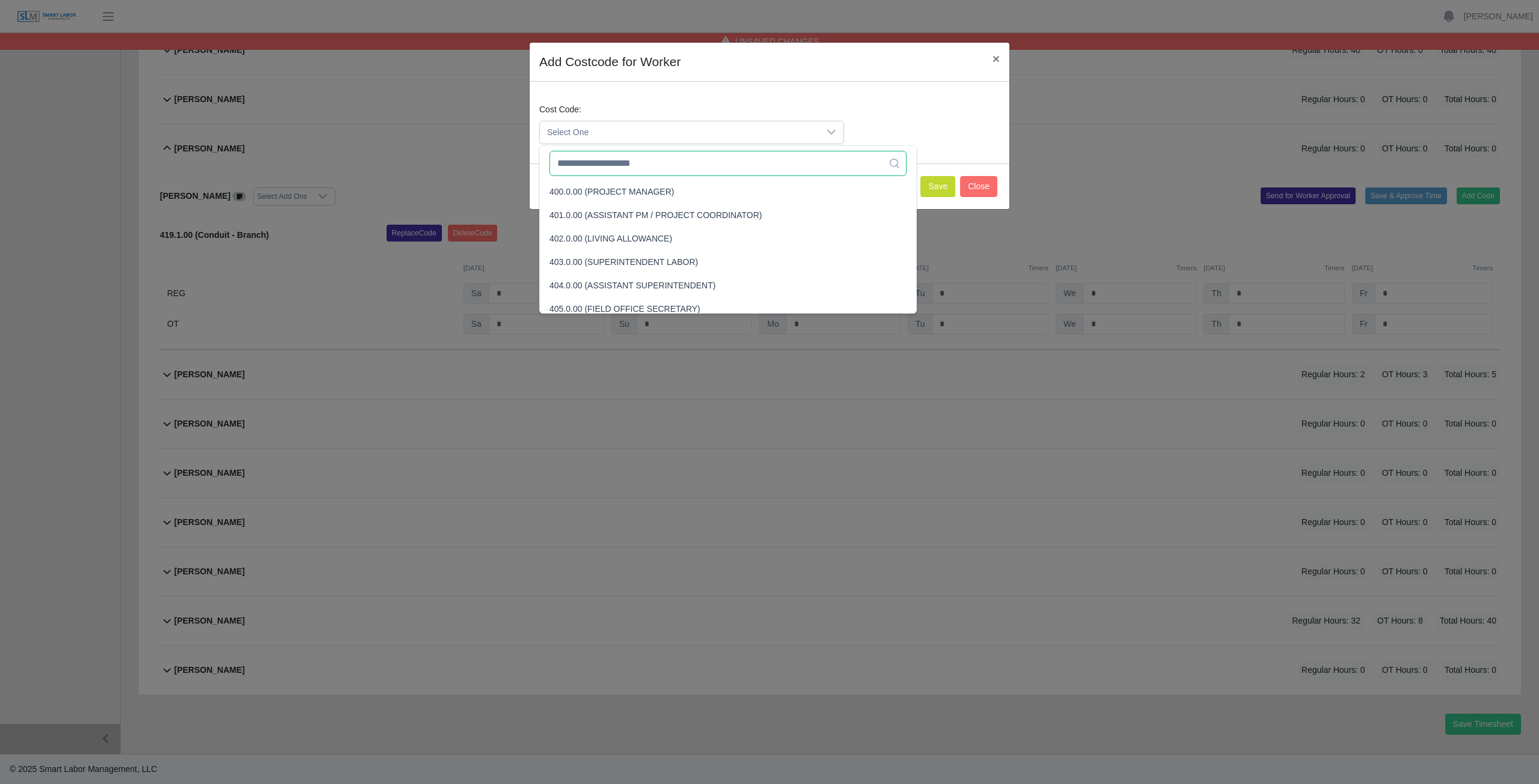
click at [600, 172] on input "text" at bounding box center [728, 163] width 357 height 26
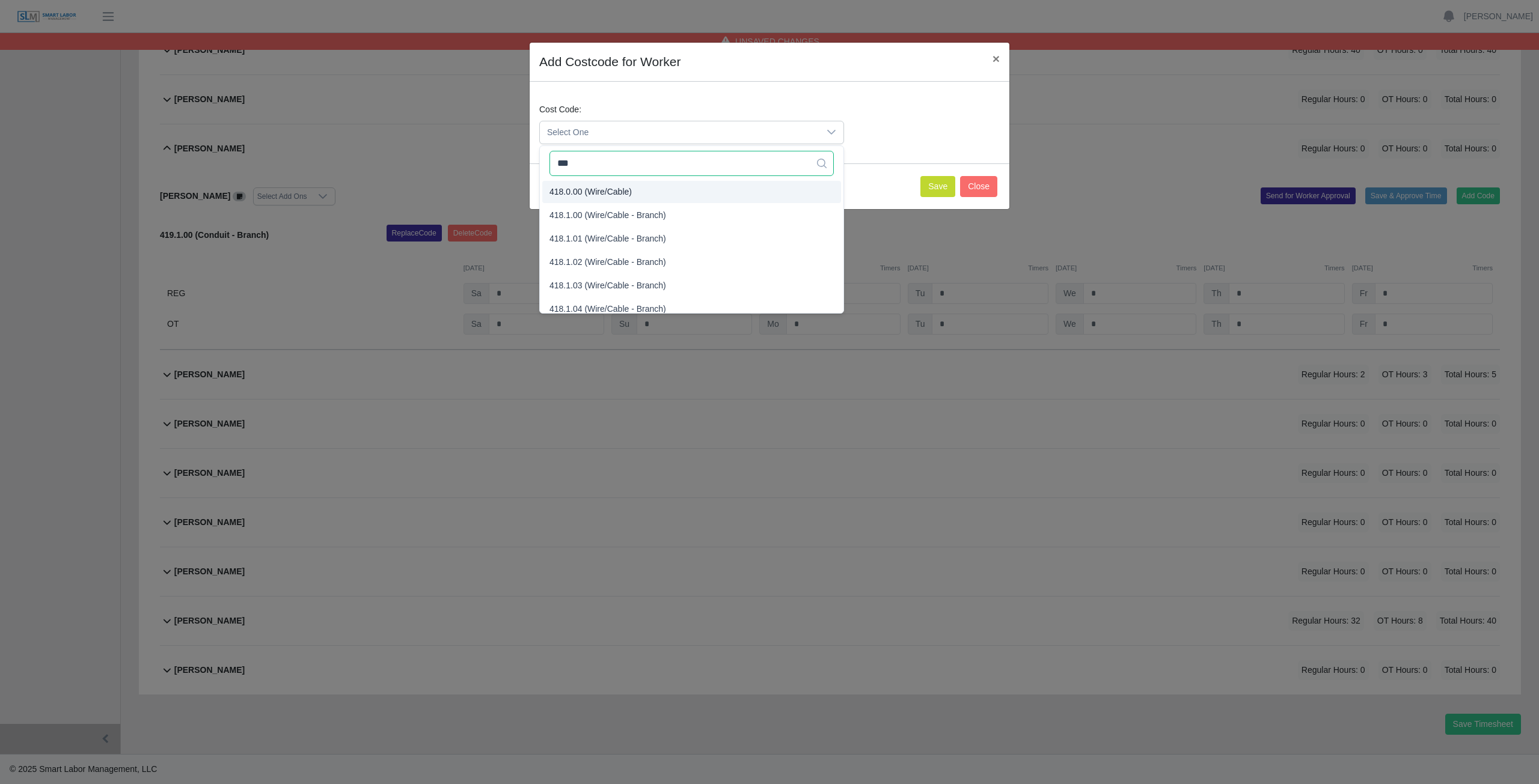
type input "***"
click at [581, 195] on span "418.0.00 (Wire/Cable)" at bounding box center [590, 191] width 83 height 12
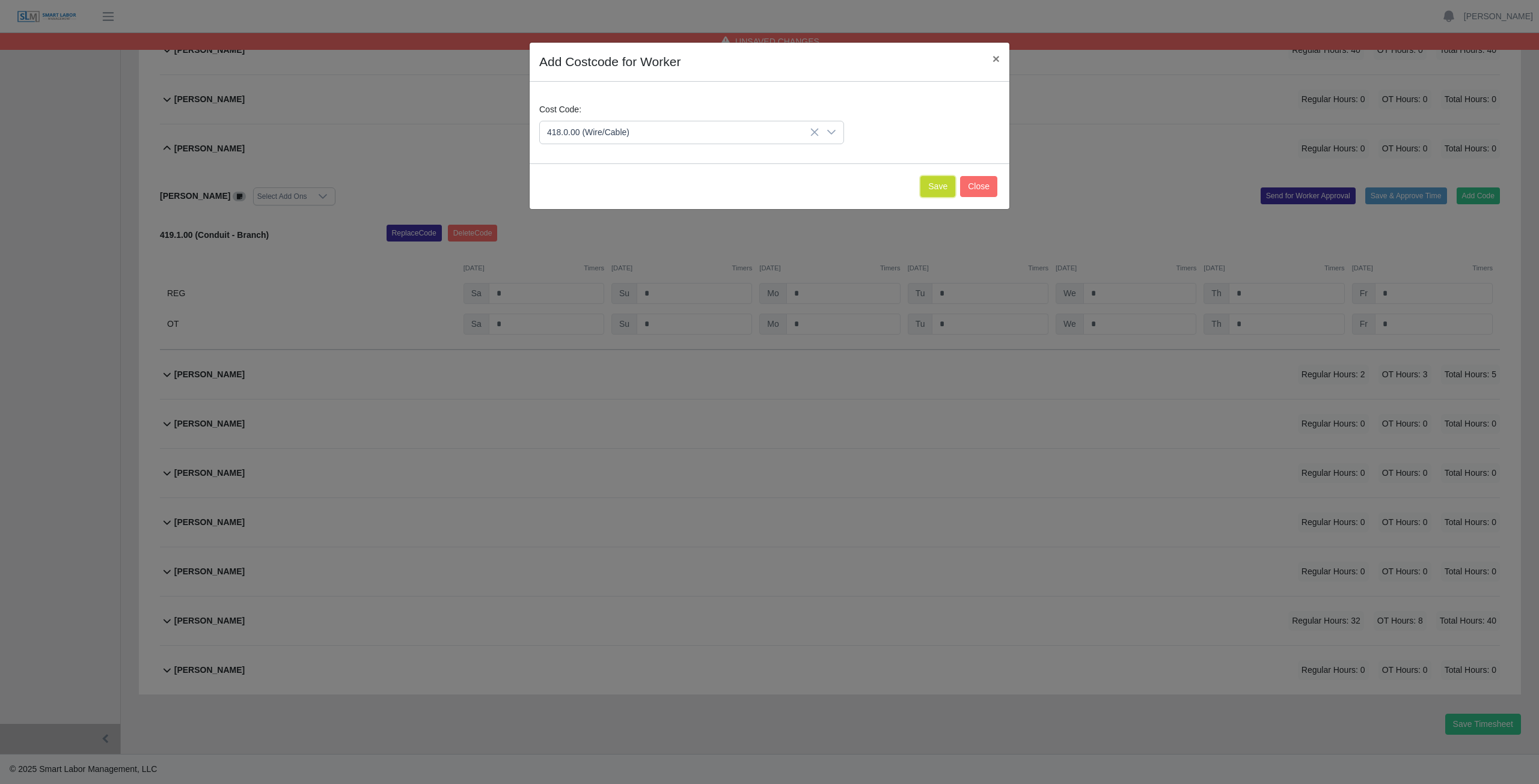
click at [937, 192] on button "Save" at bounding box center [937, 186] width 35 height 21
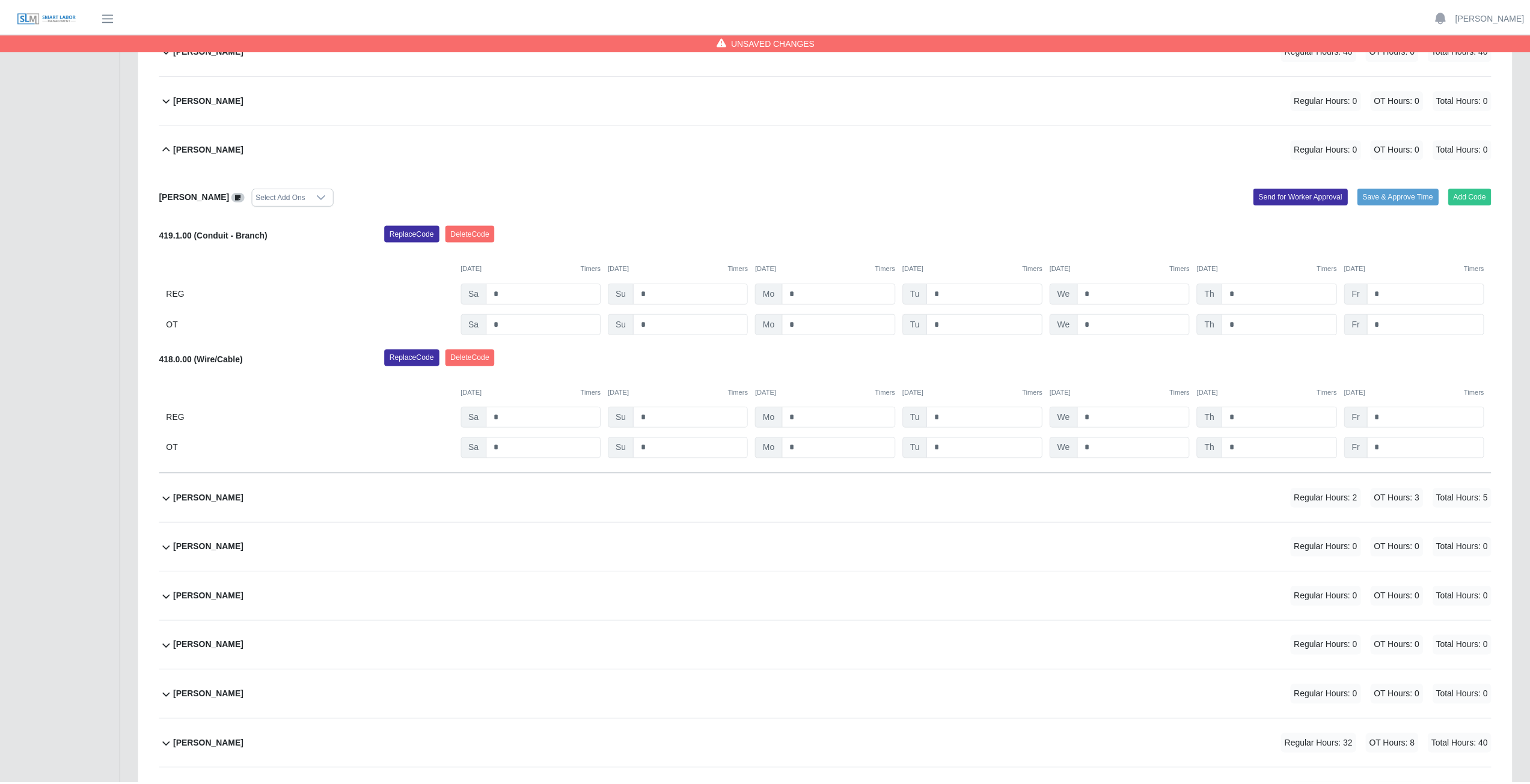
scroll to position [452, 0]
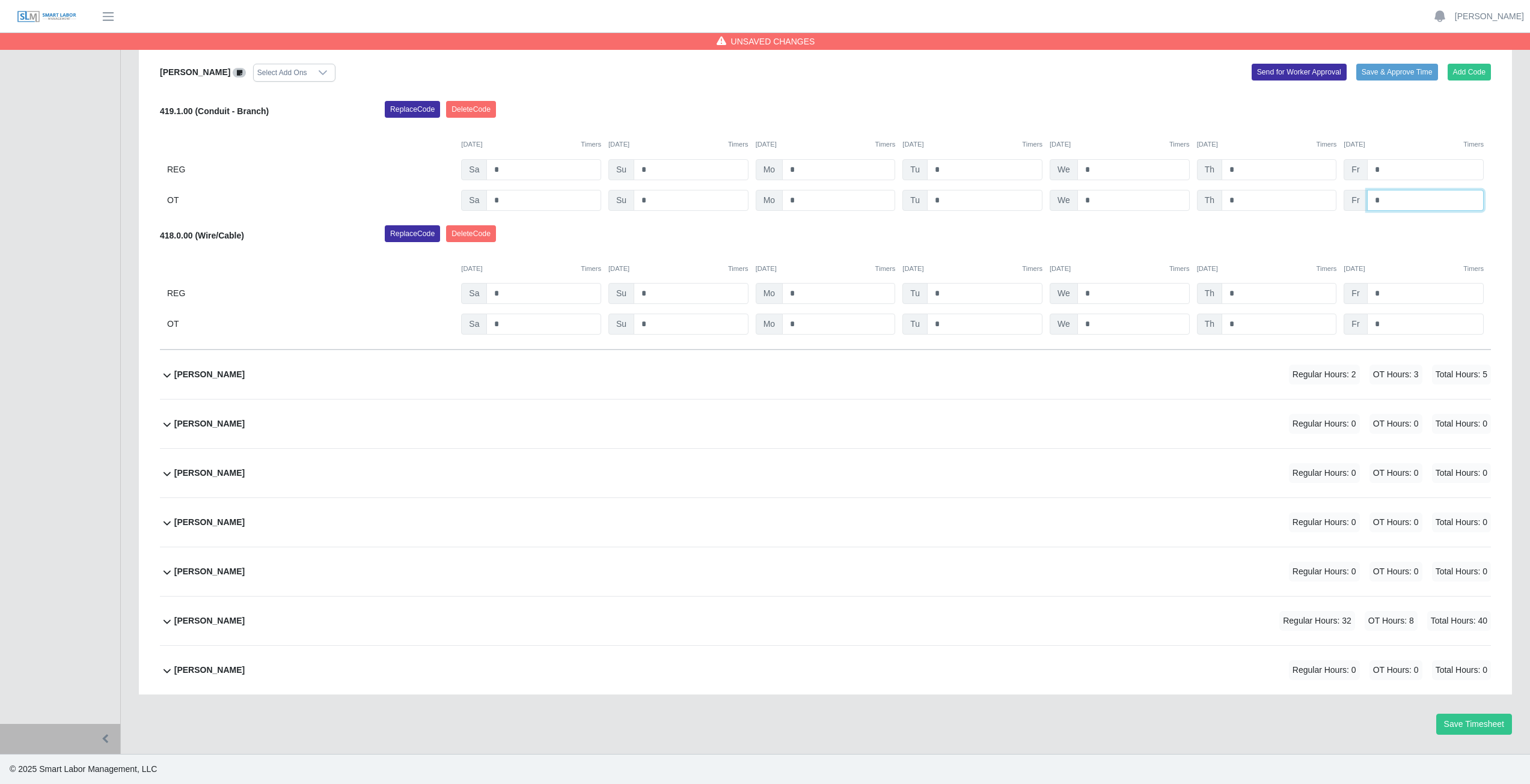
click at [1383, 204] on input "*" at bounding box center [1425, 201] width 117 height 21
type input "*"
click at [1381, 325] on input "*" at bounding box center [1425, 324] width 117 height 21
type input "*"
click at [1393, 230] on div "Replace Code [GEOGRAPHIC_DATA] Code" at bounding box center [937, 237] width 1124 height 24
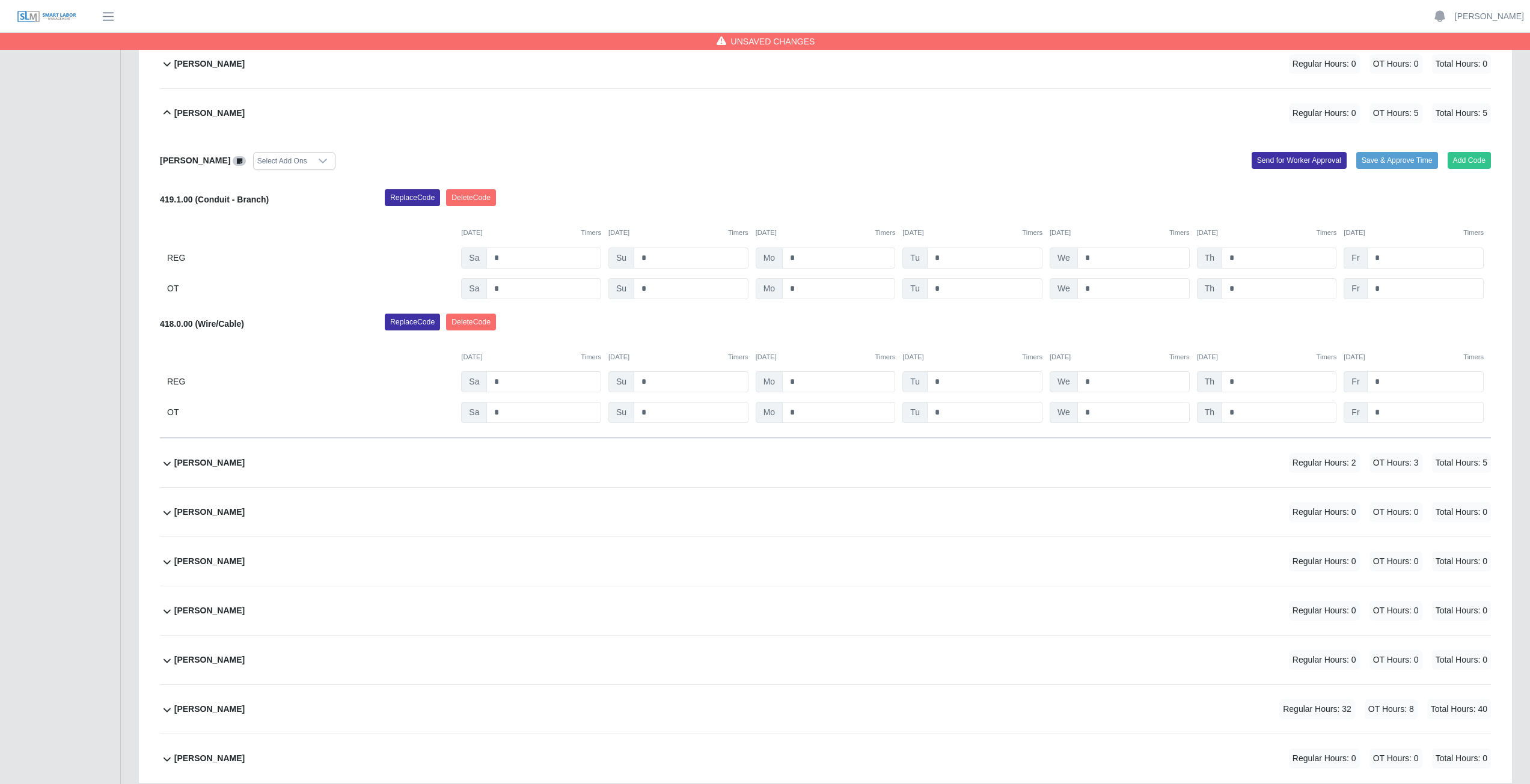
scroll to position [332, 0]
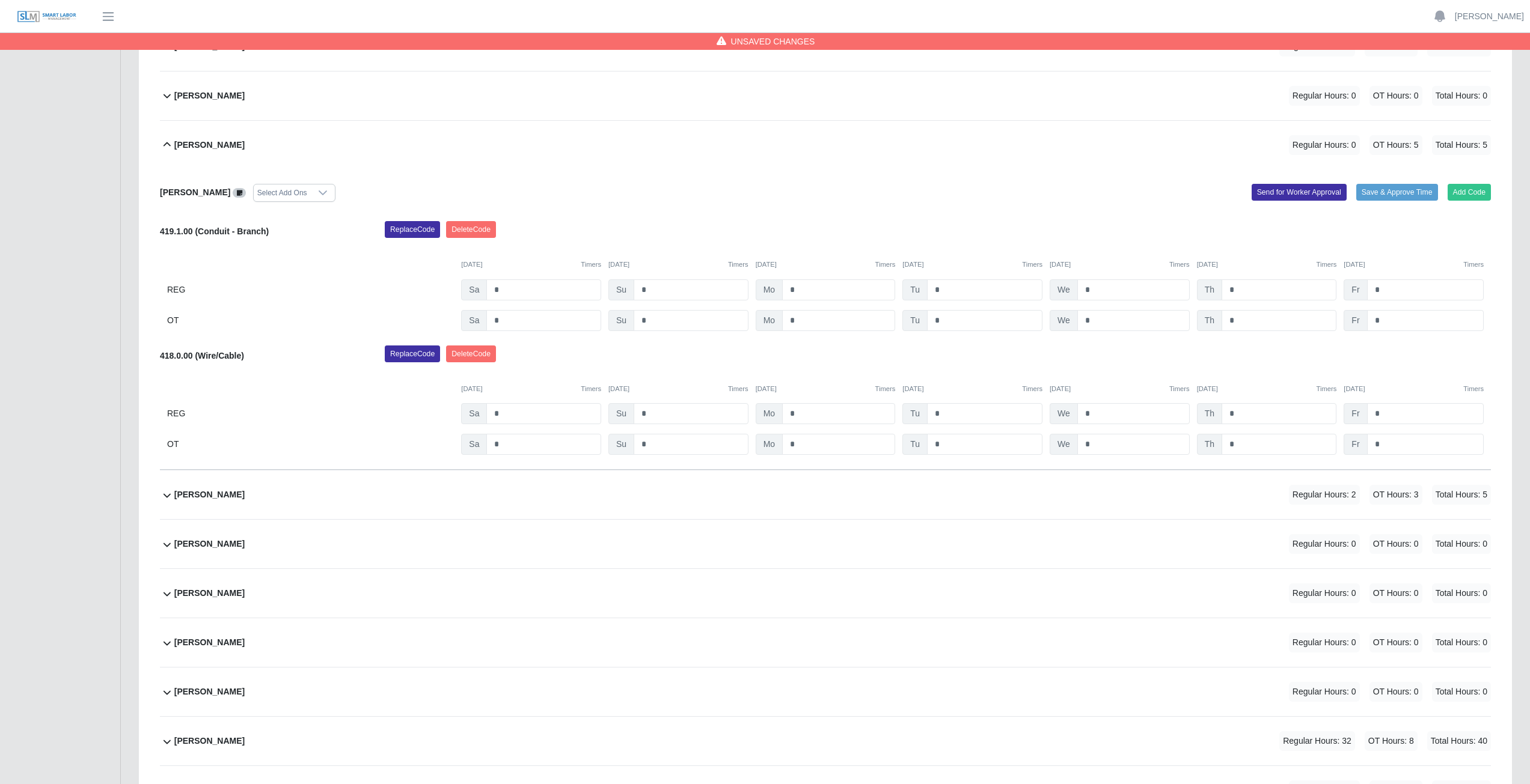
click at [168, 144] on icon at bounding box center [167, 144] width 8 height 4
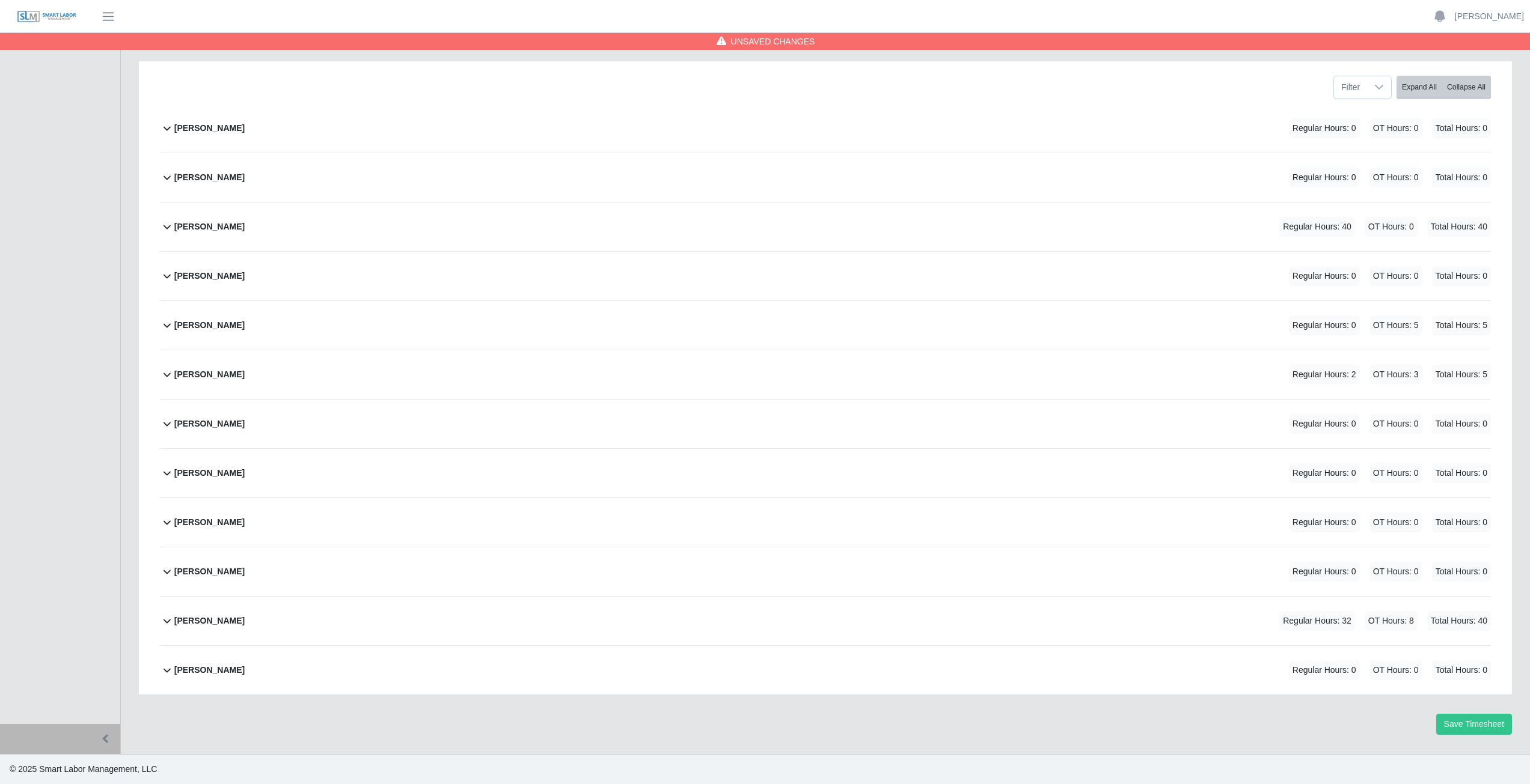
scroll to position [151, 0]
click at [163, 525] on icon at bounding box center [166, 522] width 14 height 14
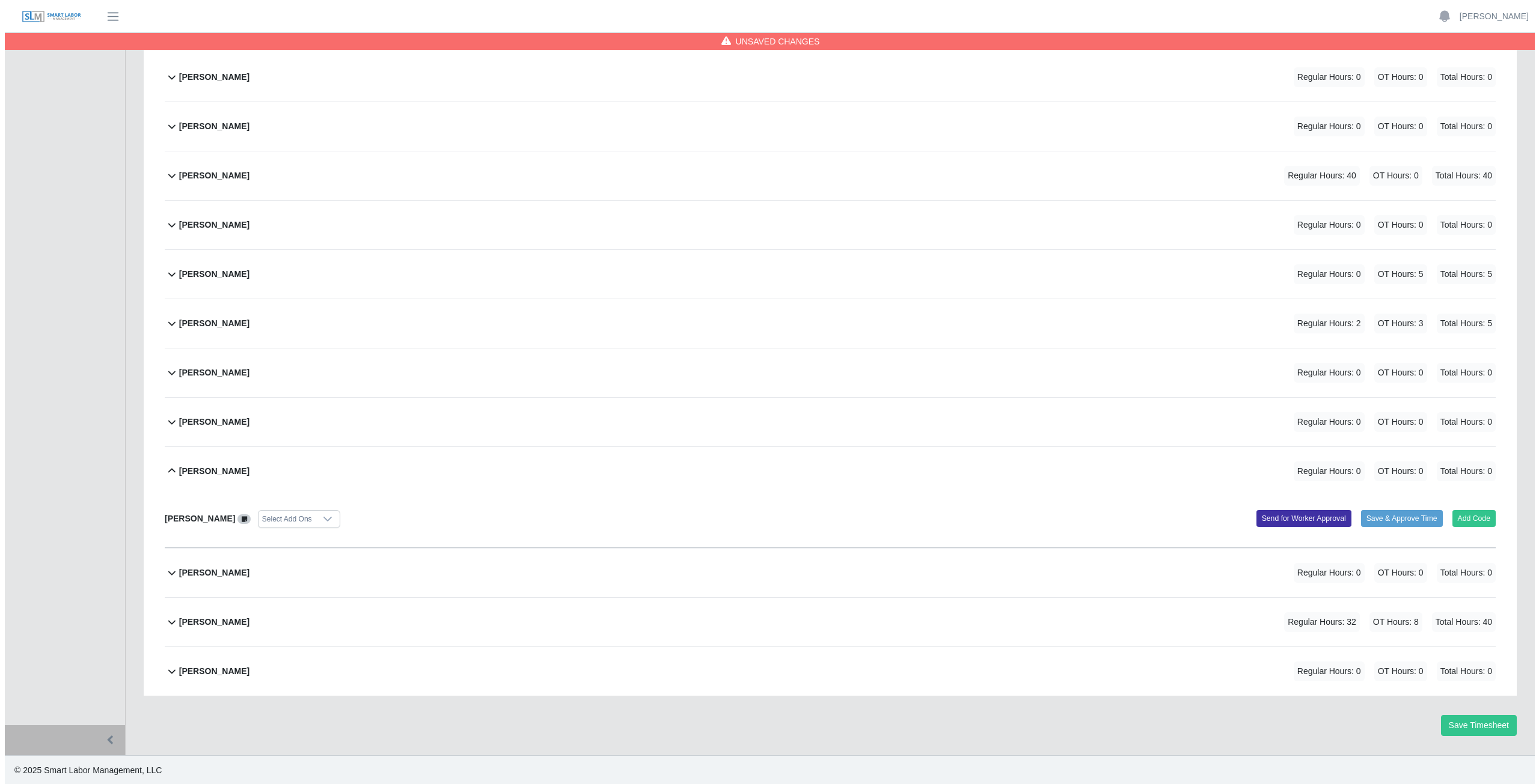
scroll to position [203, 0]
click at [1469, 518] on button "Add Code" at bounding box center [1470, 518] width 44 height 17
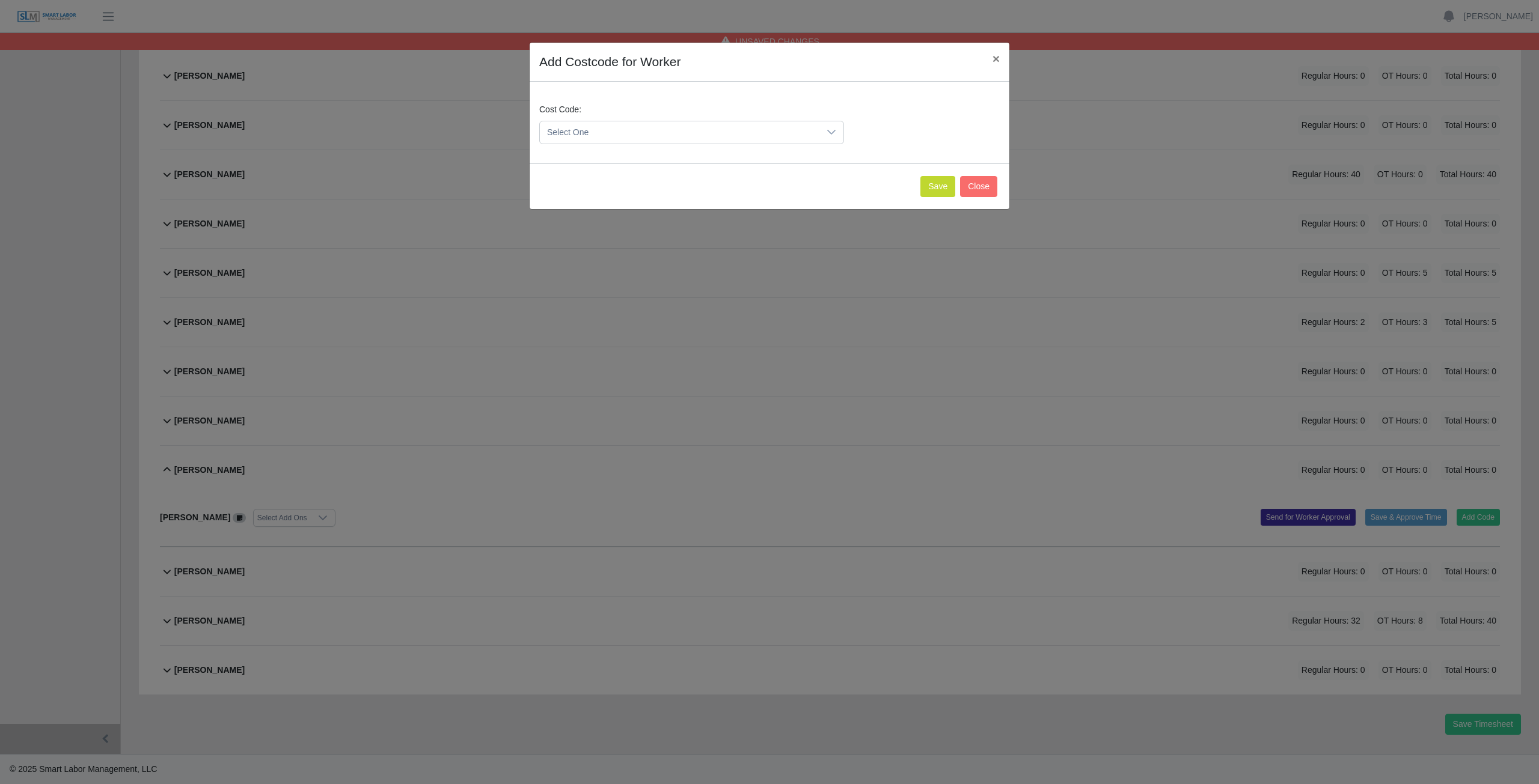
click at [614, 132] on span "Select One" at bounding box center [680, 132] width 279 height 22
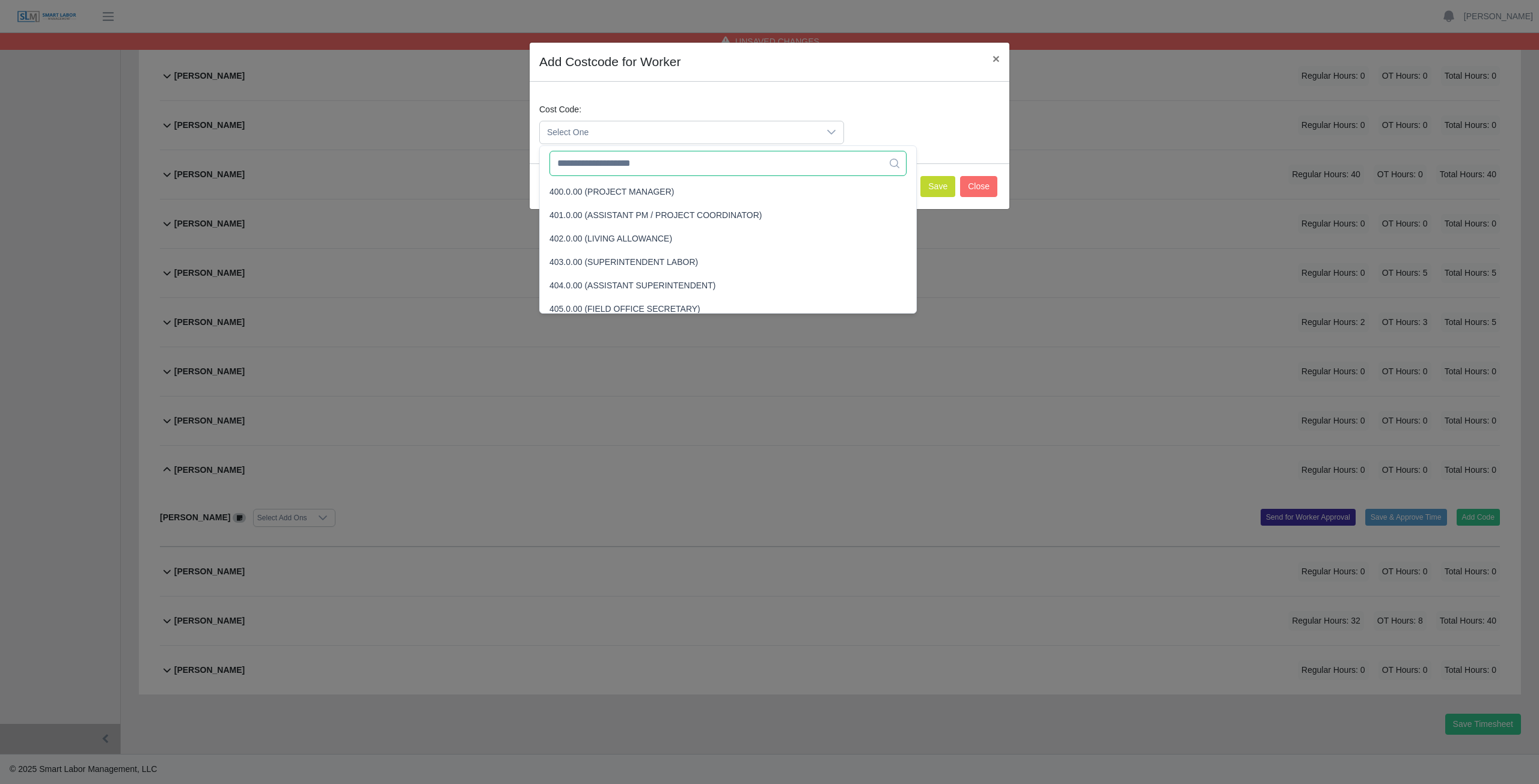
click at [616, 169] on input "text" at bounding box center [728, 163] width 357 height 26
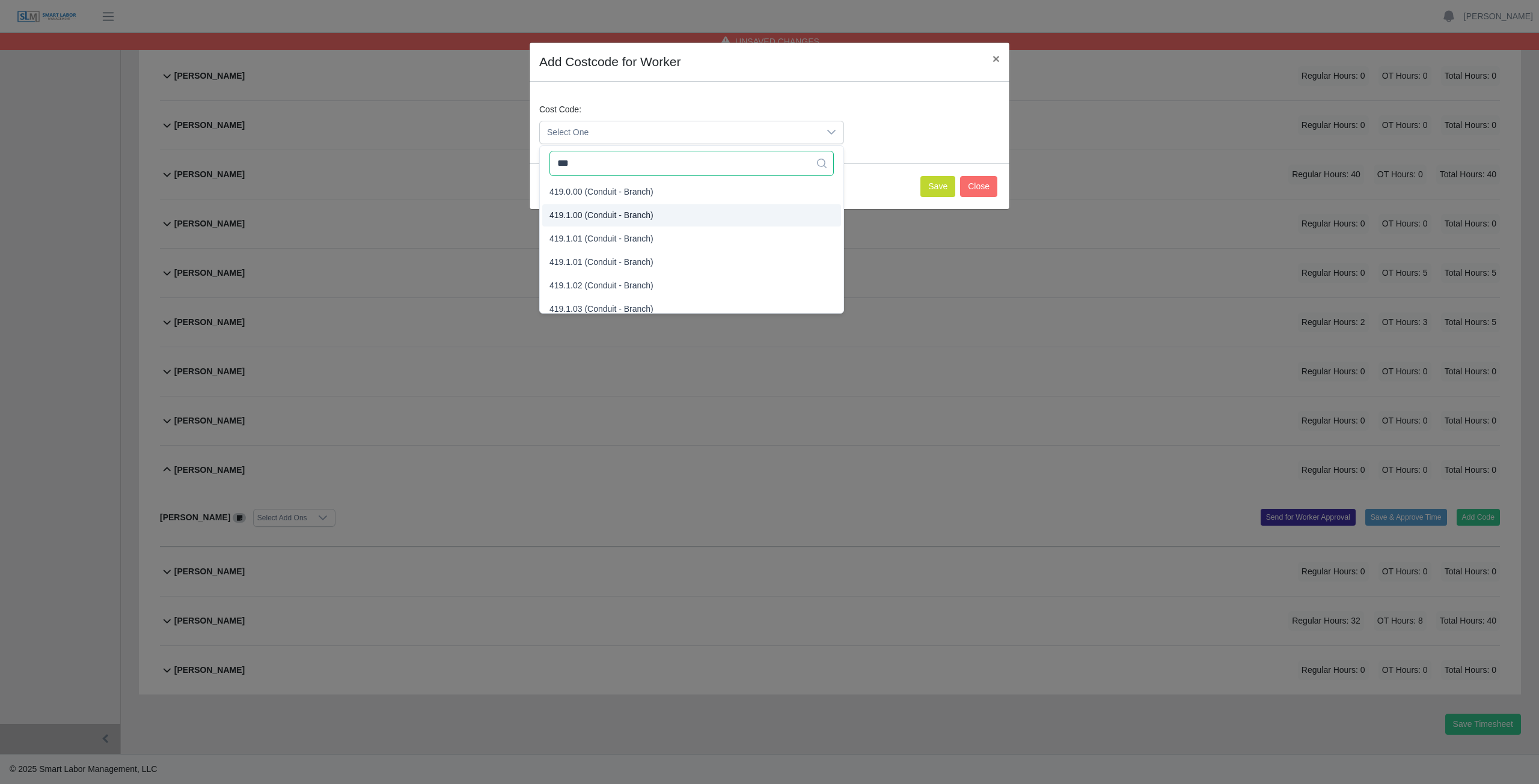
type input "***"
click at [605, 215] on span "419.1.00 (Conduit - Branch)" at bounding box center [601, 215] width 104 height 12
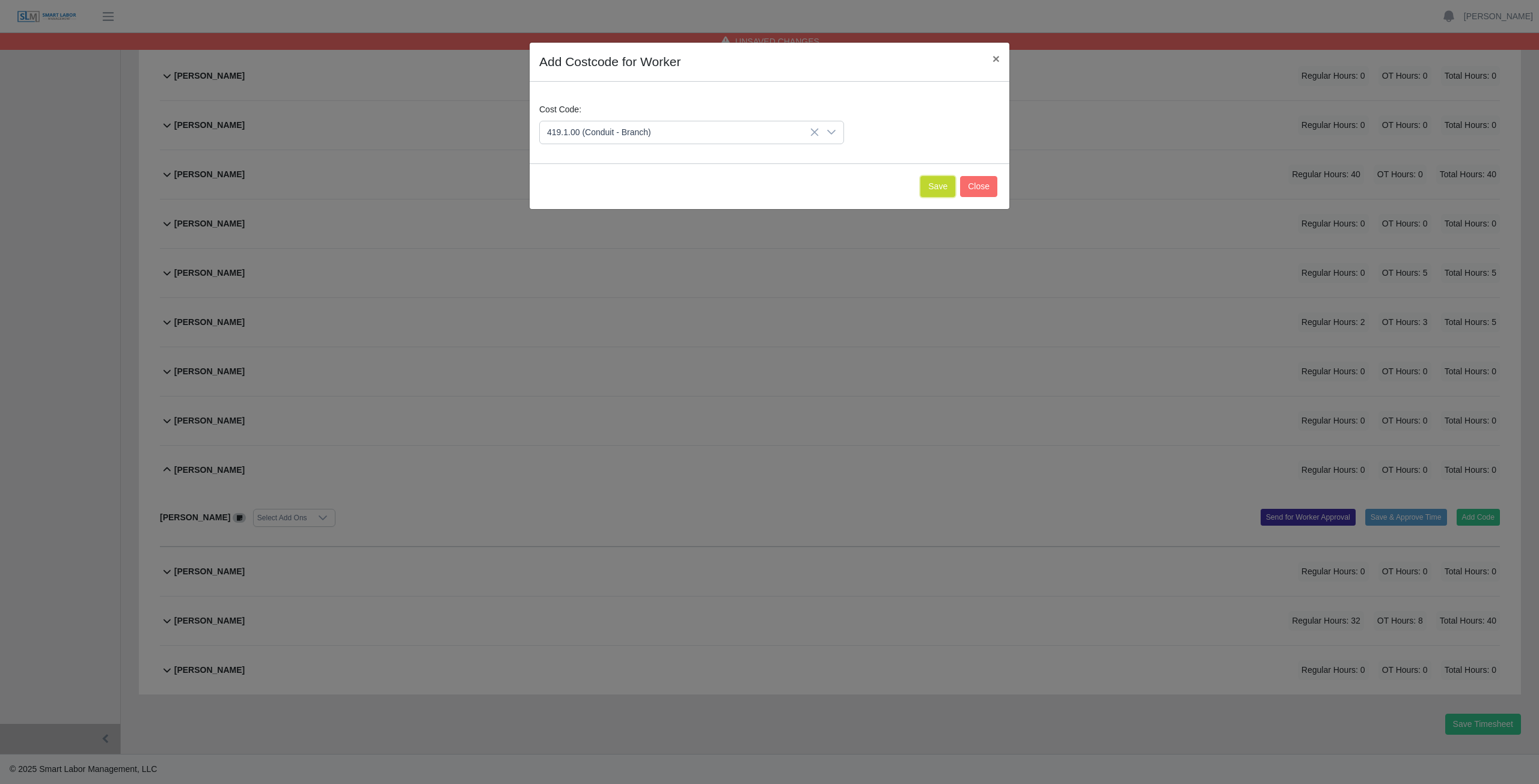
click at [935, 187] on button "Save" at bounding box center [937, 186] width 35 height 21
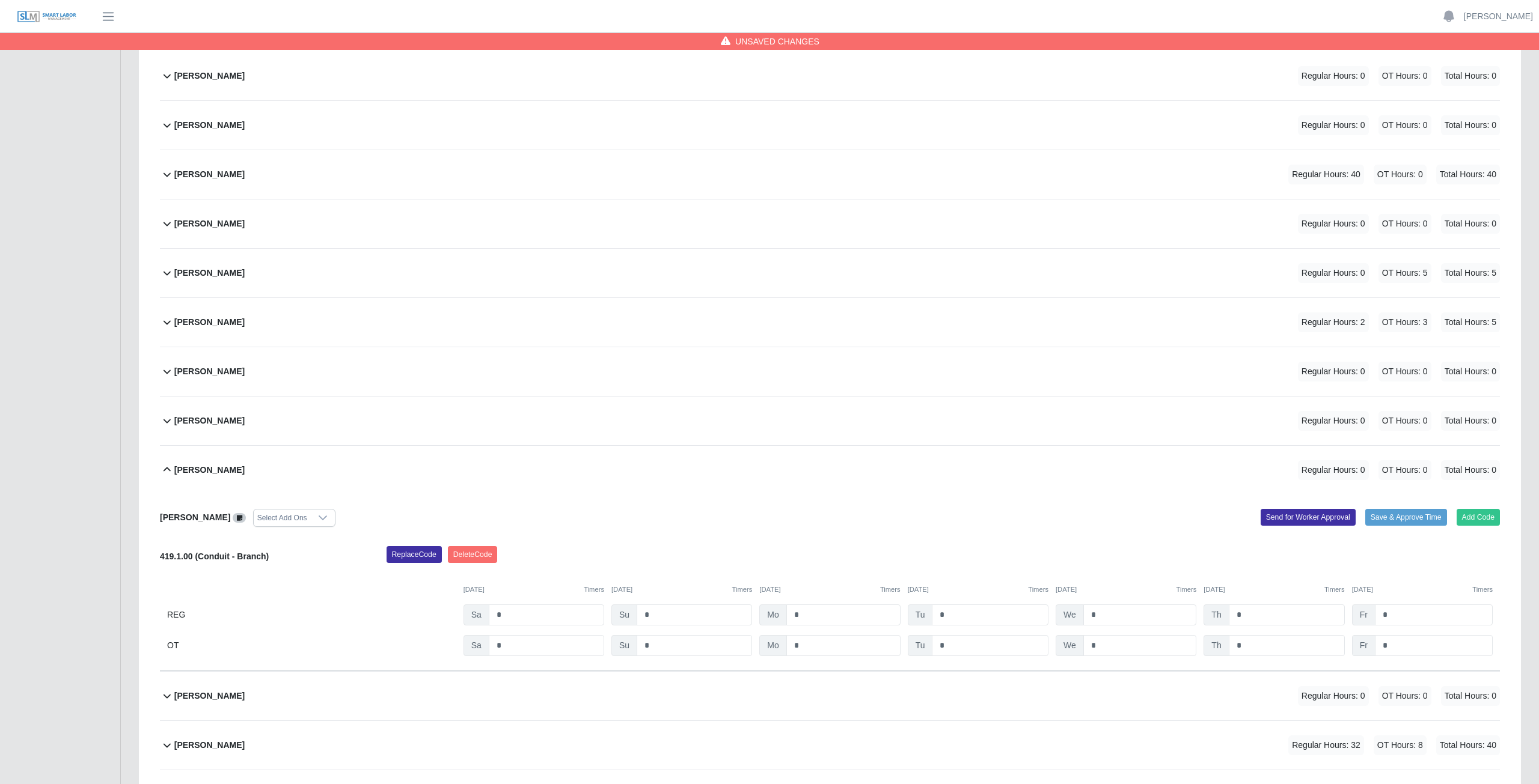
scroll to position [328, 0]
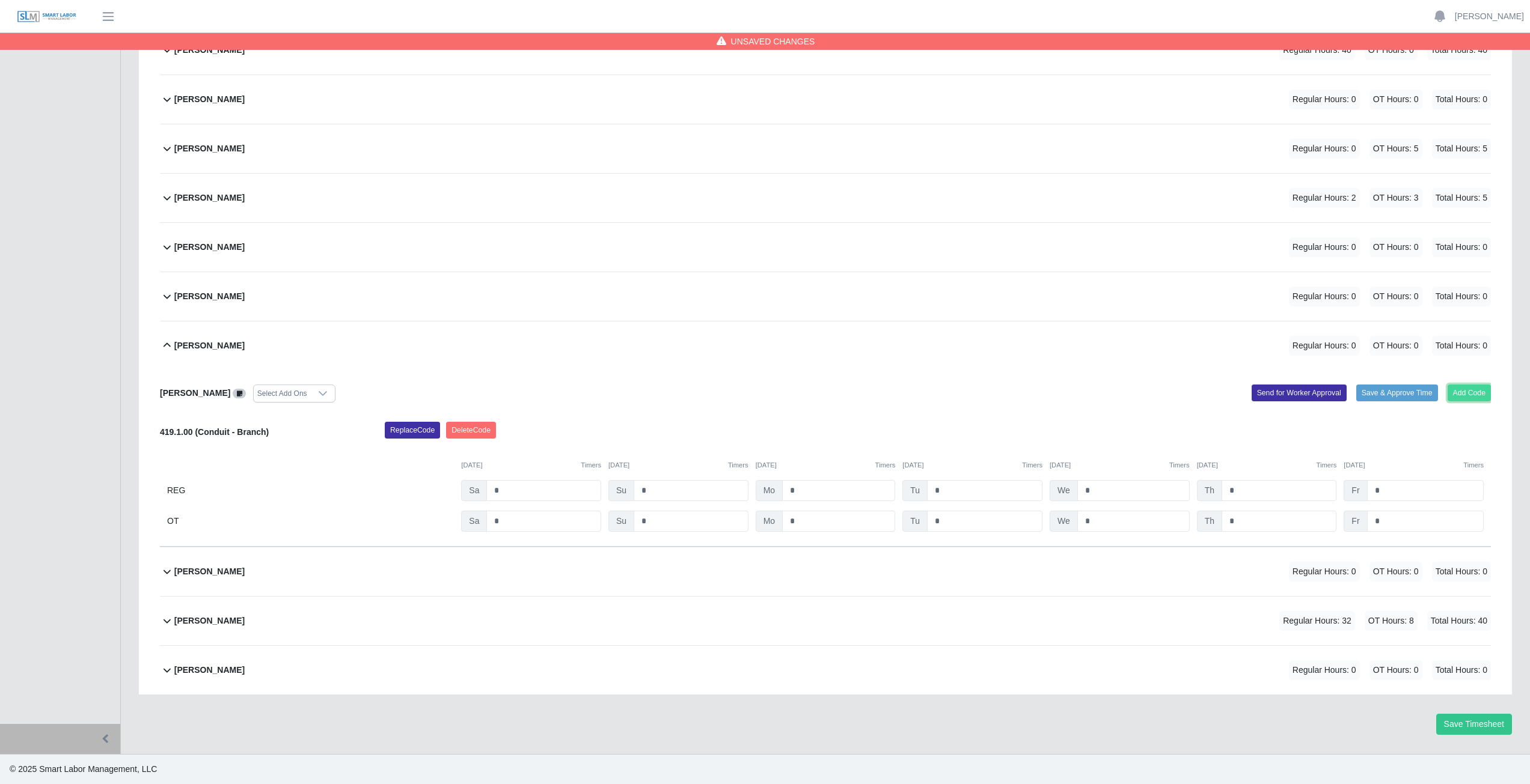
click at [1473, 395] on button "Add Code" at bounding box center [1469, 393] width 44 height 17
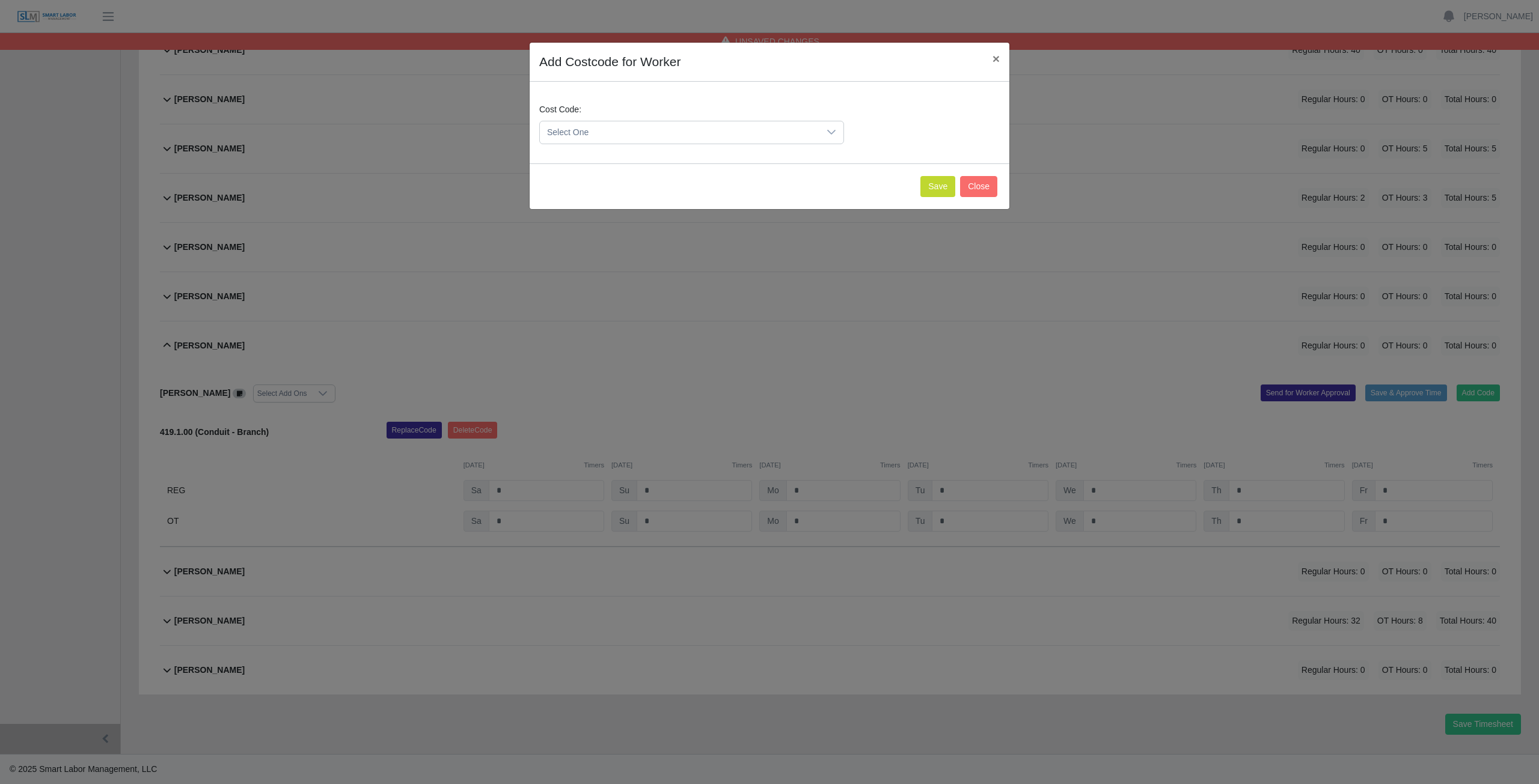
click at [606, 129] on span "Select One" at bounding box center [680, 132] width 279 height 22
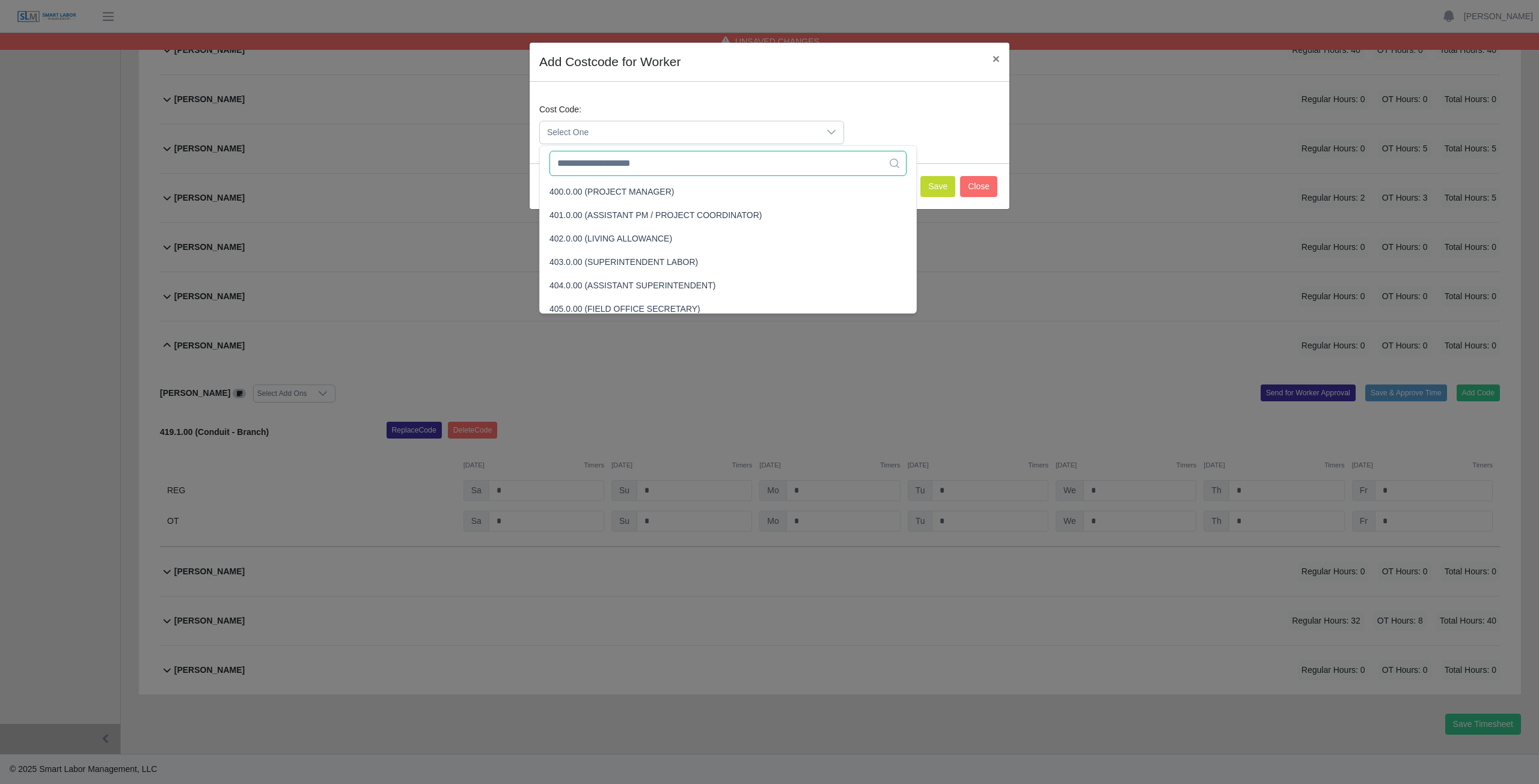
click at [605, 163] on input "text" at bounding box center [728, 163] width 357 height 26
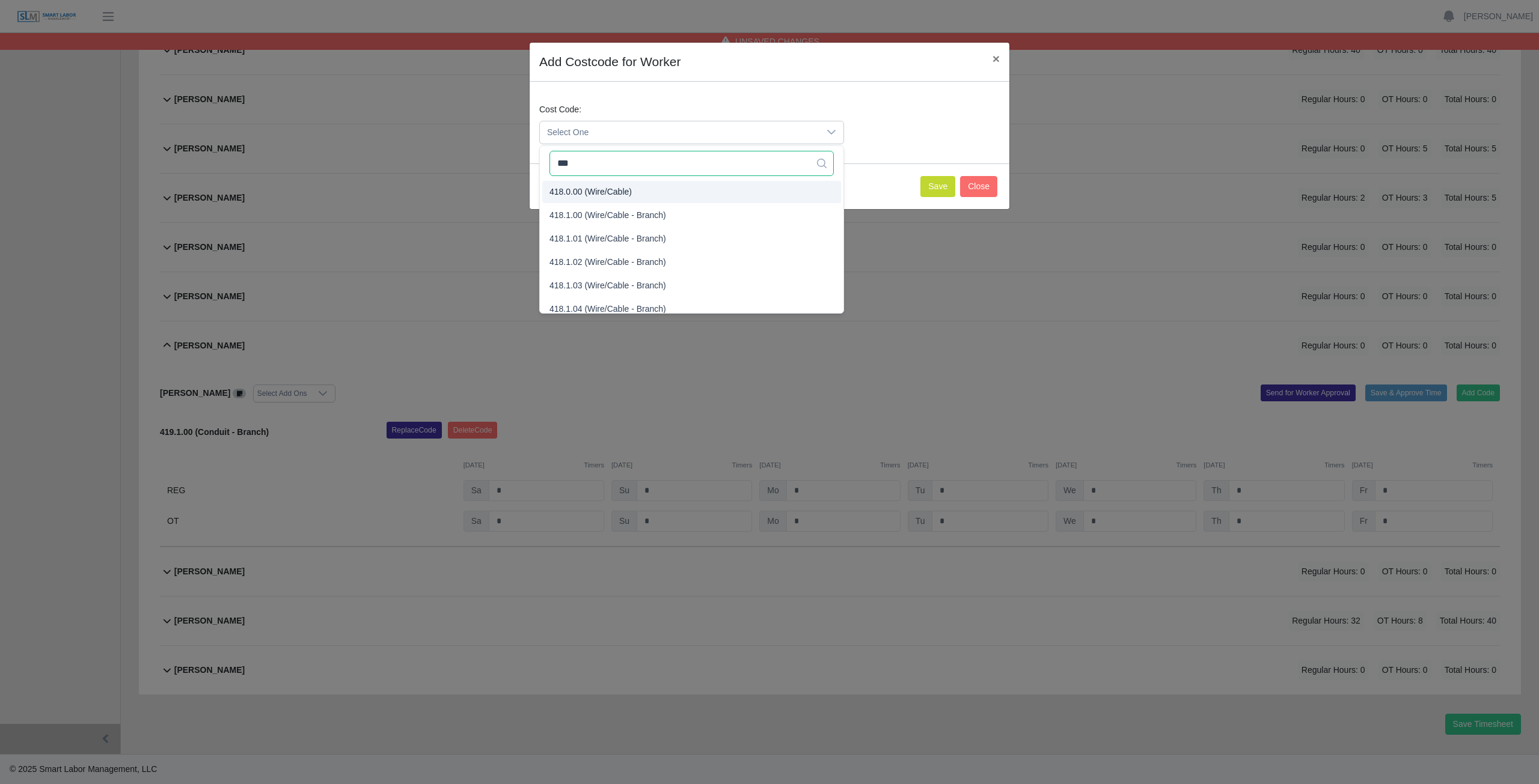
type input "***"
click at [594, 192] on span "418.0.00 (Wire/Cable)" at bounding box center [590, 191] width 83 height 12
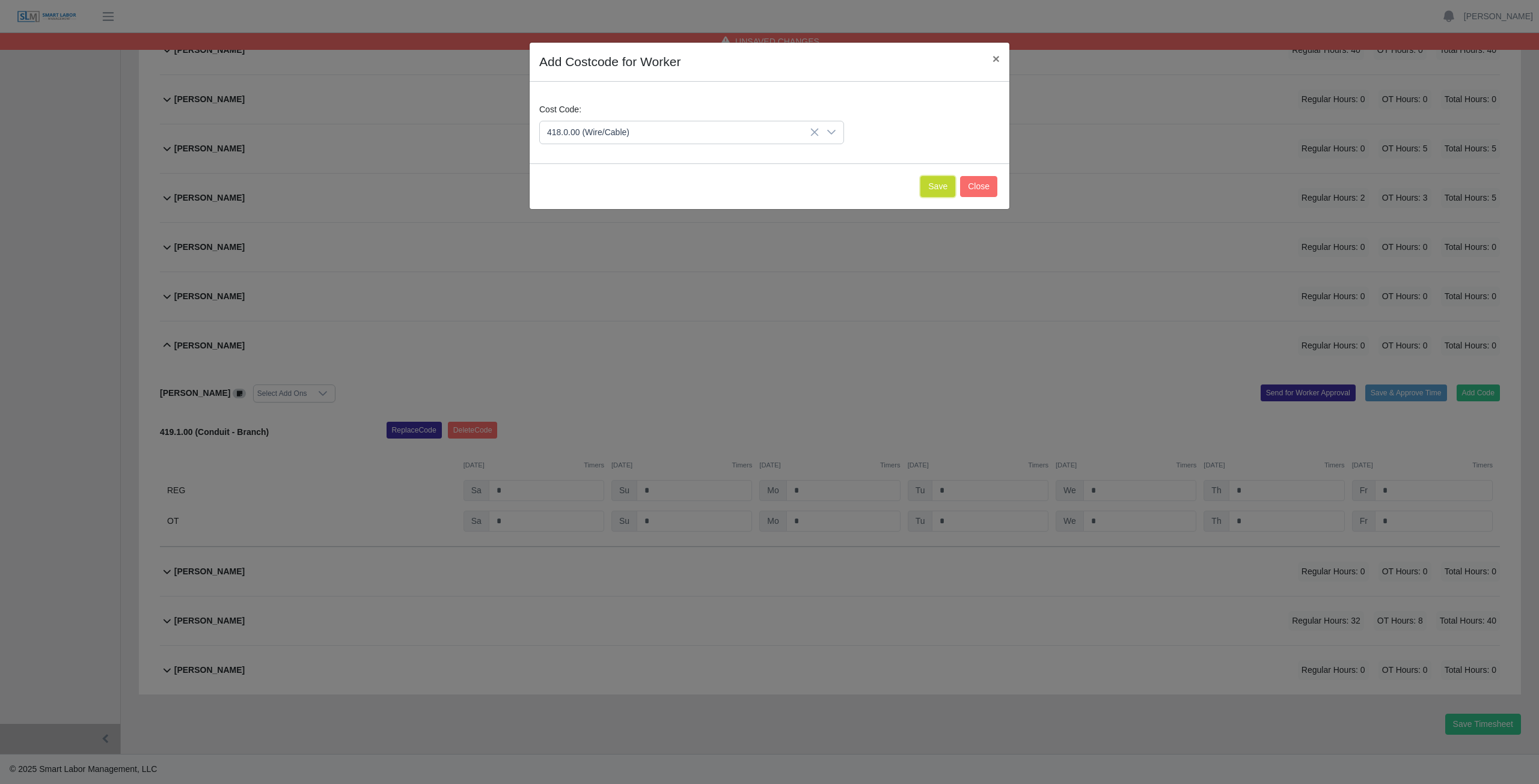
click at [940, 192] on button "Save" at bounding box center [937, 186] width 35 height 21
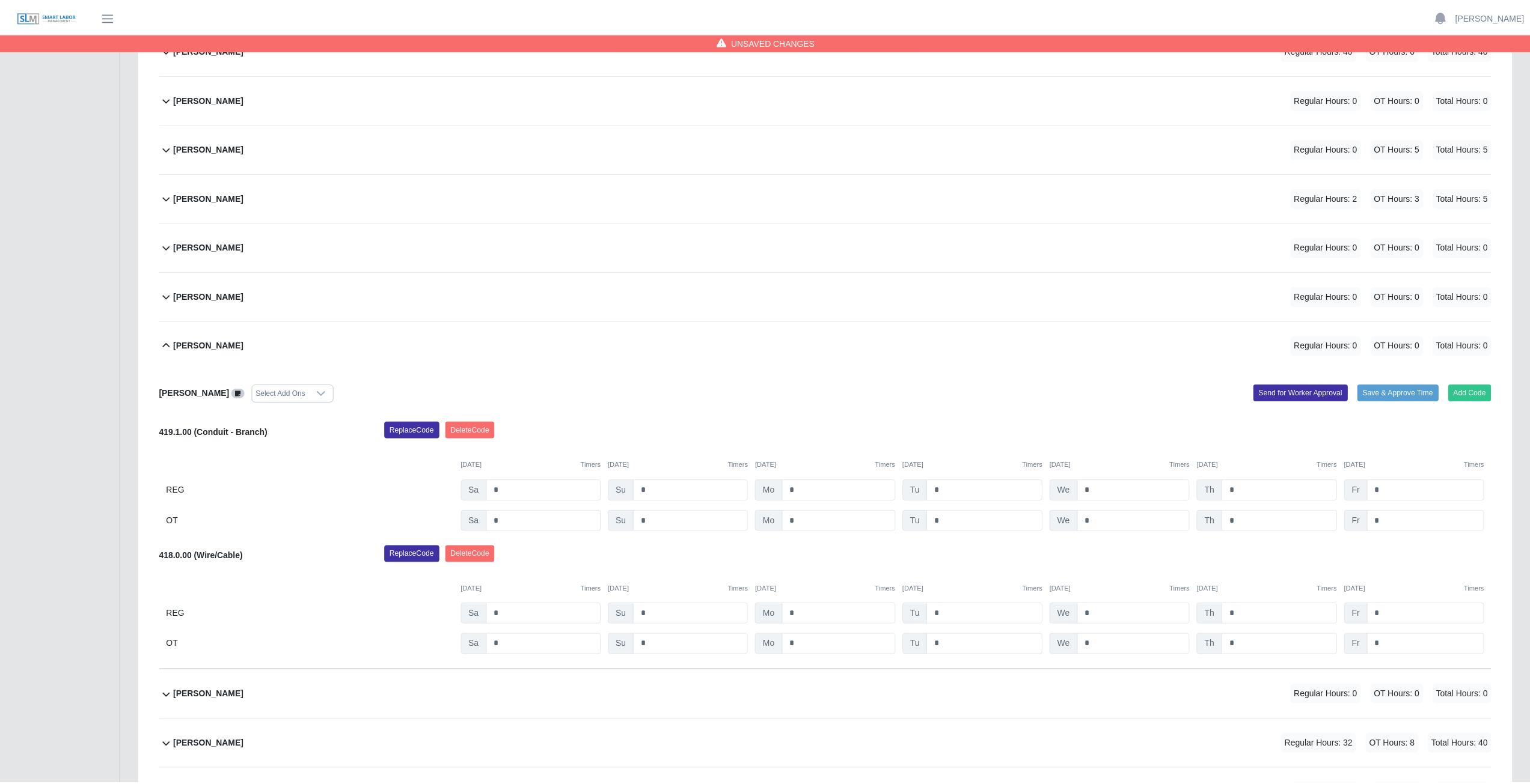
scroll to position [452, 0]
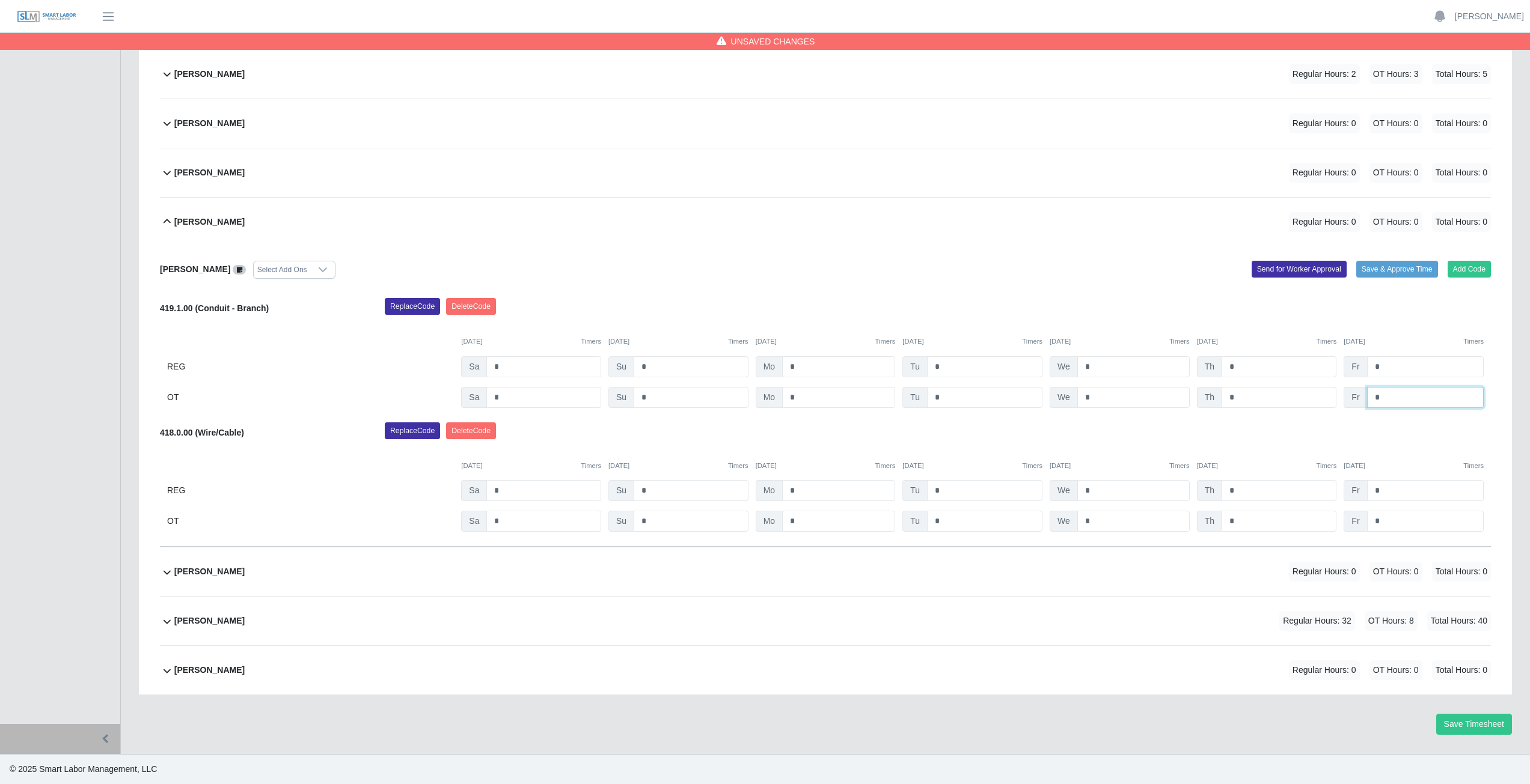
click at [1387, 395] on input "*" at bounding box center [1425, 397] width 117 height 21
type input "*"
click at [1385, 528] on input "*" at bounding box center [1425, 522] width 117 height 21
type input "*"
click at [1294, 426] on div "Replace Code [GEOGRAPHIC_DATA] Code" at bounding box center [937, 434] width 1124 height 24
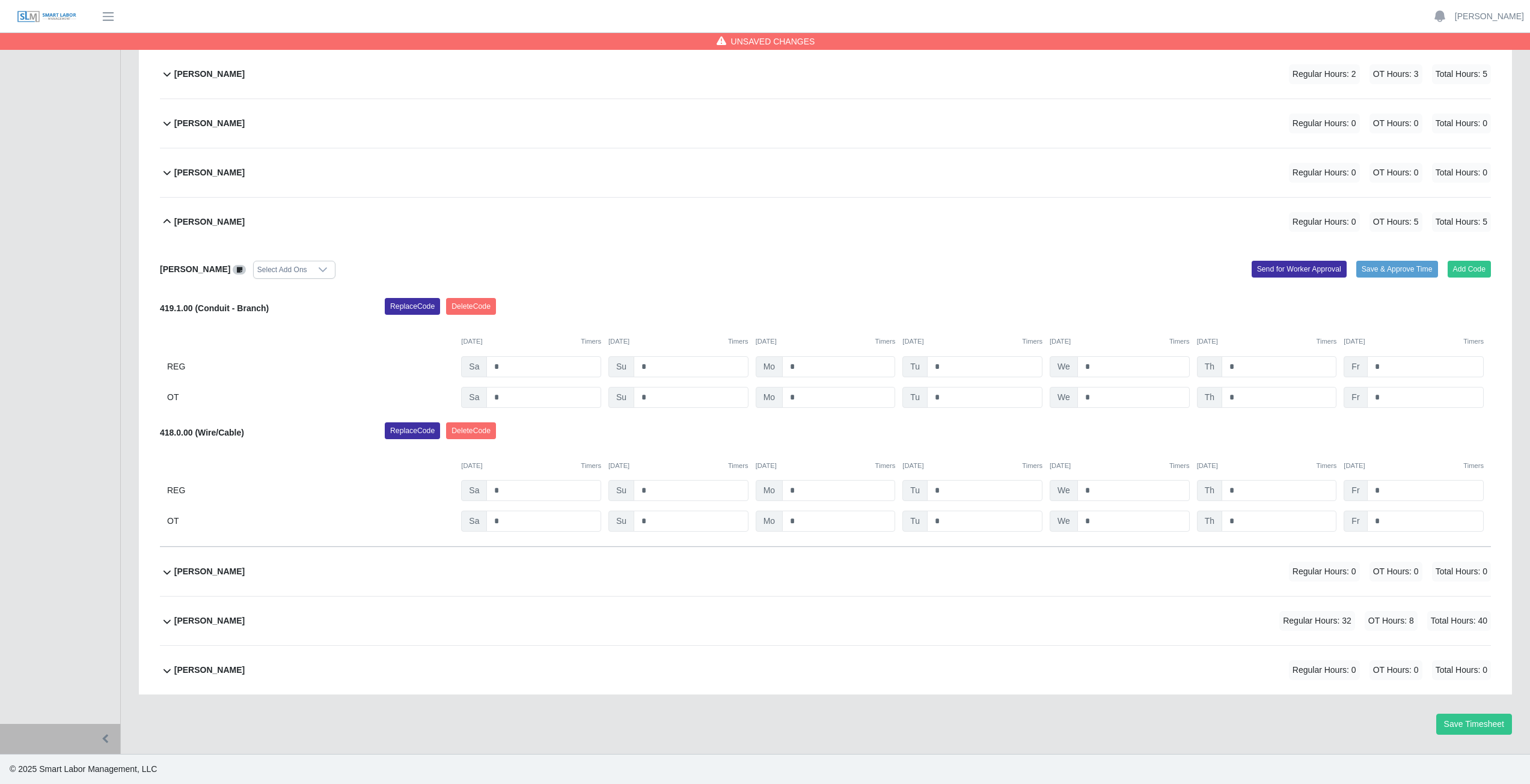
click at [167, 221] on icon at bounding box center [166, 221] width 14 height 14
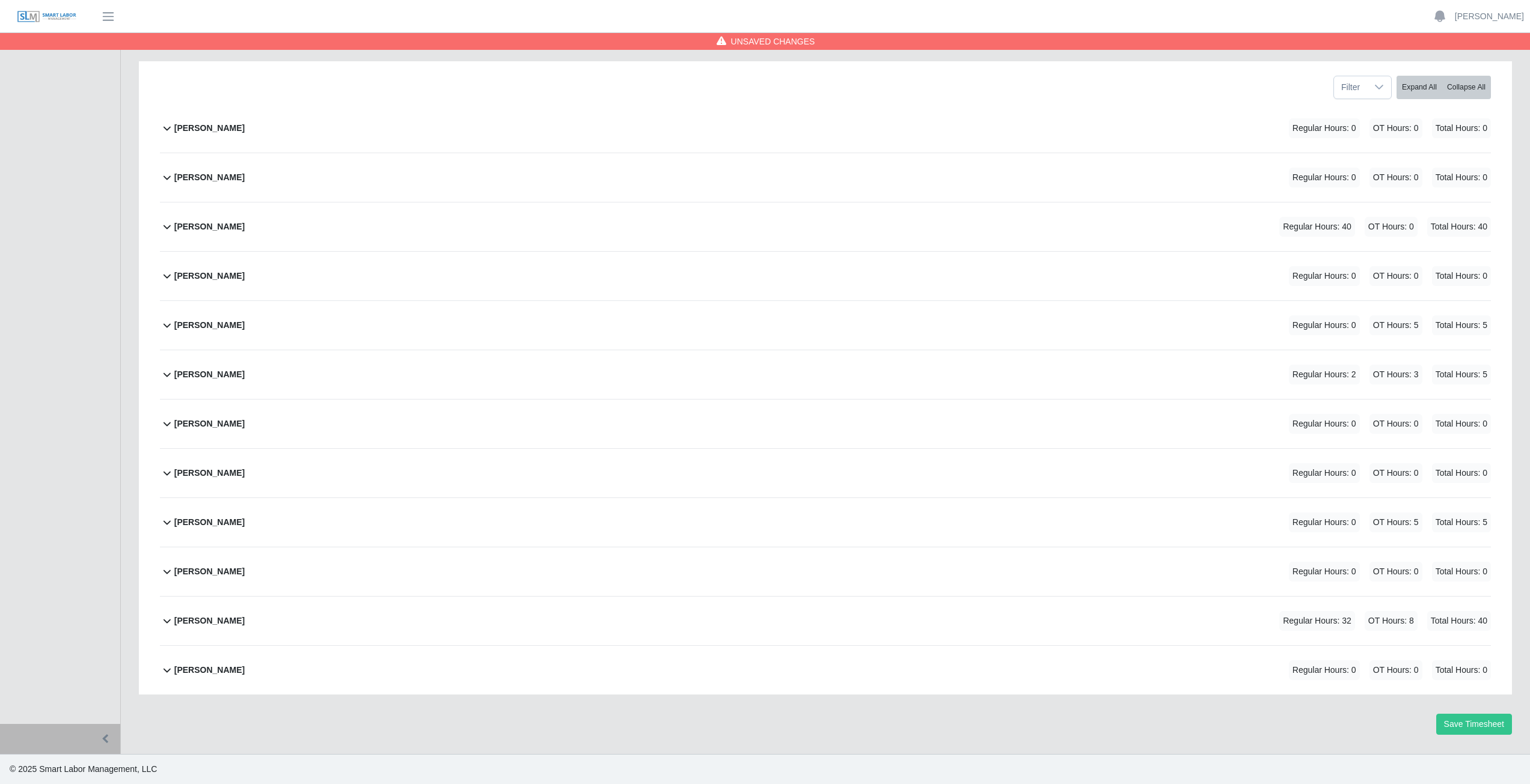
scroll to position [151, 0]
click at [166, 574] on icon at bounding box center [166, 571] width 14 height 14
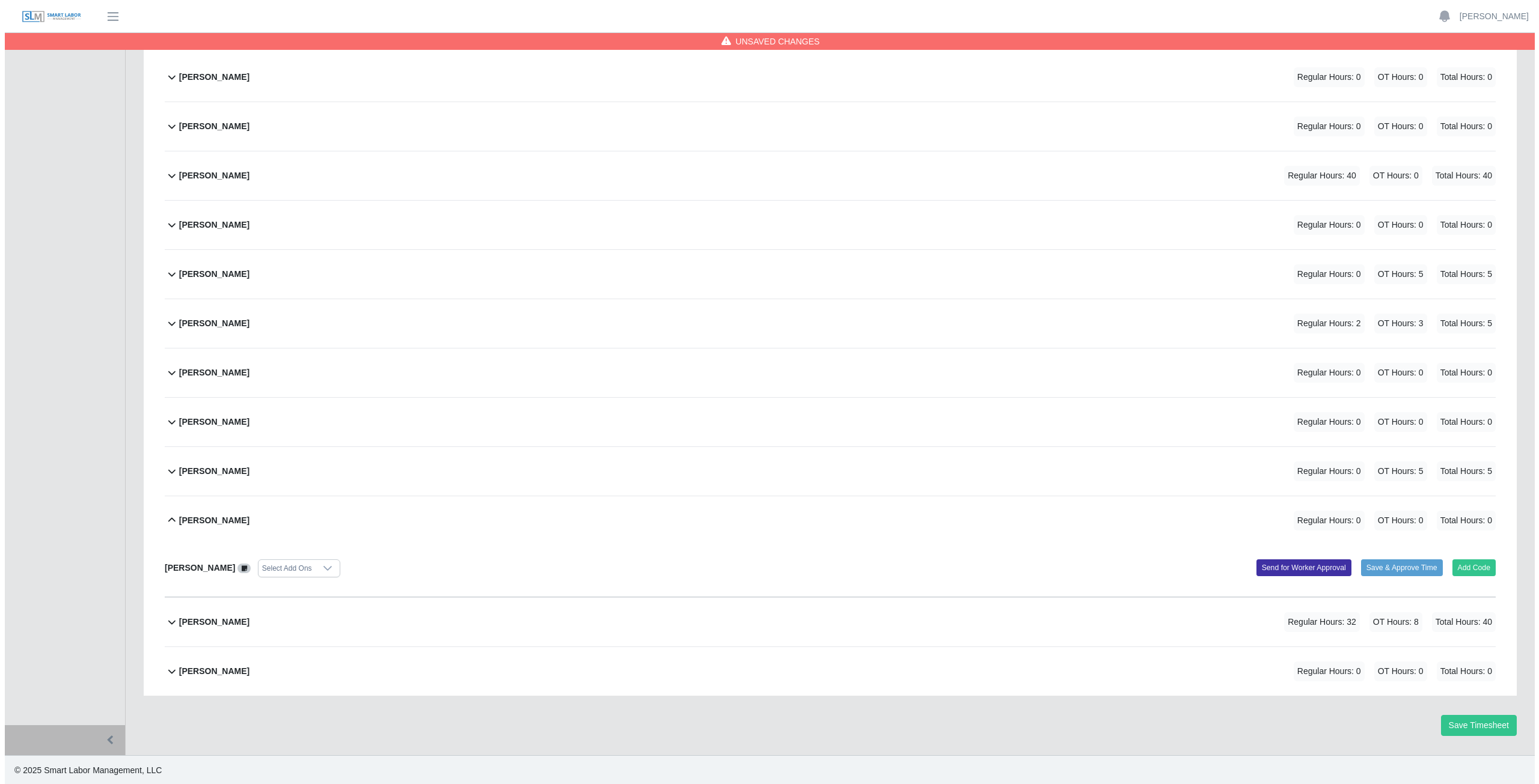
scroll to position [203, 0]
click at [1465, 564] on button "Add Code" at bounding box center [1470, 567] width 44 height 17
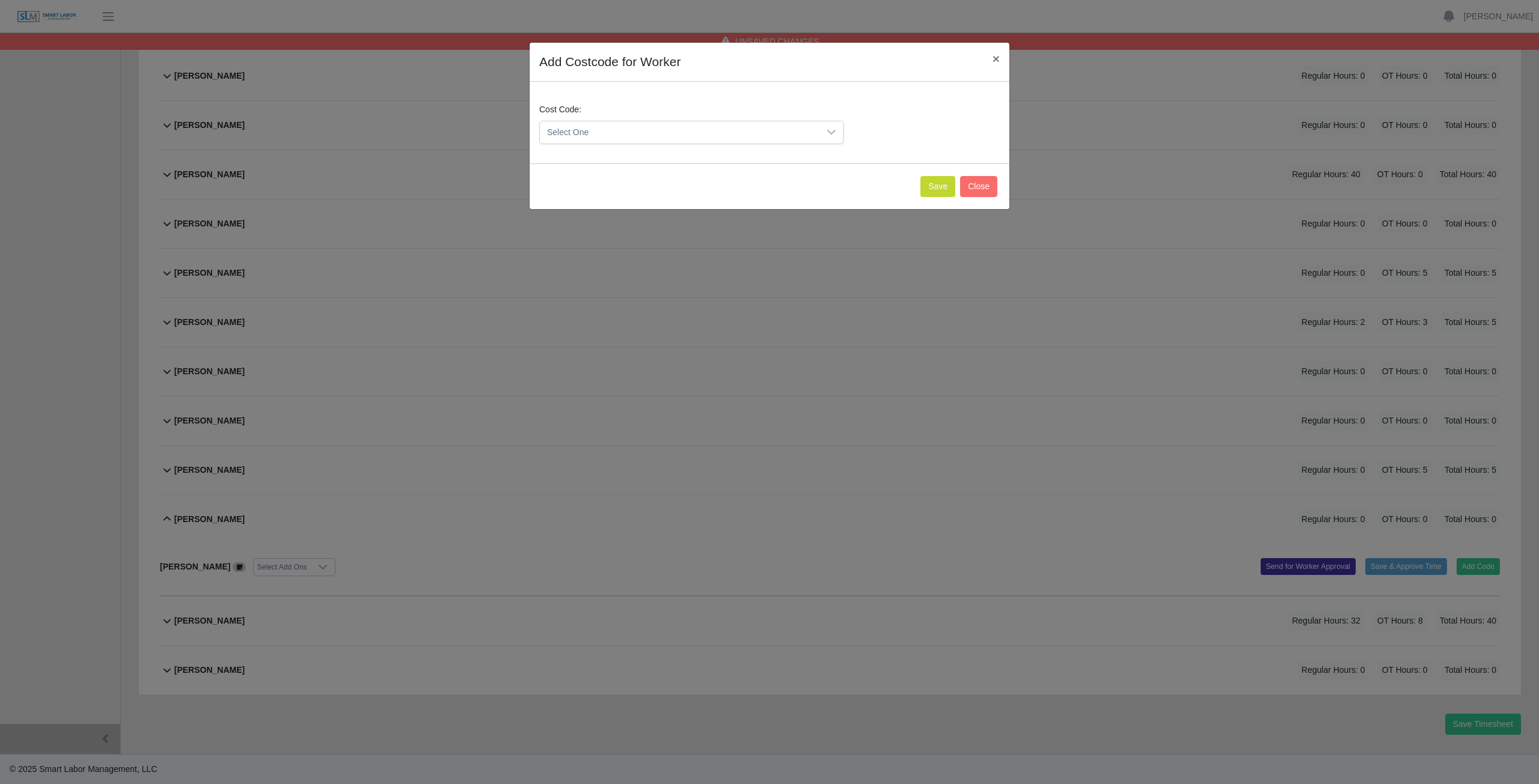
click at [632, 129] on span "Select One" at bounding box center [680, 132] width 279 height 22
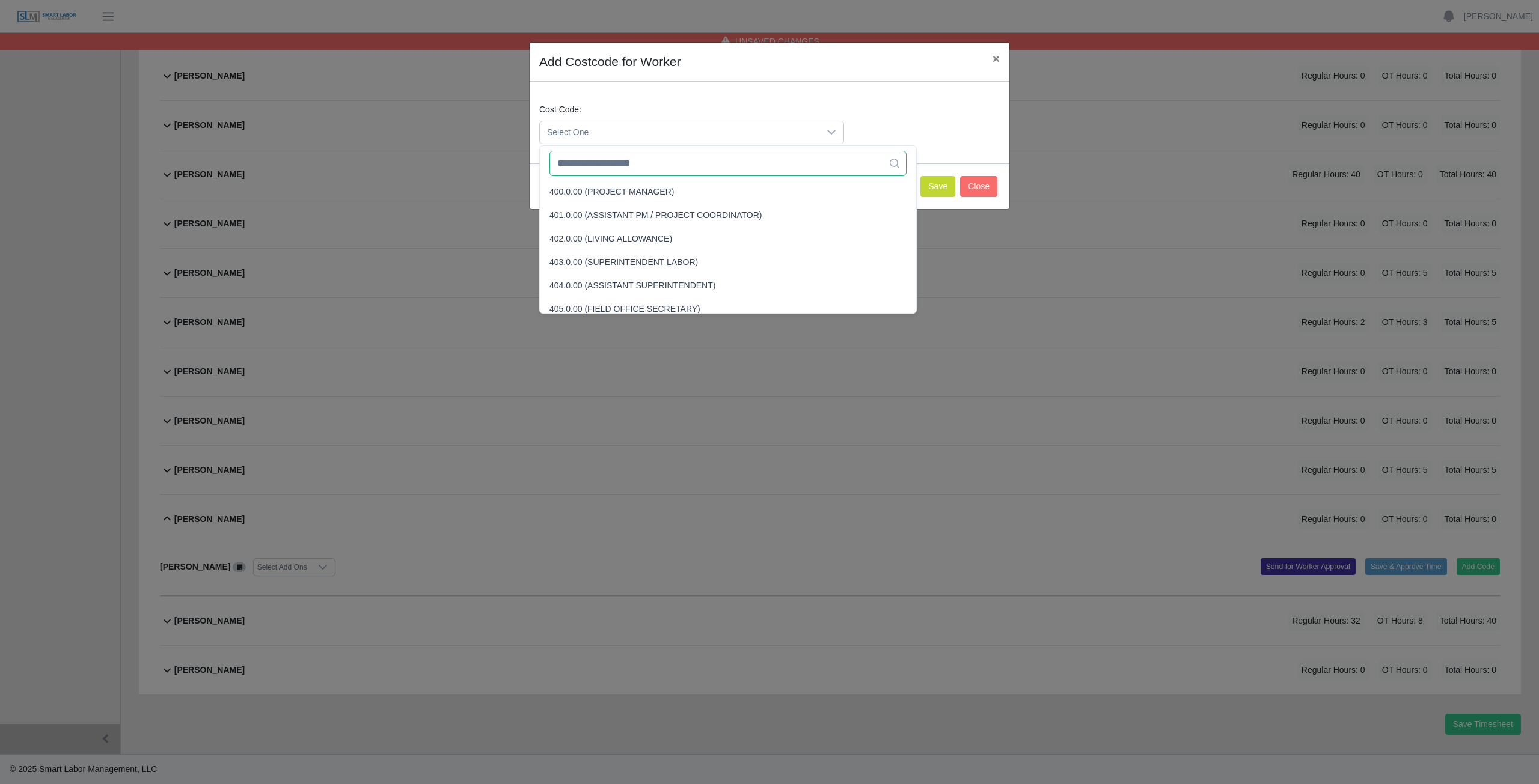
click at [635, 166] on input "text" at bounding box center [728, 163] width 357 height 26
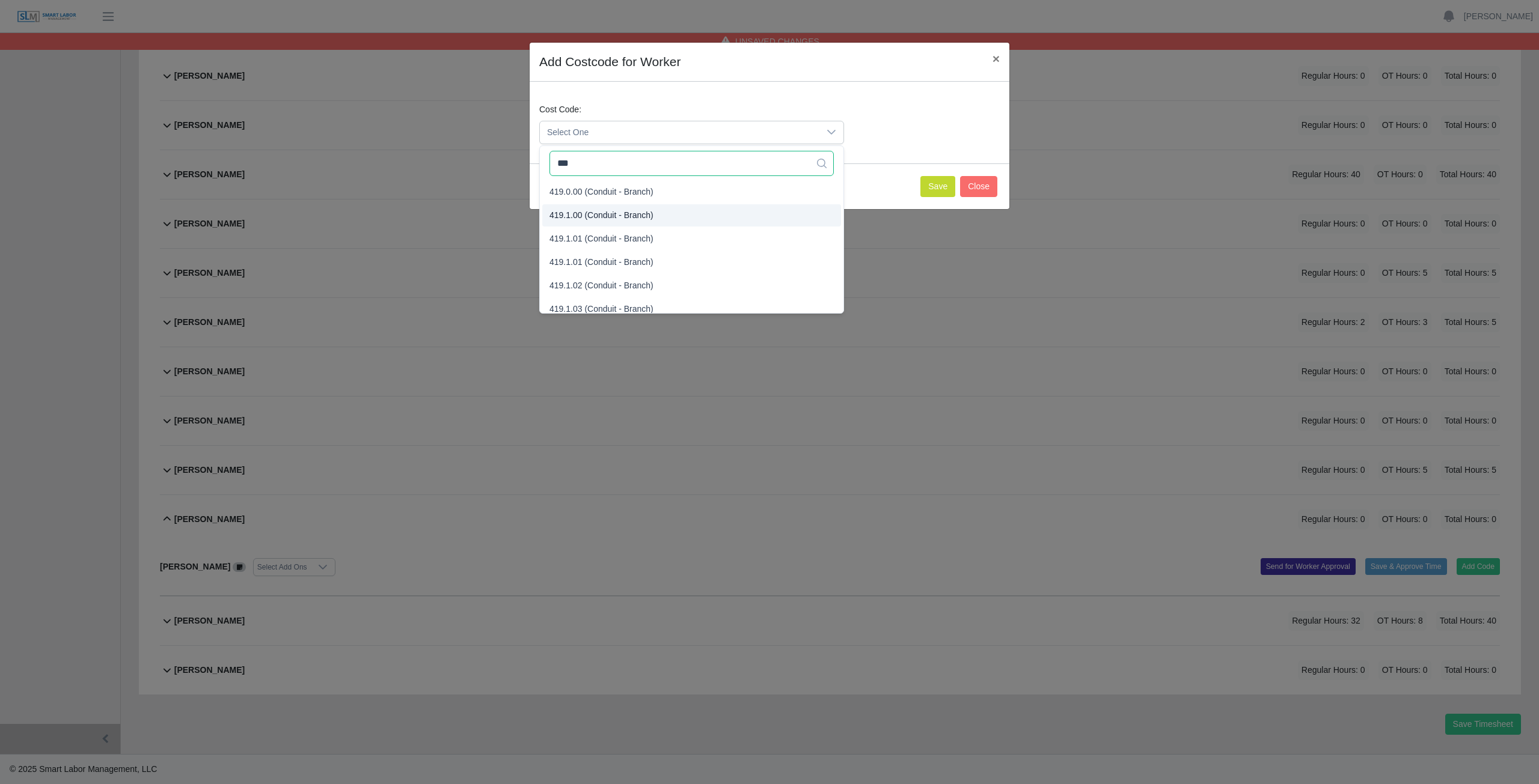
type input "***"
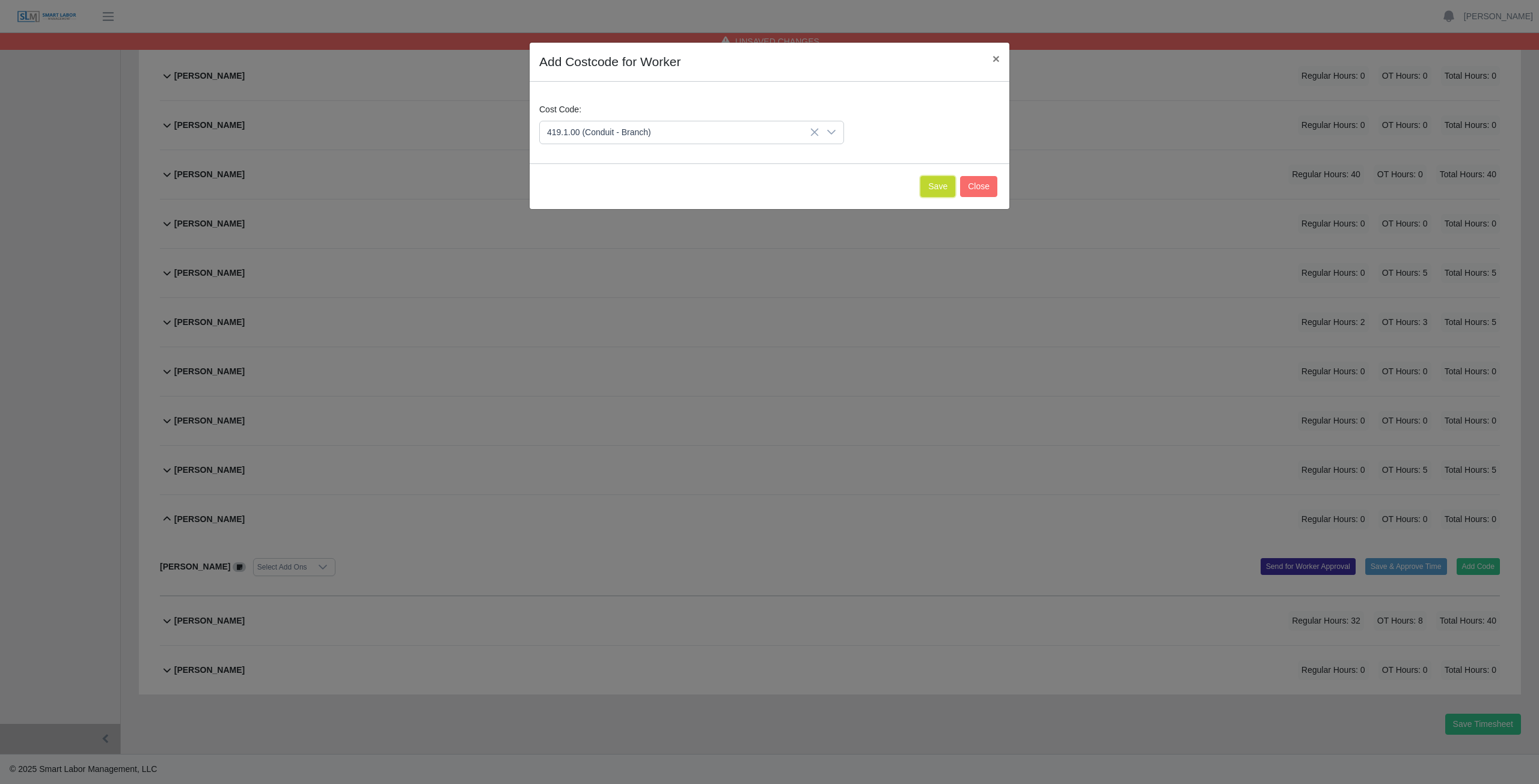
click at [930, 189] on button "Save" at bounding box center [937, 186] width 35 height 21
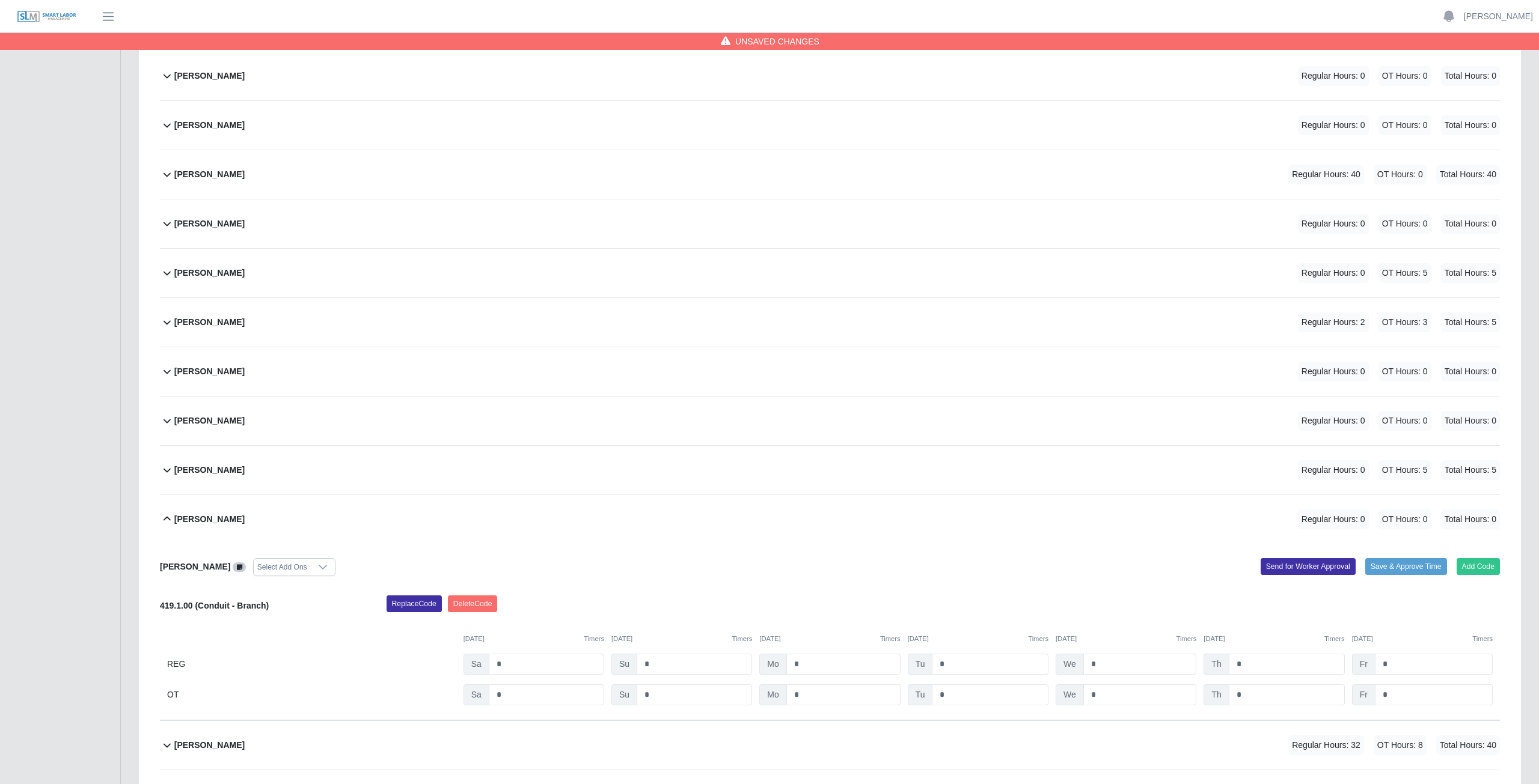
scroll to position [328, 0]
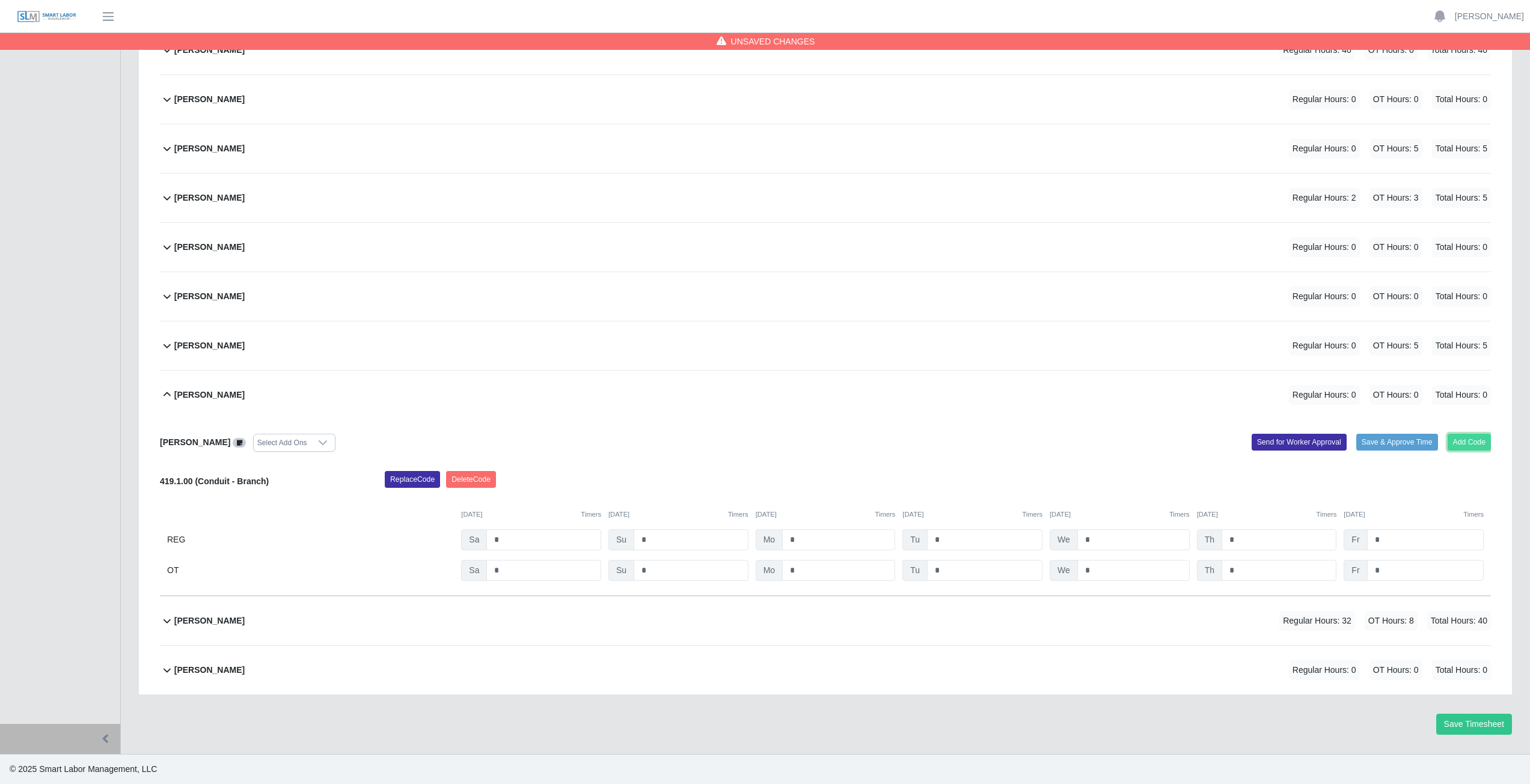
click at [1470, 441] on button "Add Code" at bounding box center [1469, 443] width 44 height 17
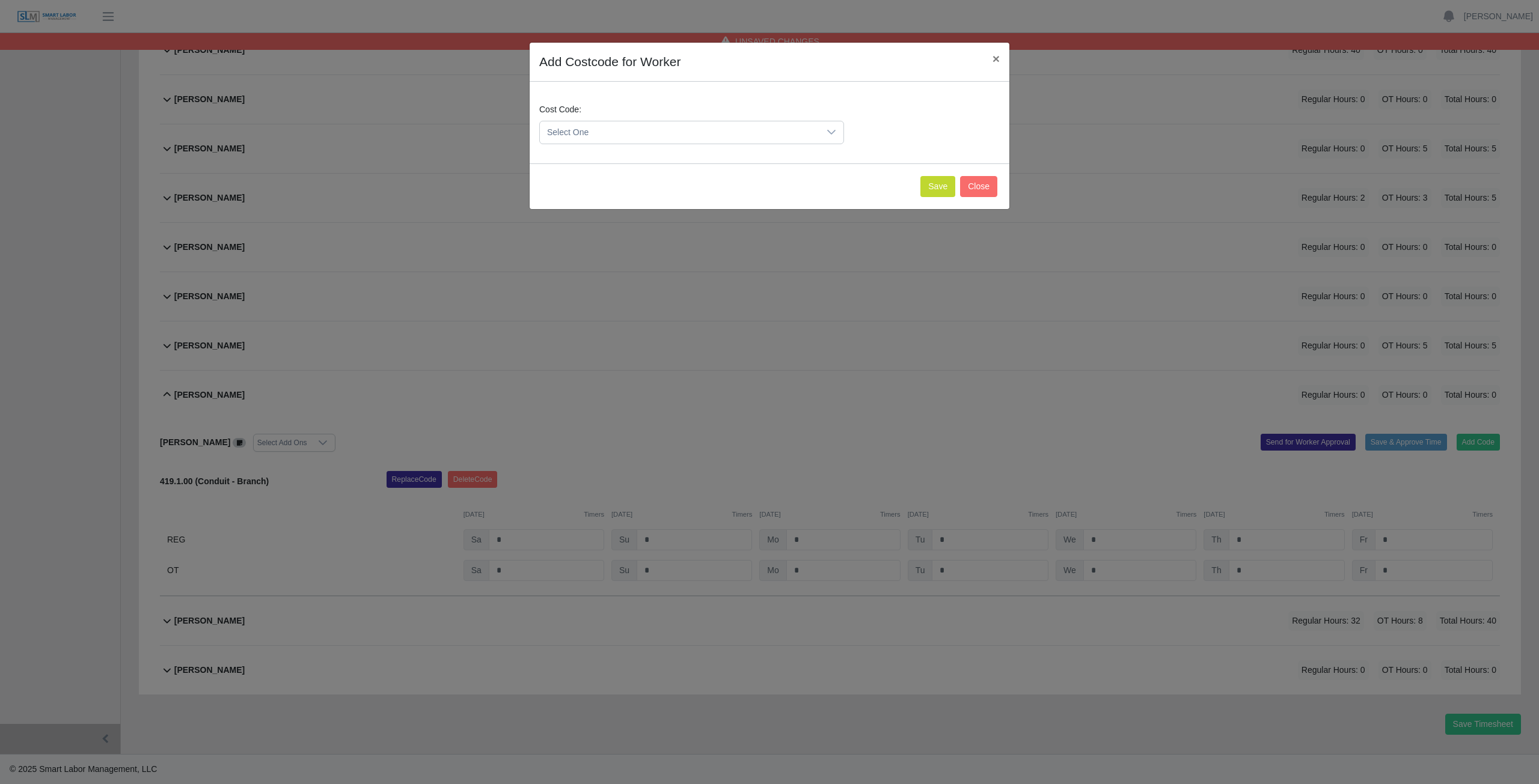
click at [606, 132] on span "Select One" at bounding box center [680, 132] width 279 height 22
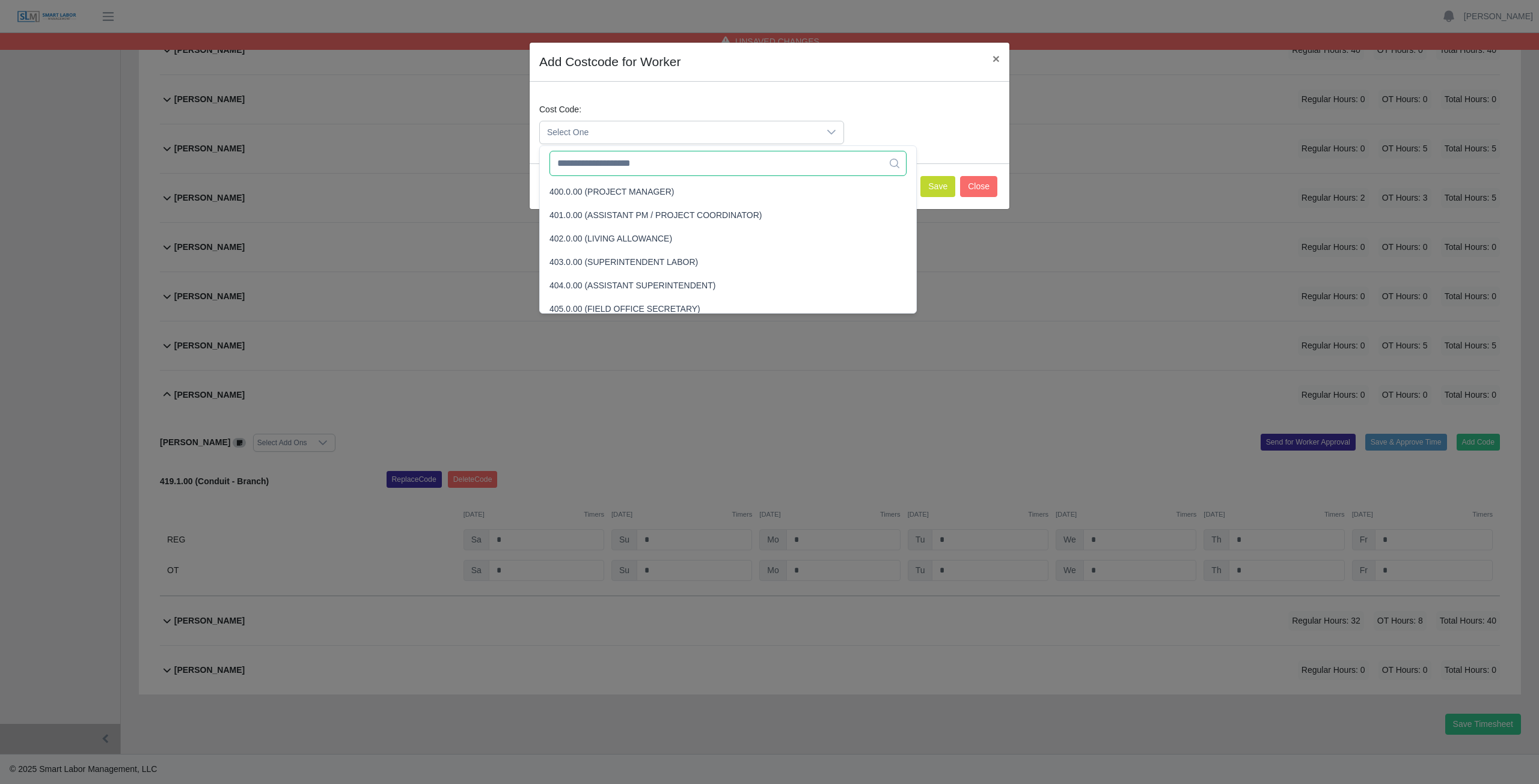
click at [614, 167] on input "text" at bounding box center [728, 163] width 357 height 26
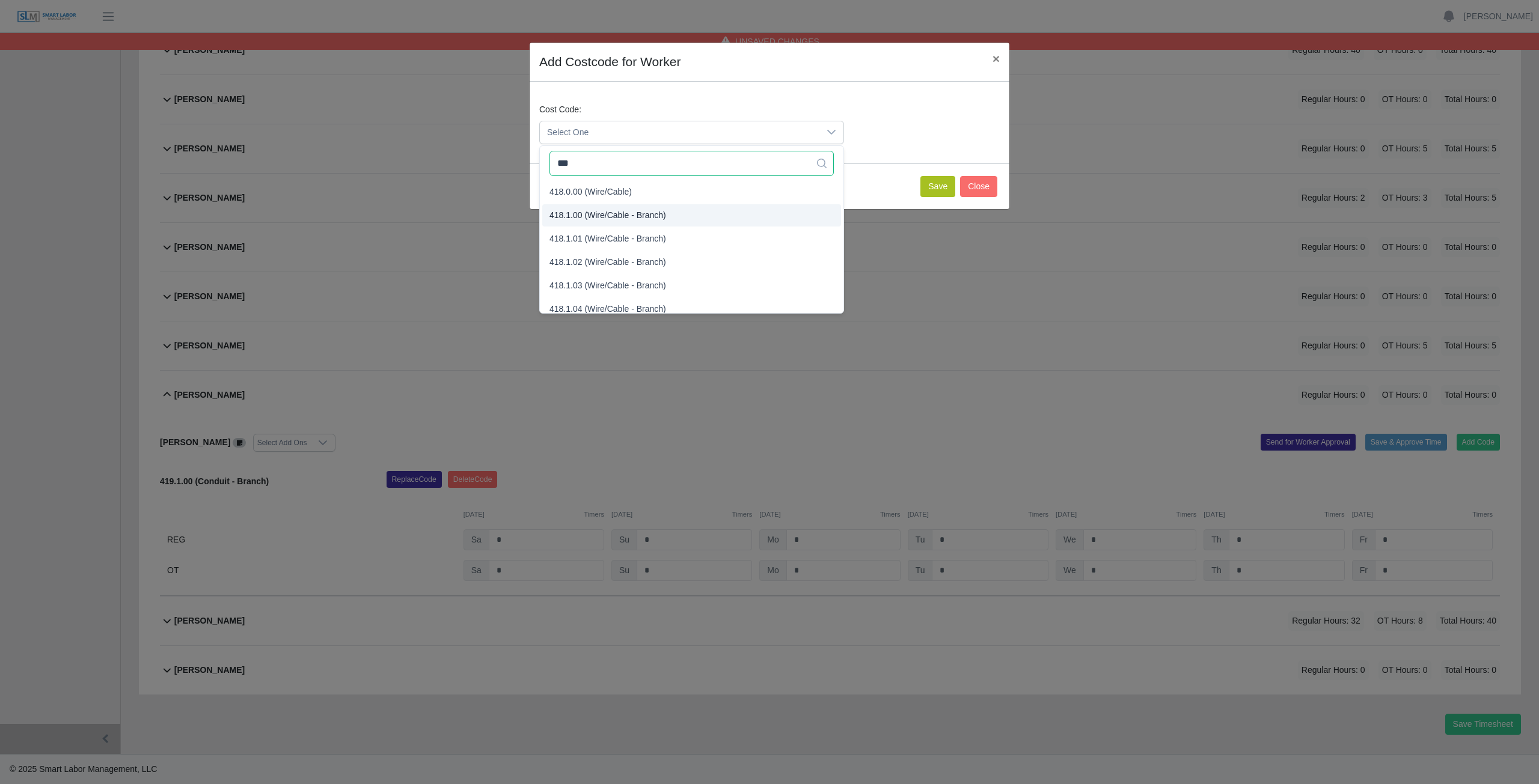
type input "***"
click at [942, 184] on button "Save" at bounding box center [937, 186] width 35 height 21
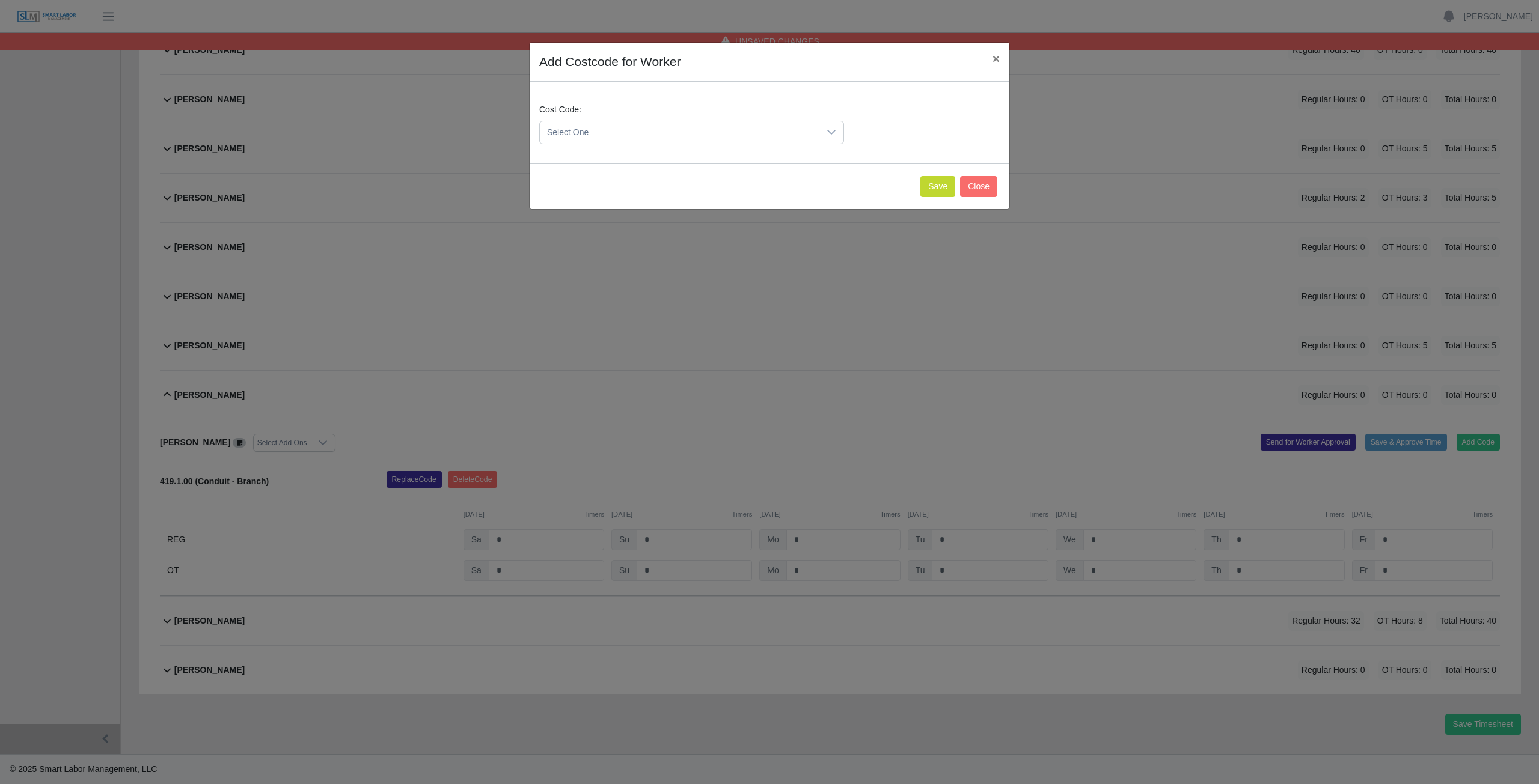
click at [587, 129] on span "Select One" at bounding box center [680, 132] width 279 height 22
click at [939, 185] on button "Save" at bounding box center [937, 186] width 35 height 21
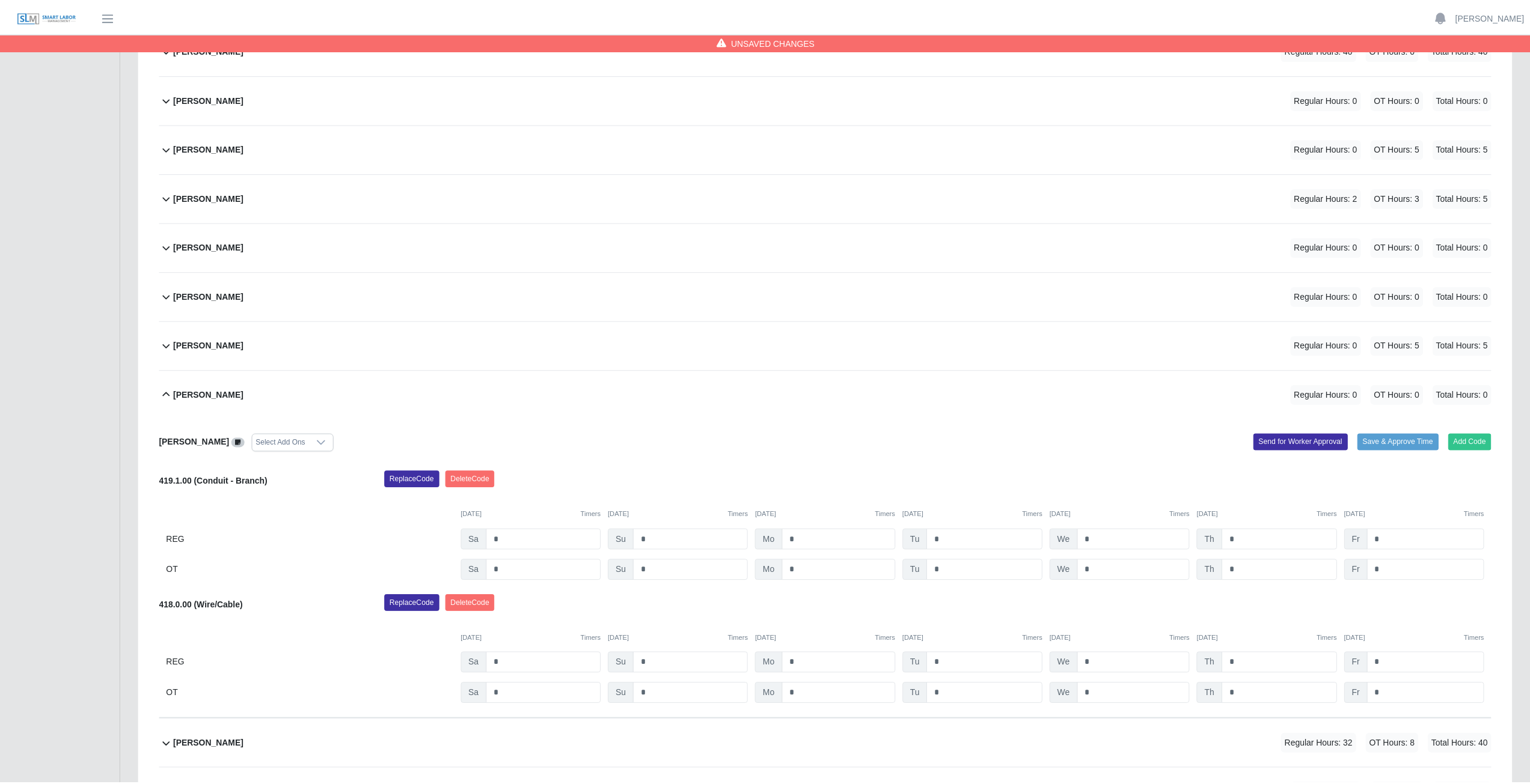
scroll to position [452, 0]
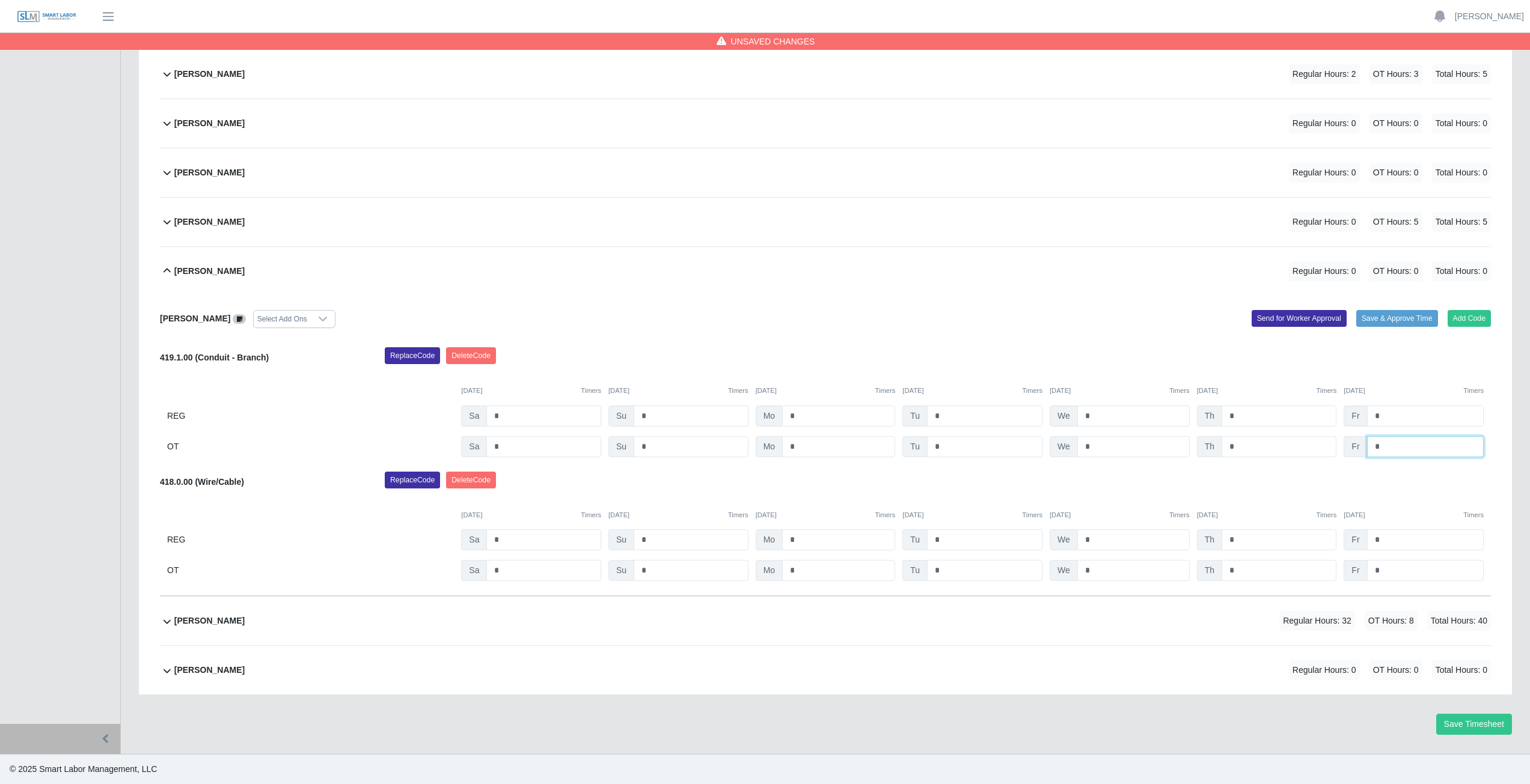
click at [1389, 450] on input "*" at bounding box center [1425, 447] width 117 height 21
type input "*"
click at [1387, 568] on input "*" at bounding box center [1425, 570] width 117 height 21
type input "*"
click at [1263, 481] on div "Replace Code [GEOGRAPHIC_DATA] Code" at bounding box center [937, 484] width 1124 height 24
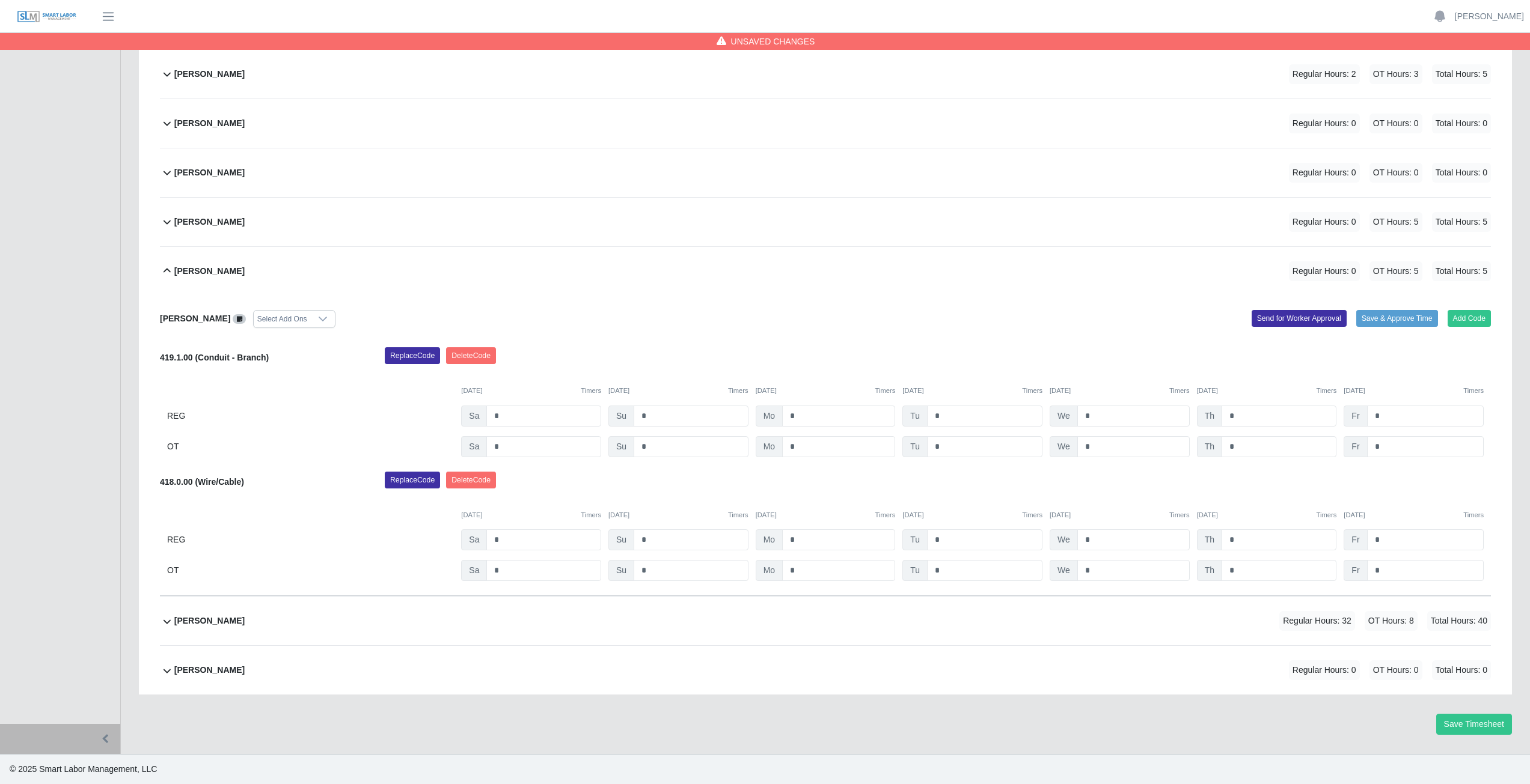
click at [164, 269] on icon at bounding box center [166, 271] width 14 height 14
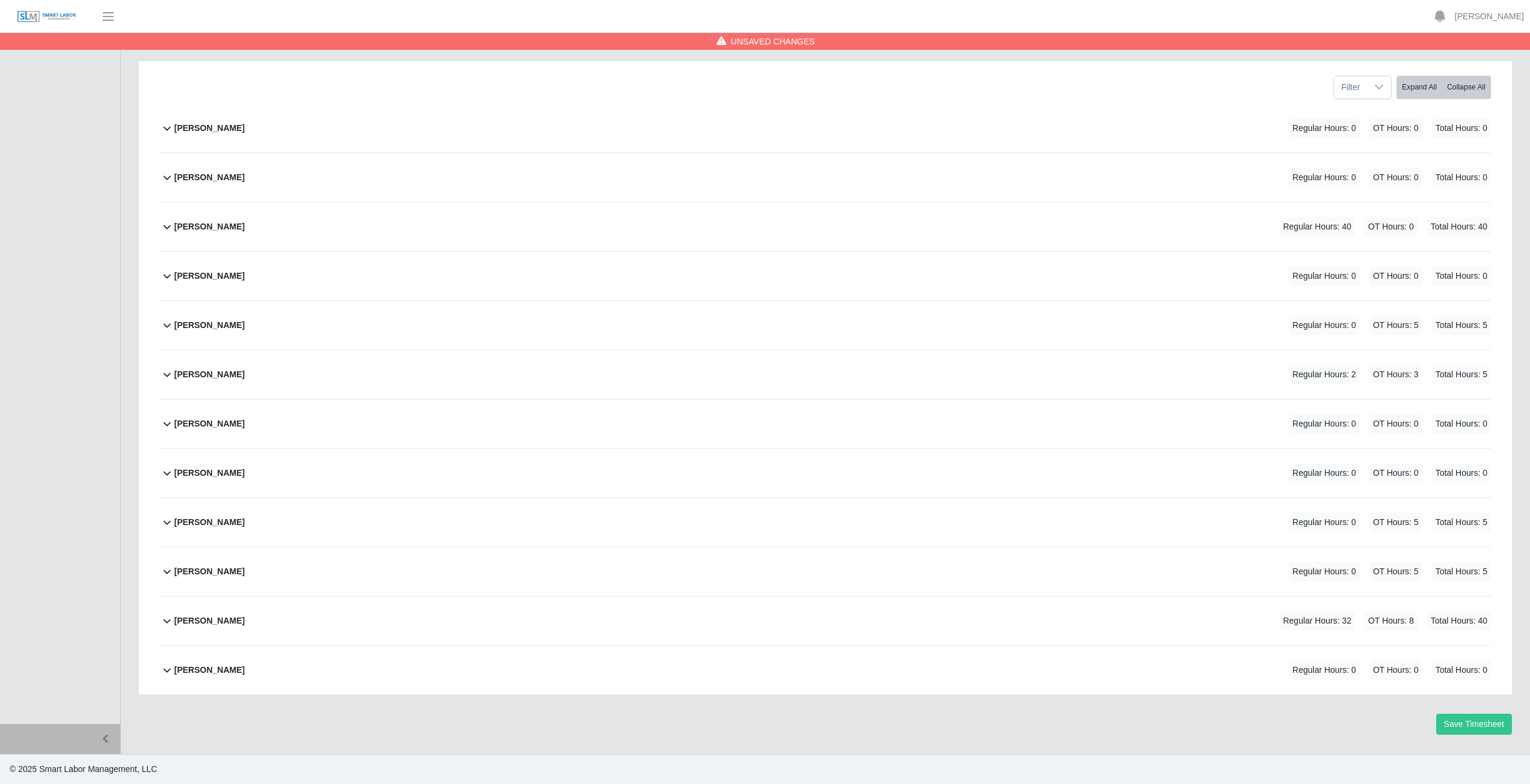
scroll to position [151, 0]
click at [1475, 727] on button "Save Timesheet" at bounding box center [1474, 724] width 76 height 21
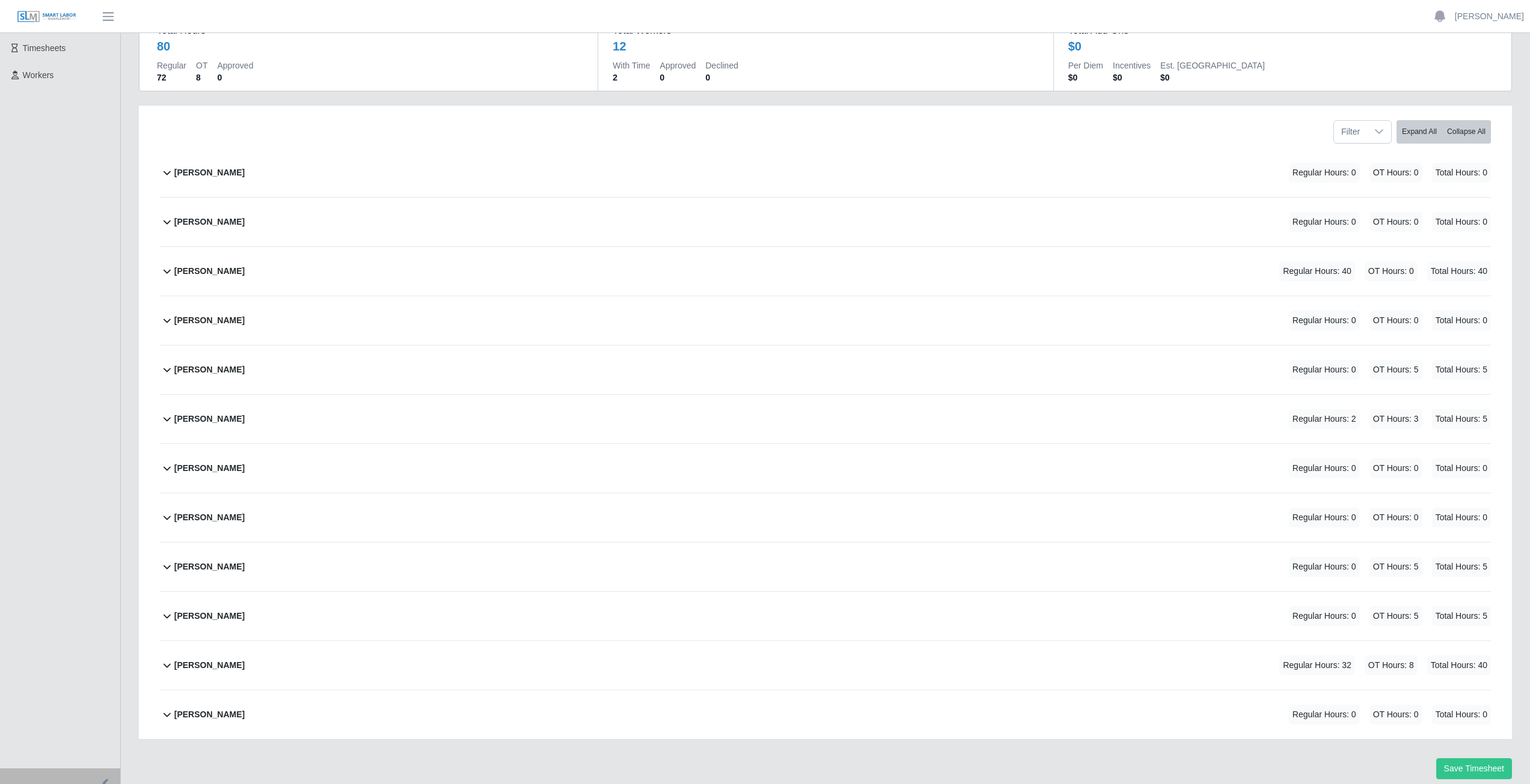
scroll to position [0, 0]
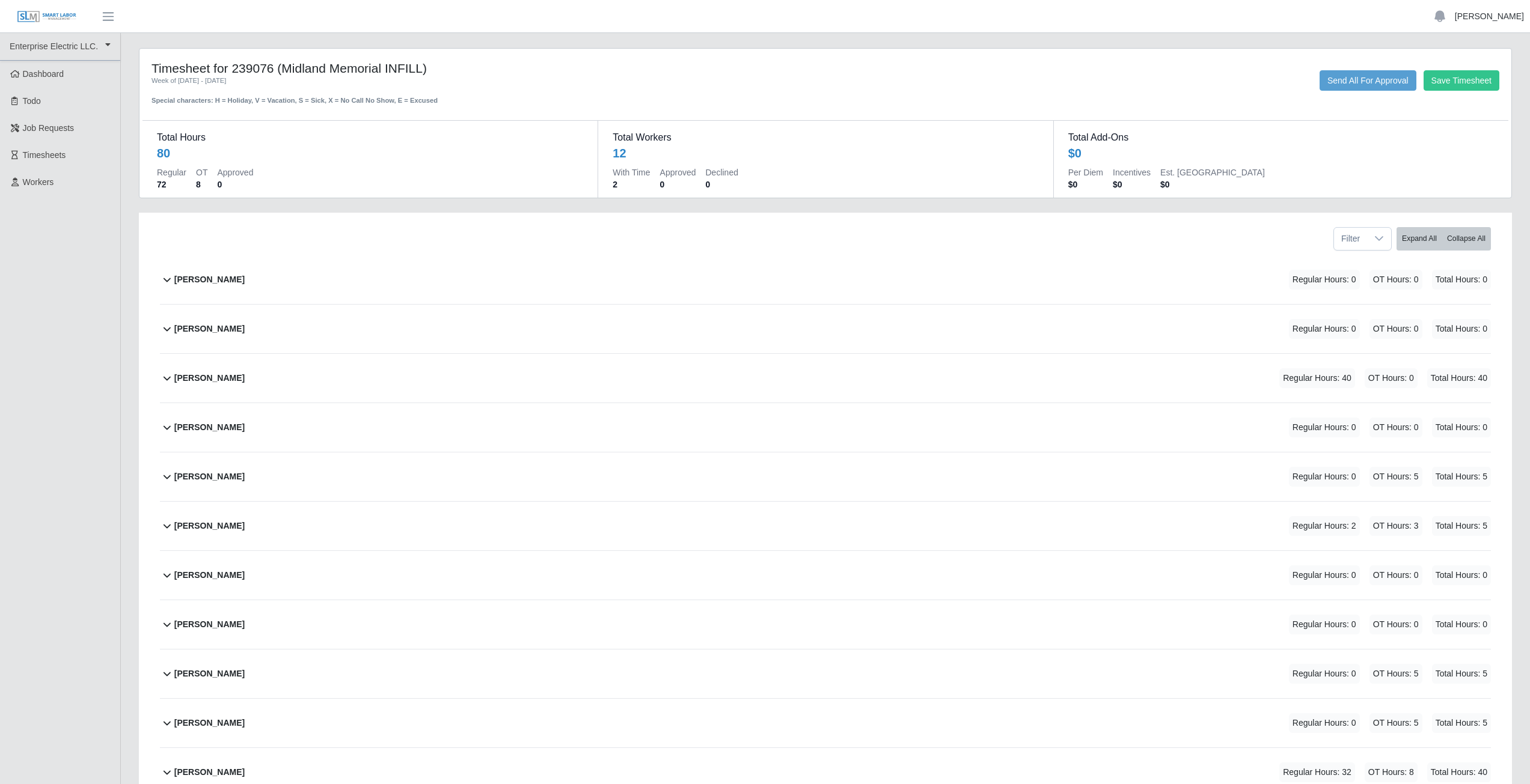
click at [1484, 17] on link "[PERSON_NAME]" at bounding box center [1489, 16] width 69 height 12
click at [1465, 87] on link "Logout" at bounding box center [1475, 84] width 108 height 26
